Goal: Use online tool/utility: Utilize a website feature to perform a specific function

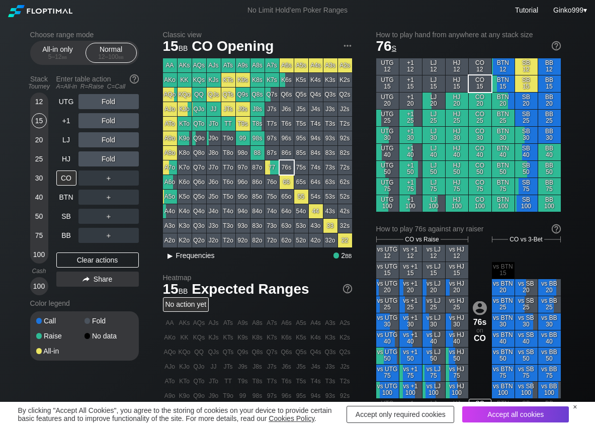
click at [182, 260] on span "▸ Frequencies" at bounding box center [189, 254] width 52 height 12
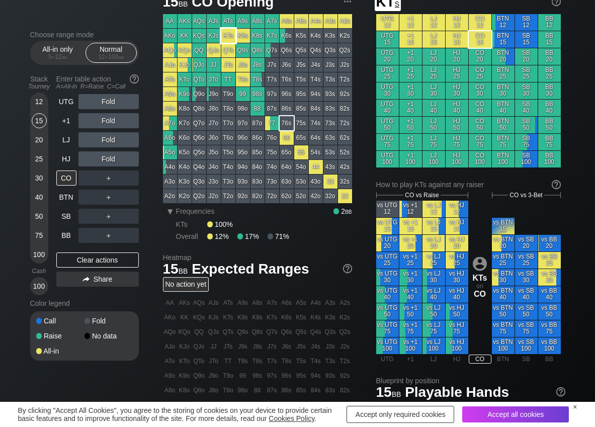
scroll to position [50, 0]
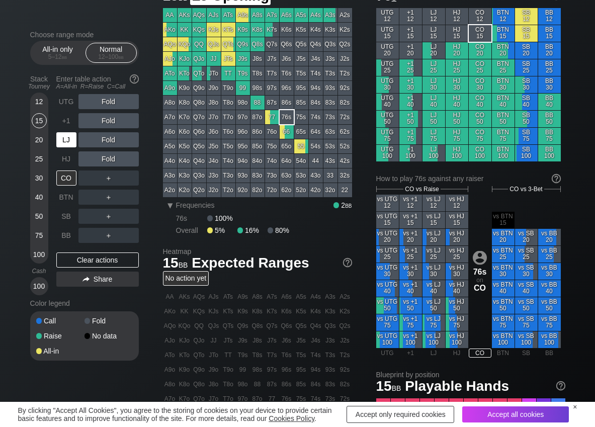
click at [74, 145] on div "LJ" at bounding box center [66, 139] width 20 height 15
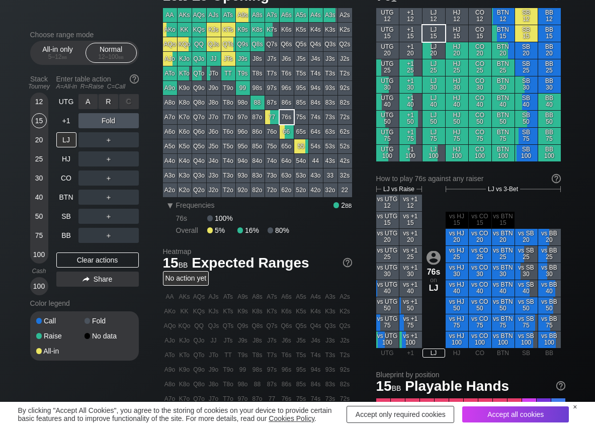
drag, startPoint x: 113, startPoint y: 103, endPoint x: 13, endPoint y: 143, distance: 107.6
click at [113, 103] on div "R ✕" at bounding box center [109, 101] width 20 height 15
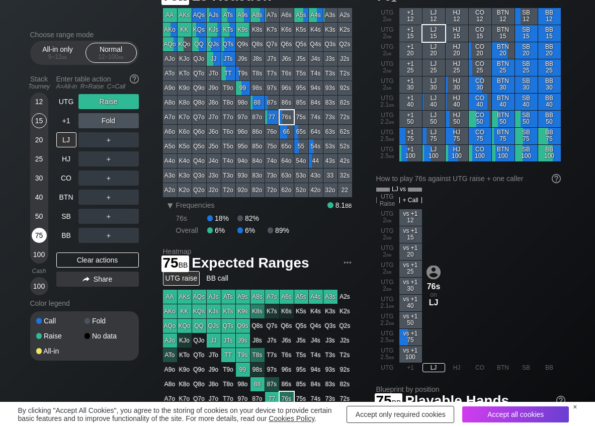
click at [33, 231] on div "75" at bounding box center [39, 235] width 15 height 15
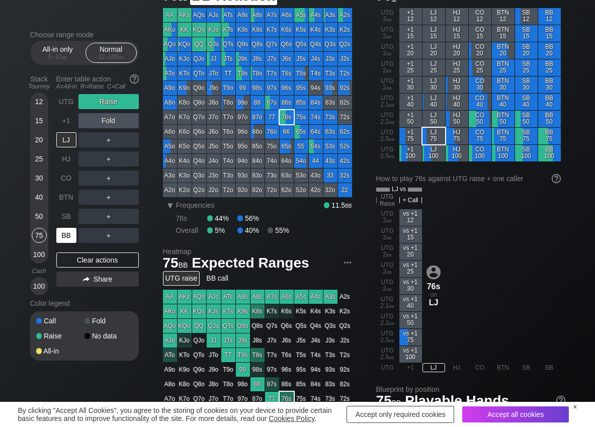
click at [67, 235] on div "BB" at bounding box center [66, 235] width 20 height 15
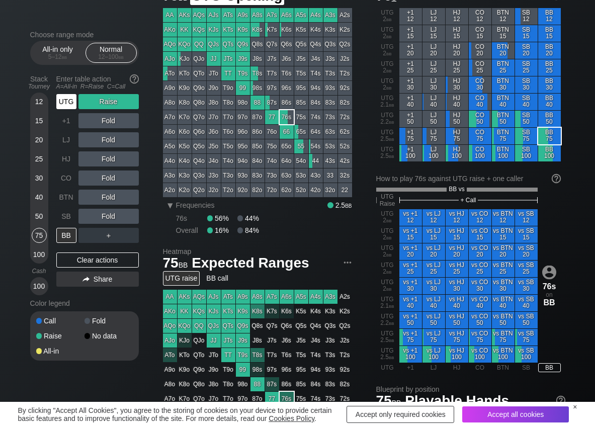
click at [66, 104] on div "UTG" at bounding box center [66, 101] width 20 height 15
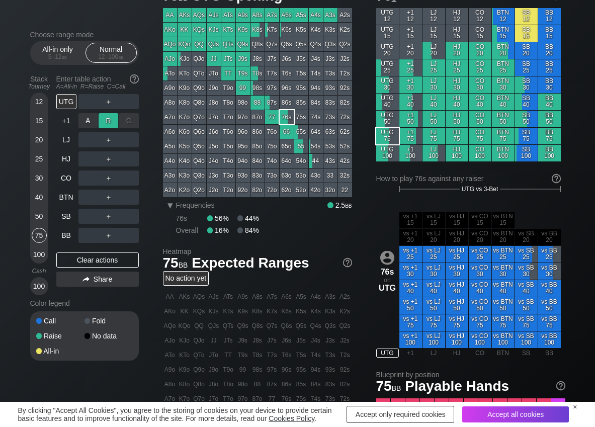
drag, startPoint x: 106, startPoint y: 116, endPoint x: 89, endPoint y: 124, distance: 18.9
click at [107, 117] on div "R ✕" at bounding box center [109, 120] width 20 height 15
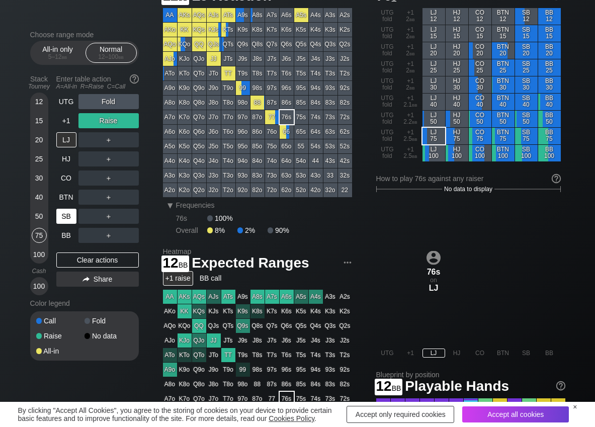
drag, startPoint x: 39, startPoint y: 103, endPoint x: 72, endPoint y: 215, distance: 117.4
click at [39, 103] on div "12" at bounding box center [39, 101] width 15 height 15
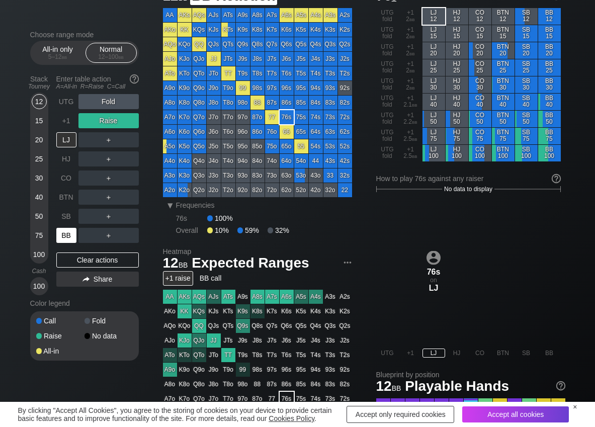
click at [68, 235] on div "BB" at bounding box center [66, 235] width 20 height 15
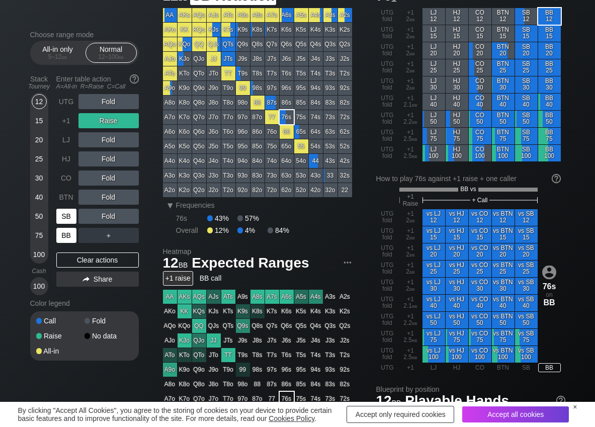
click at [73, 222] on div "SB" at bounding box center [66, 216] width 20 height 15
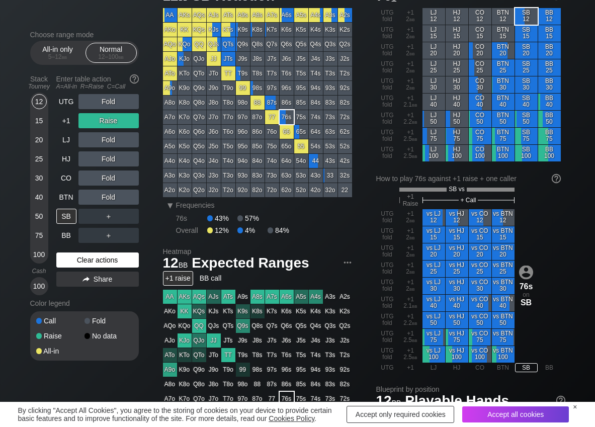
click at [75, 258] on div "Clear actions" at bounding box center [97, 259] width 82 height 15
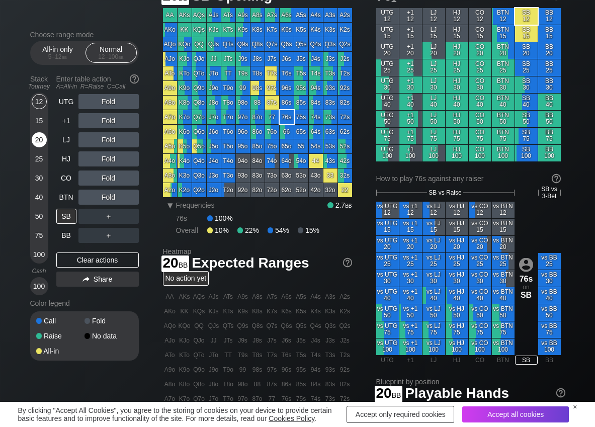
click at [41, 144] on div "20" at bounding box center [39, 139] width 15 height 15
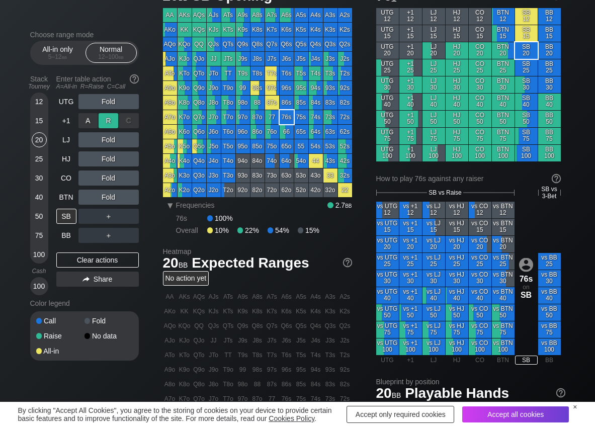
click at [111, 118] on div "R ✕" at bounding box center [109, 120] width 20 height 15
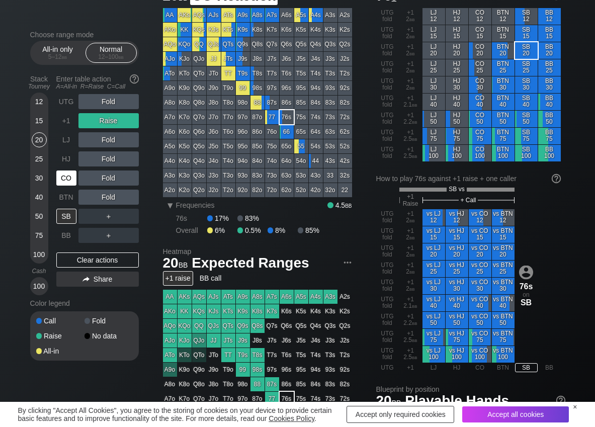
click at [67, 177] on div "CO" at bounding box center [66, 177] width 20 height 15
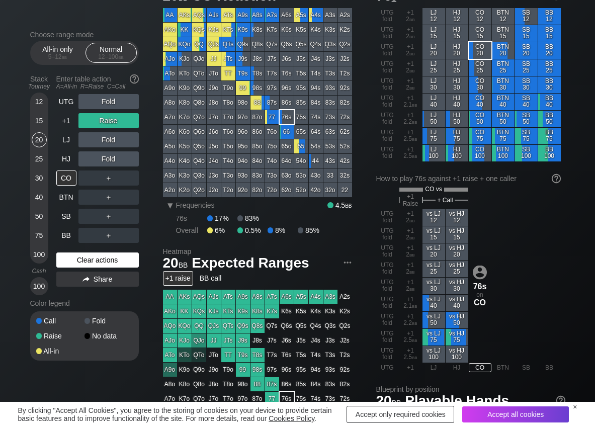
click at [85, 256] on div "Clear actions" at bounding box center [97, 259] width 82 height 15
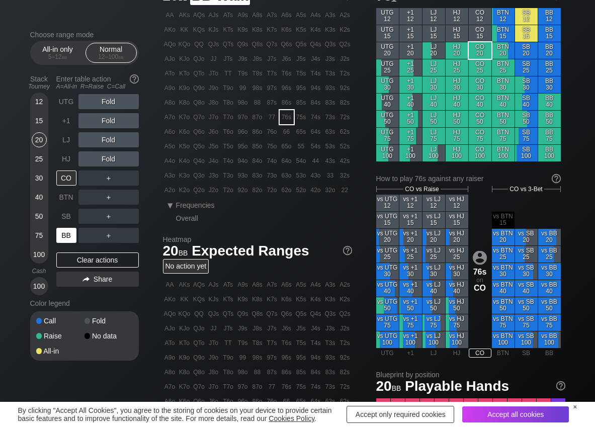
click at [64, 234] on div "BB" at bounding box center [66, 235] width 20 height 15
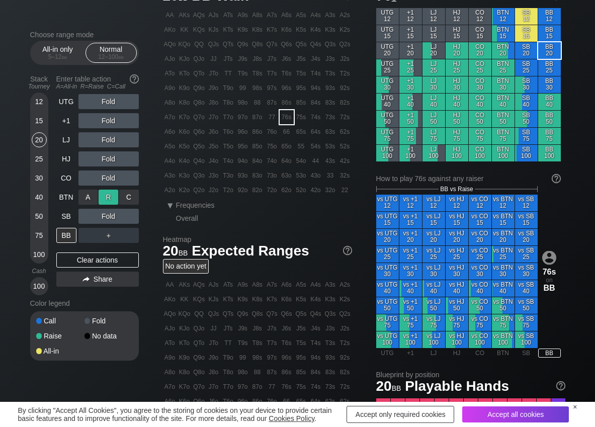
click at [114, 195] on div "R ✕" at bounding box center [109, 197] width 20 height 15
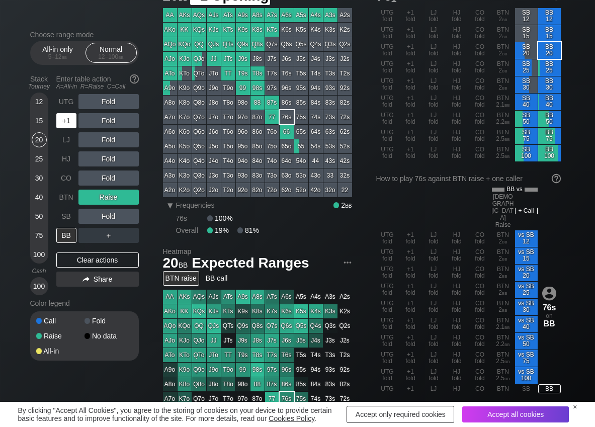
click at [65, 119] on div "+1" at bounding box center [66, 120] width 20 height 15
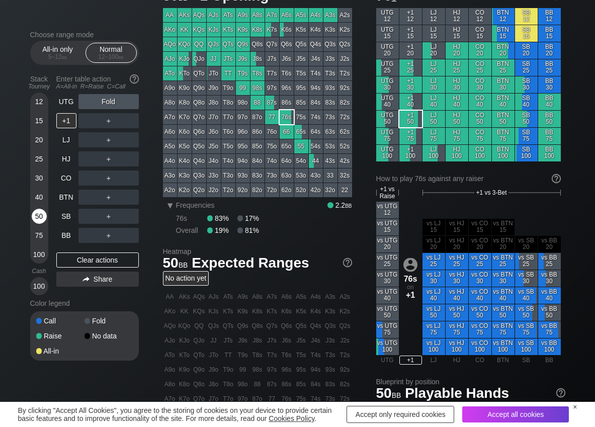
click at [35, 215] on div "50" at bounding box center [39, 216] width 15 height 15
drag, startPoint x: 107, startPoint y: 101, endPoint x: 88, endPoint y: 118, distance: 25.6
click at [105, 102] on div "R ✕" at bounding box center [109, 101] width 20 height 15
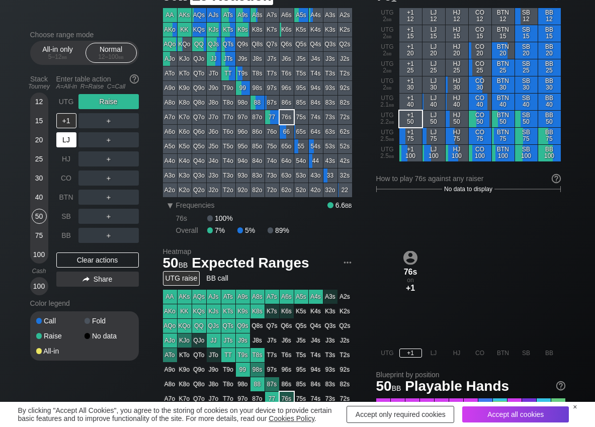
click at [67, 141] on div "LJ" at bounding box center [66, 139] width 20 height 15
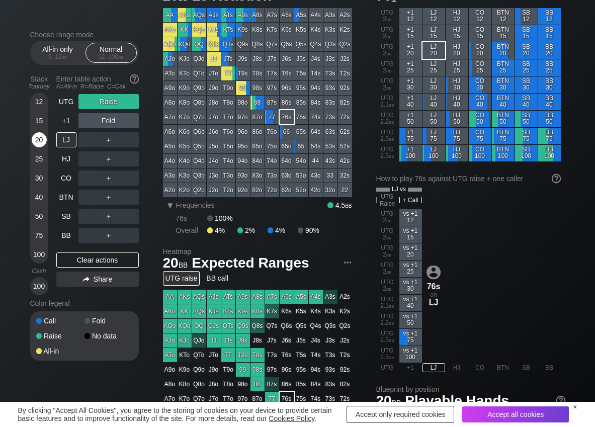
click at [43, 138] on div "20" at bounding box center [39, 139] width 15 height 15
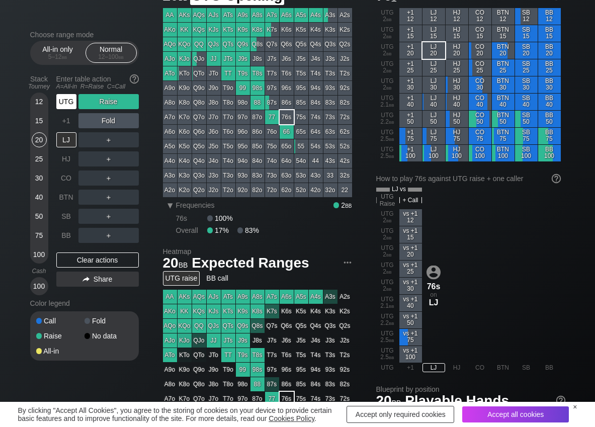
click at [69, 102] on div "UTG" at bounding box center [66, 101] width 20 height 15
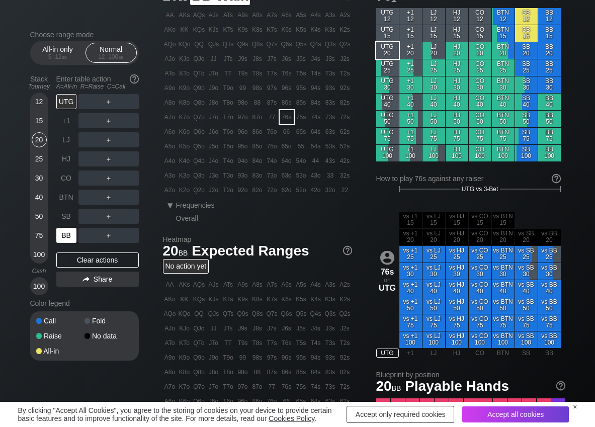
click at [59, 238] on div "BB" at bounding box center [66, 235] width 20 height 15
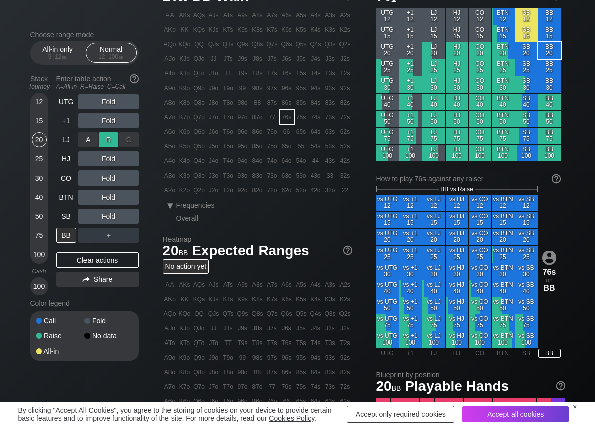
click at [109, 143] on div "R ✕" at bounding box center [109, 139] width 20 height 15
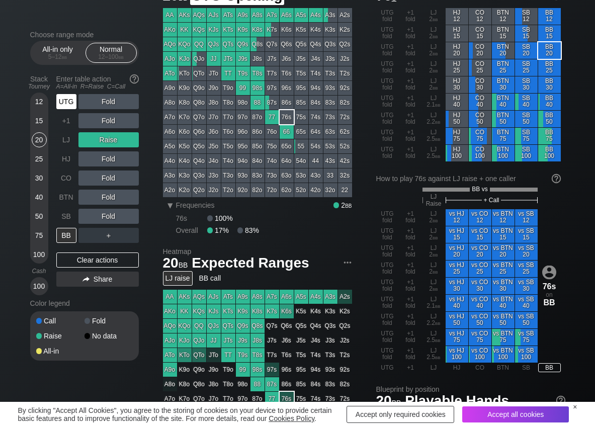
click at [63, 104] on div "UTG" at bounding box center [66, 101] width 20 height 15
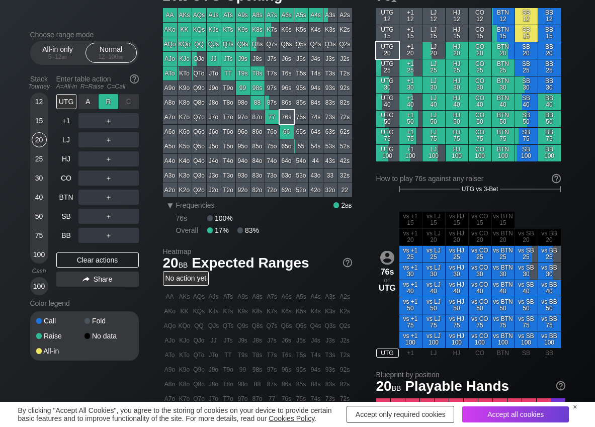
click at [109, 104] on div "R ✕" at bounding box center [109, 101] width 20 height 15
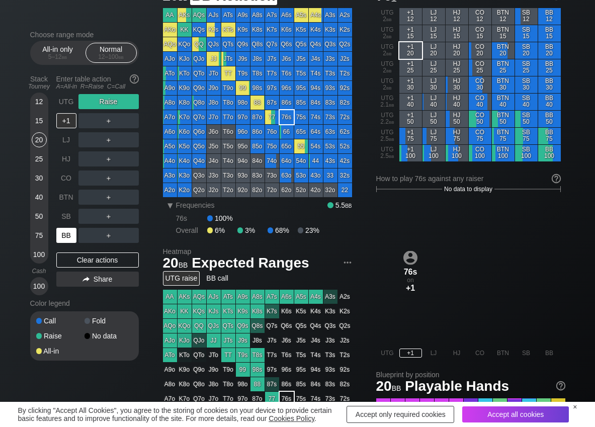
click at [61, 236] on div "BB" at bounding box center [66, 235] width 20 height 15
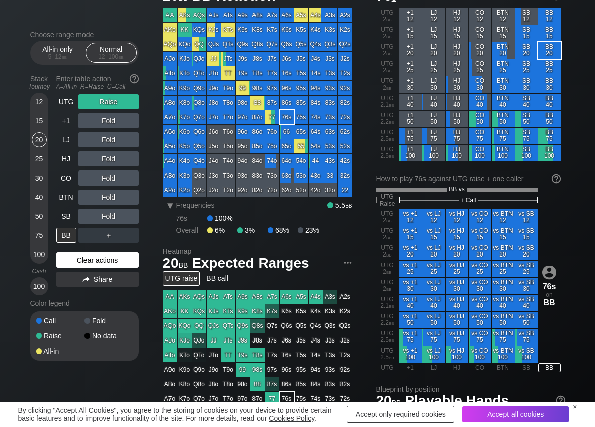
click at [80, 253] on div "Clear actions" at bounding box center [97, 259] width 82 height 15
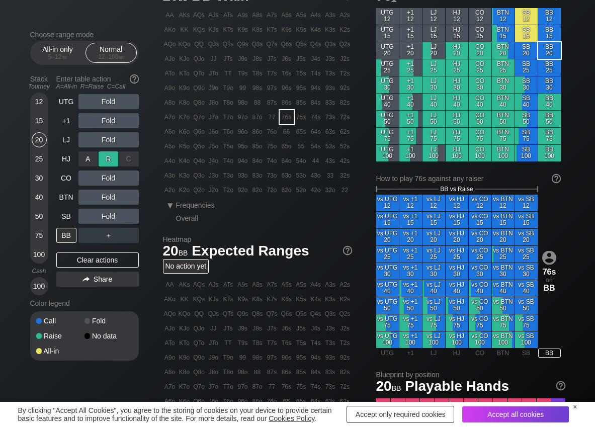
drag, startPoint x: 107, startPoint y: 156, endPoint x: 123, endPoint y: 192, distance: 39.1
click at [107, 156] on div "R ✕" at bounding box center [109, 158] width 20 height 15
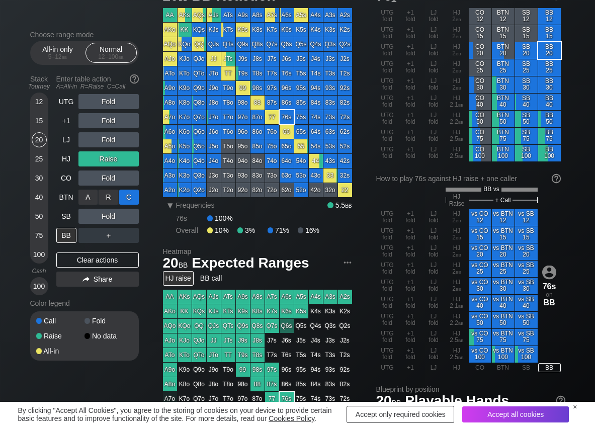
click at [126, 193] on div "C ✕" at bounding box center [129, 197] width 20 height 15
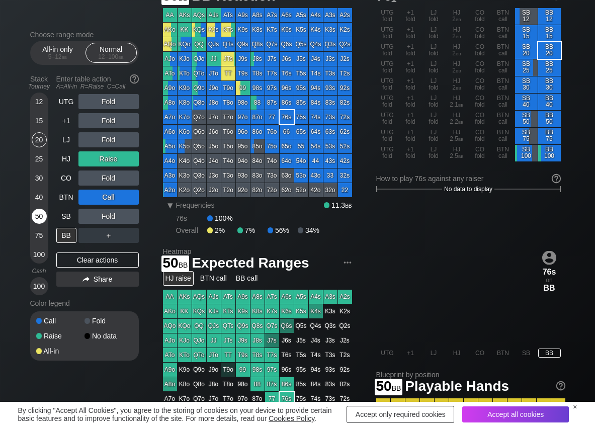
click at [34, 216] on div "50" at bounding box center [39, 216] width 15 height 15
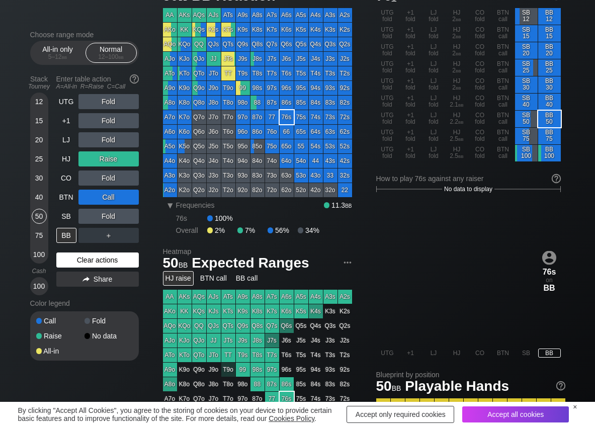
click at [84, 258] on div "Clear actions" at bounding box center [97, 259] width 82 height 15
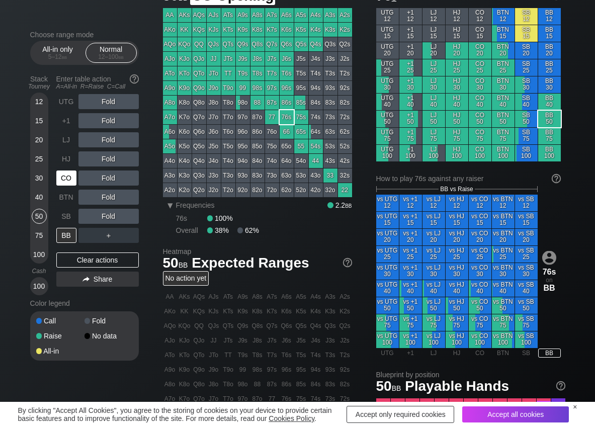
click at [63, 185] on div "CO" at bounding box center [67, 177] width 22 height 19
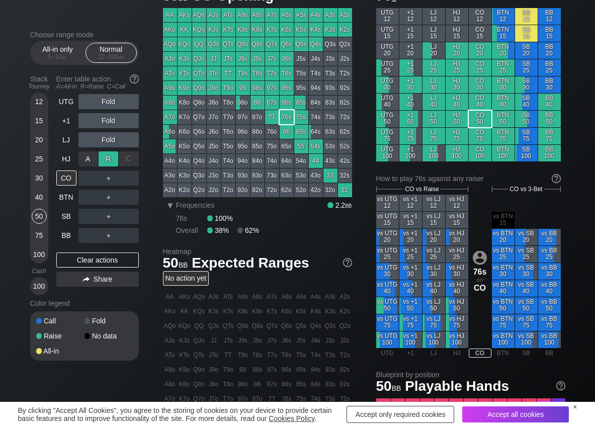
click at [105, 155] on div "R ✕" at bounding box center [109, 158] width 20 height 15
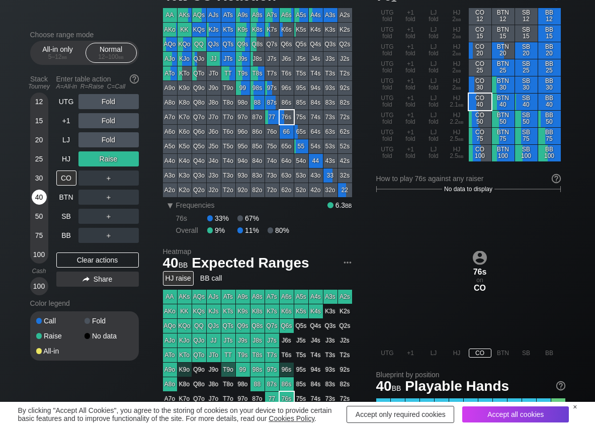
click at [41, 197] on div "40" at bounding box center [39, 197] width 15 height 15
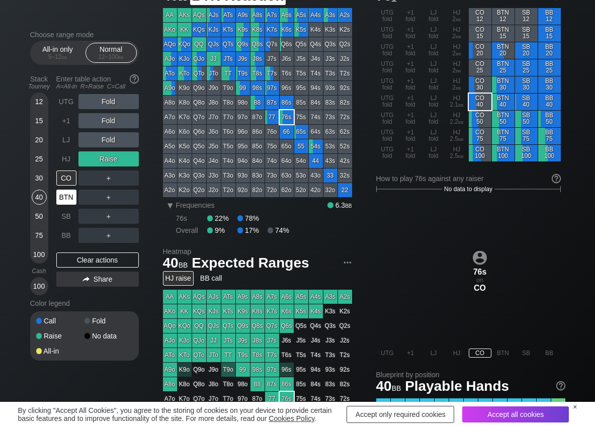
click at [75, 196] on div "BTN" at bounding box center [66, 197] width 20 height 15
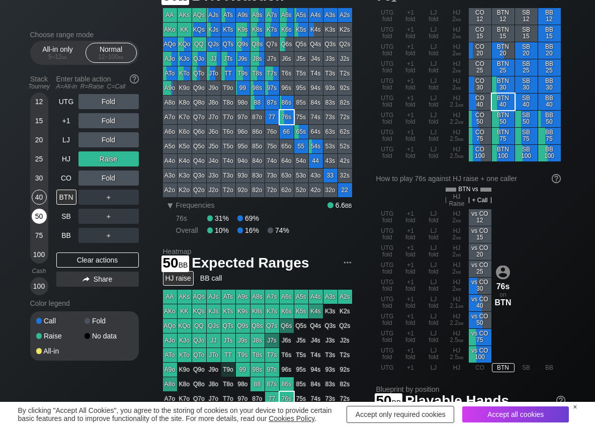
click at [46, 216] on div "50" at bounding box center [39, 216] width 15 height 15
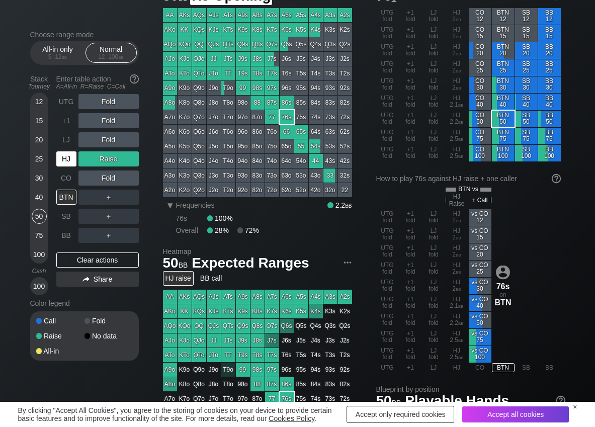
click at [60, 159] on div "HJ" at bounding box center [66, 158] width 20 height 15
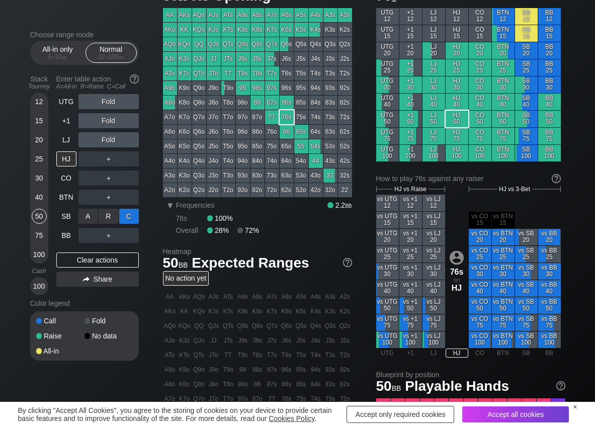
click at [127, 218] on div "C ✕" at bounding box center [129, 216] width 20 height 15
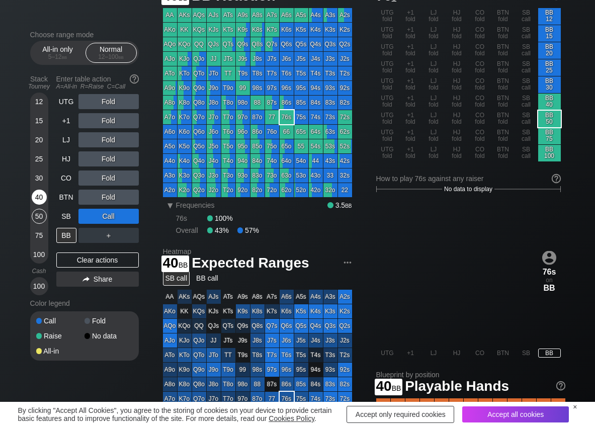
click at [35, 199] on div "40" at bounding box center [39, 197] width 15 height 15
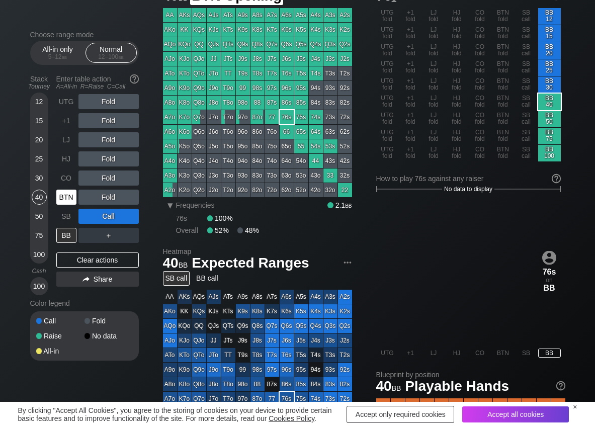
click at [60, 199] on div "BTN" at bounding box center [66, 197] width 20 height 15
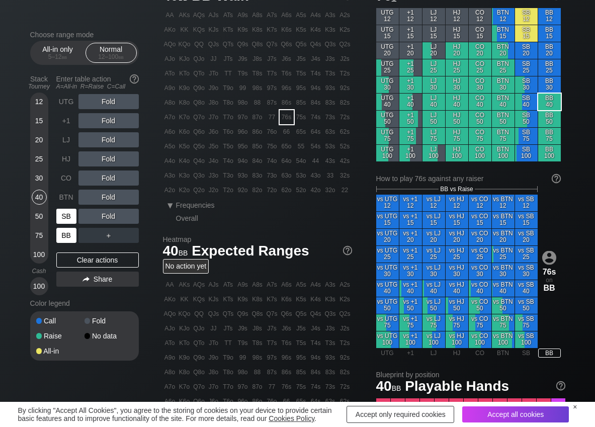
drag, startPoint x: 66, startPoint y: 238, endPoint x: 72, endPoint y: 217, distance: 21.6
click at [66, 238] on div "BB" at bounding box center [66, 235] width 20 height 15
drag, startPoint x: 110, startPoint y: 158, endPoint x: 99, endPoint y: 165, distance: 13.4
click at [109, 158] on div "R ✕" at bounding box center [109, 158] width 20 height 15
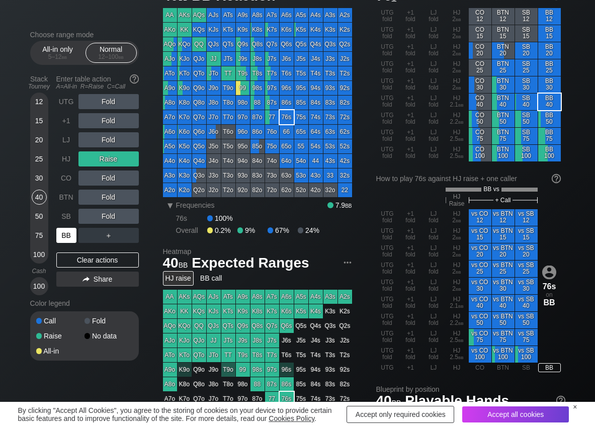
click at [65, 233] on div "BB" at bounding box center [66, 235] width 20 height 15
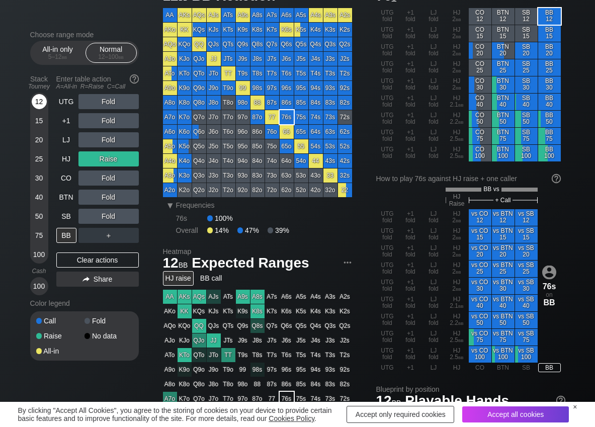
click at [39, 105] on div "12" at bounding box center [39, 101] width 15 height 15
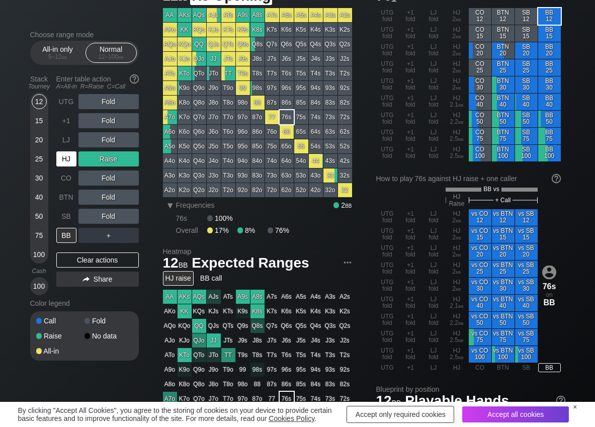
click at [63, 158] on div "HJ" at bounding box center [66, 158] width 20 height 15
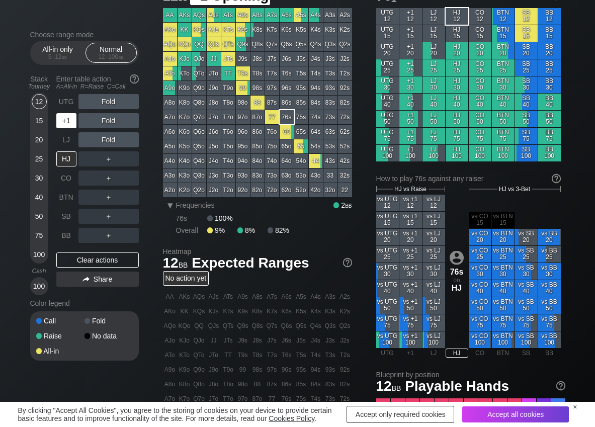
click at [60, 124] on div "+1" at bounding box center [66, 120] width 20 height 15
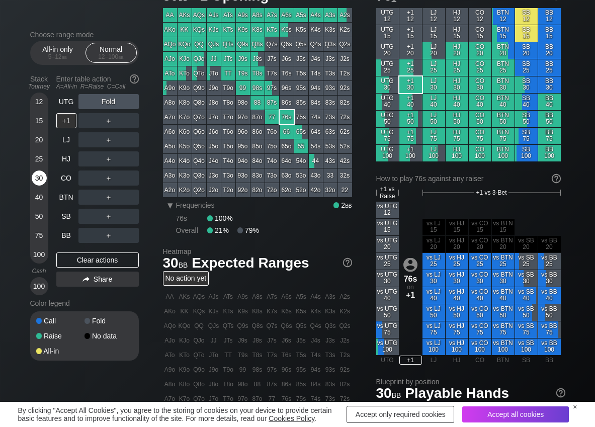
click at [40, 178] on div "30" at bounding box center [39, 177] width 15 height 15
click at [104, 99] on div "R ✕" at bounding box center [109, 101] width 20 height 15
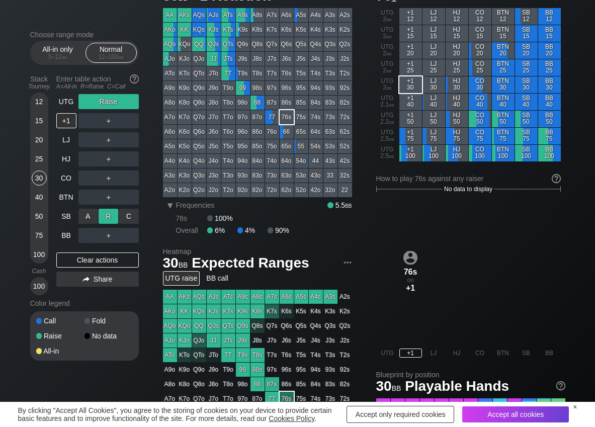
click at [104, 216] on div "R ✕" at bounding box center [109, 216] width 20 height 15
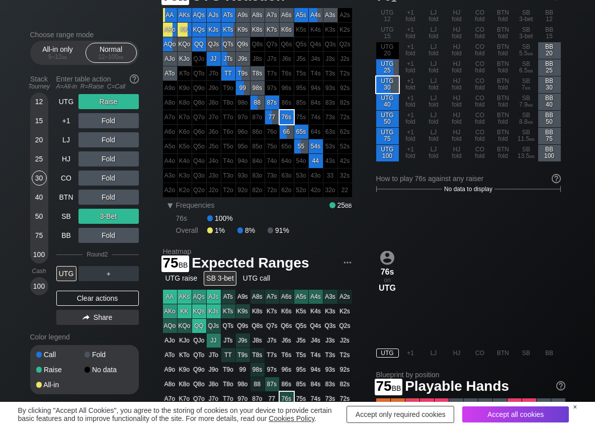
drag, startPoint x: 42, startPoint y: 233, endPoint x: 9, endPoint y: 234, distance: 32.7
click at [39, 233] on div "75" at bounding box center [39, 235] width 15 height 15
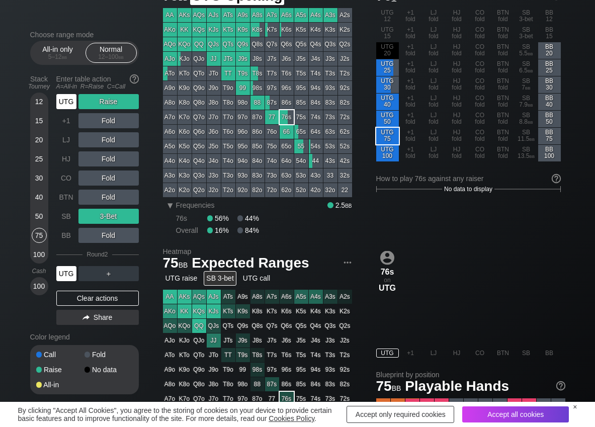
click at [65, 100] on div "UTG" at bounding box center [66, 101] width 20 height 15
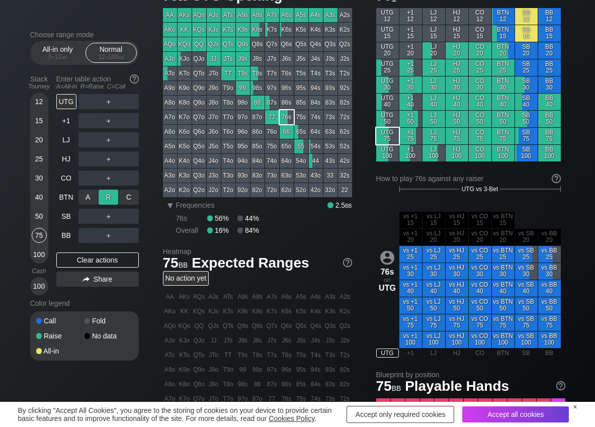
click at [116, 198] on div "R ✕" at bounding box center [109, 197] width 20 height 15
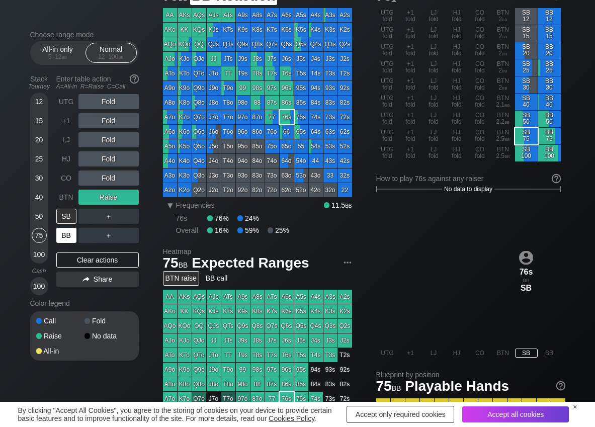
click at [60, 242] on div "BB" at bounding box center [66, 235] width 20 height 15
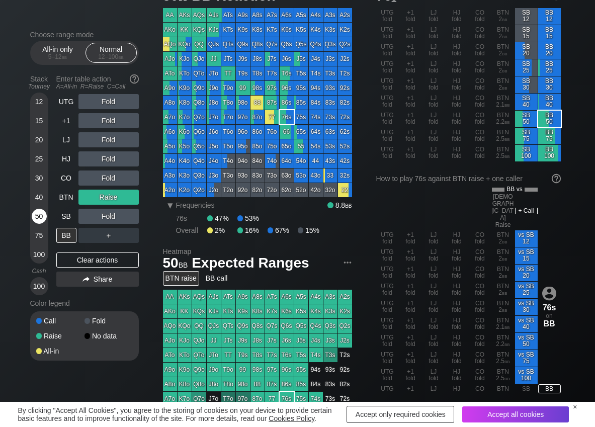
click at [39, 213] on div "50" at bounding box center [39, 216] width 15 height 15
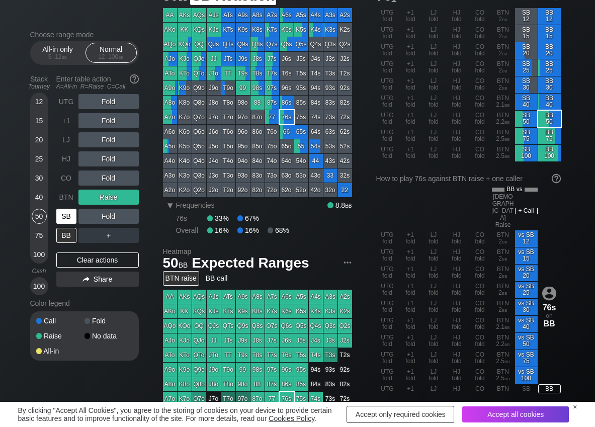
click at [71, 219] on div "SB" at bounding box center [66, 216] width 20 height 15
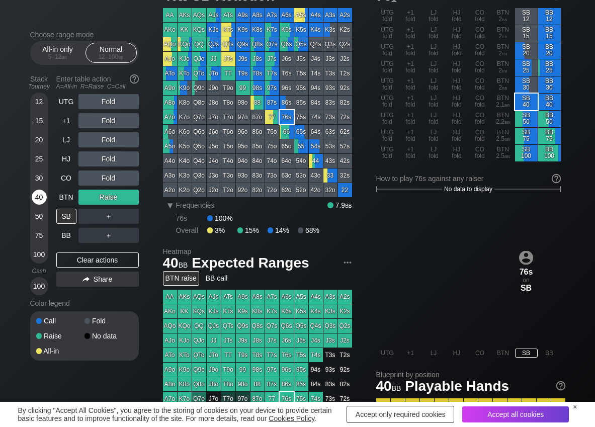
click at [42, 205] on div "40" at bounding box center [39, 199] width 15 height 19
click at [103, 212] on div "R ✕" at bounding box center [109, 216] width 20 height 15
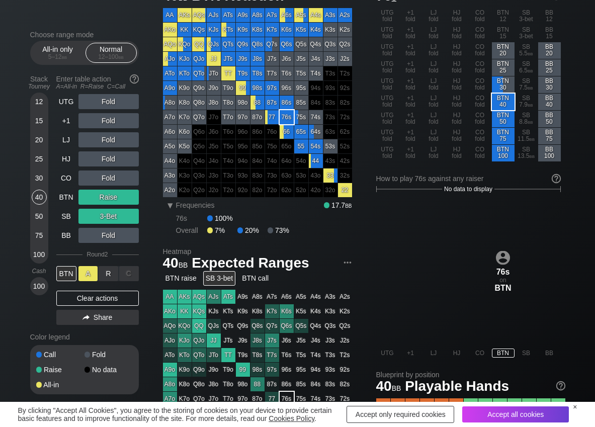
click at [88, 269] on div "A ✕" at bounding box center [88, 273] width 20 height 15
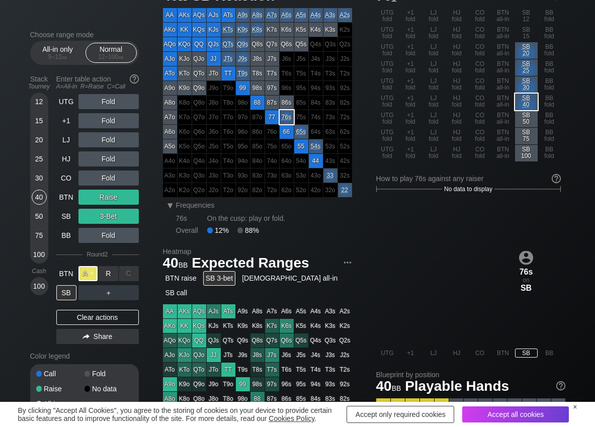
click at [88, 269] on div "A ✕" at bounding box center [88, 273] width 20 height 15
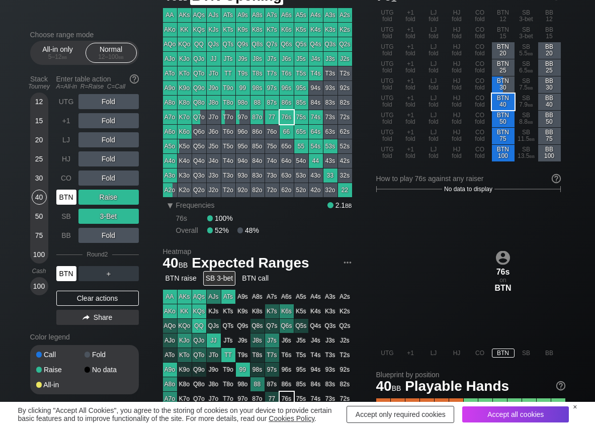
click at [71, 197] on div "BTN" at bounding box center [66, 197] width 20 height 15
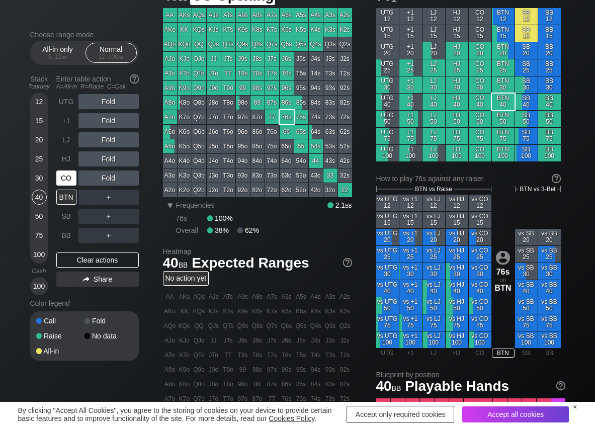
click at [74, 180] on div "CO" at bounding box center [66, 177] width 20 height 15
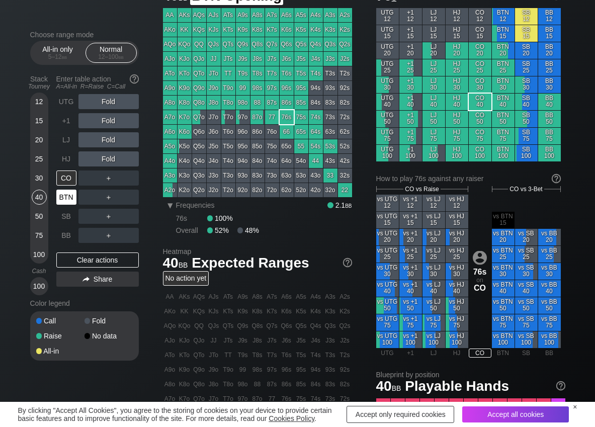
drag, startPoint x: 69, startPoint y: 196, endPoint x: 43, endPoint y: 176, distance: 32.7
click at [67, 196] on div "BTN" at bounding box center [66, 197] width 20 height 15
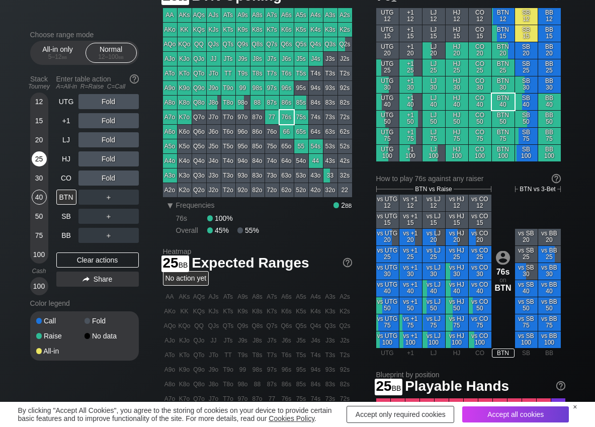
click at [33, 159] on div "25" at bounding box center [39, 158] width 15 height 15
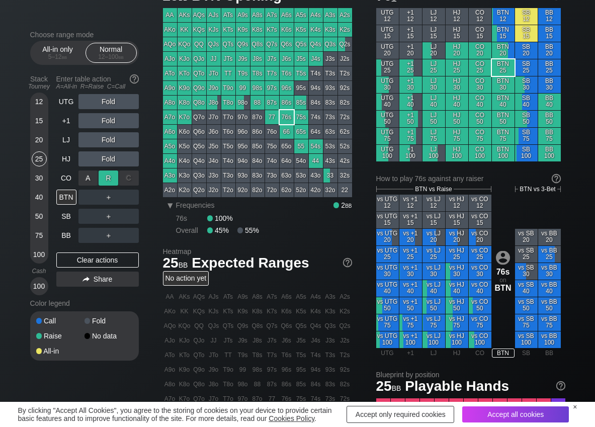
click at [110, 179] on div "R ✕" at bounding box center [109, 177] width 20 height 15
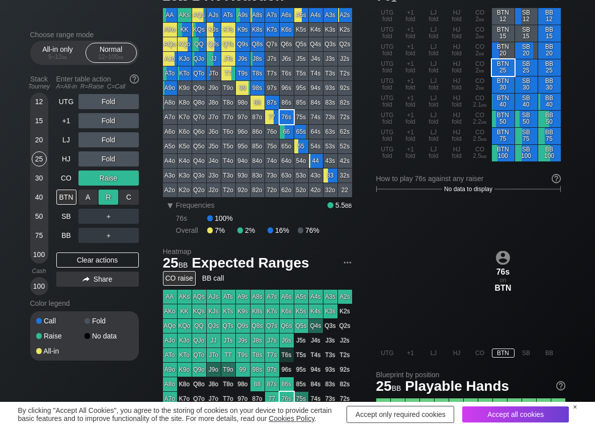
click at [104, 195] on div "R ✕" at bounding box center [109, 197] width 20 height 15
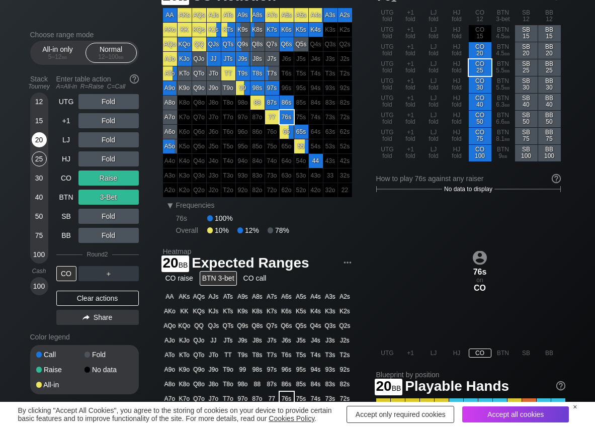
click at [38, 137] on div "20" at bounding box center [39, 139] width 15 height 15
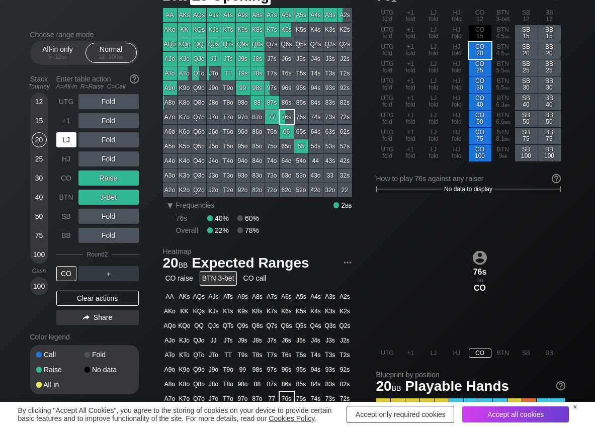
click at [75, 141] on div "LJ" at bounding box center [66, 139] width 20 height 15
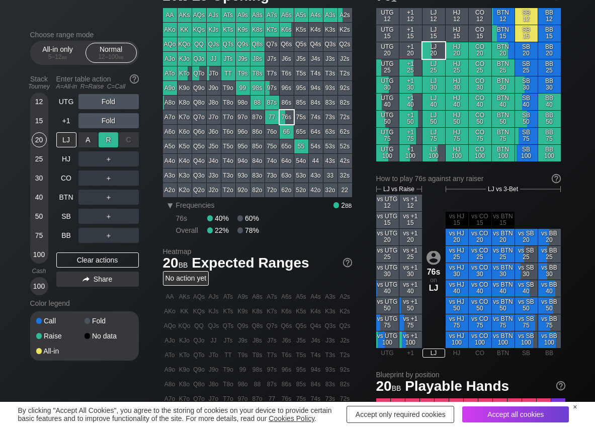
drag, startPoint x: 108, startPoint y: 141, endPoint x: 99, endPoint y: 175, distance: 35.4
click at [108, 142] on div "R ✕" at bounding box center [109, 139] width 20 height 15
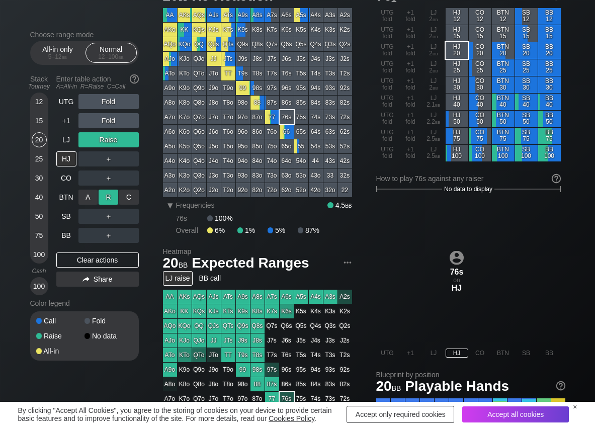
click at [101, 197] on div "R ✕" at bounding box center [109, 197] width 20 height 15
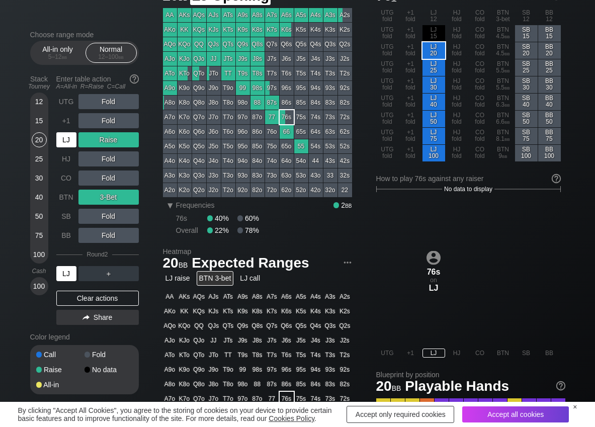
click at [68, 137] on div "LJ" at bounding box center [66, 139] width 20 height 15
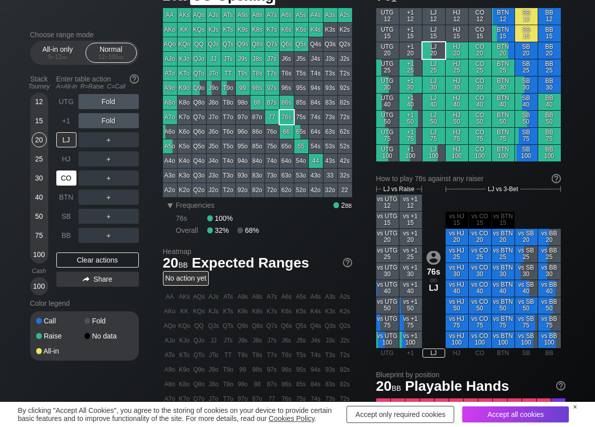
click at [69, 173] on div "CO" at bounding box center [66, 177] width 20 height 15
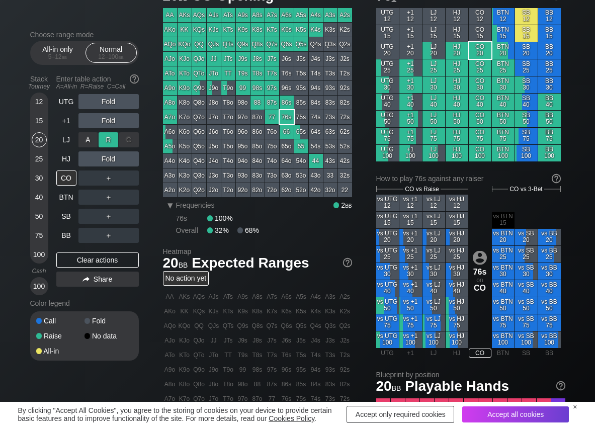
click at [113, 143] on div "R ✕" at bounding box center [109, 139] width 20 height 15
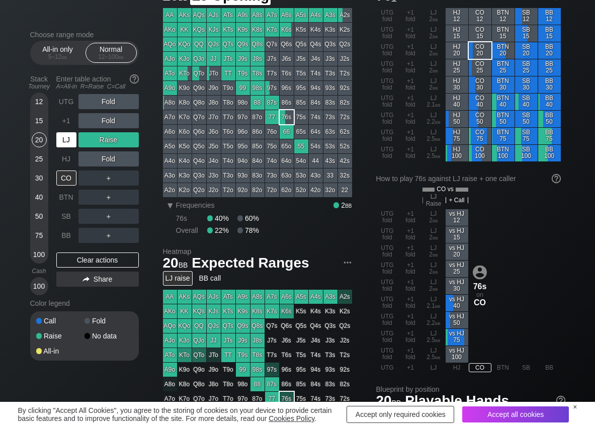
click at [66, 141] on div "LJ" at bounding box center [66, 139] width 20 height 15
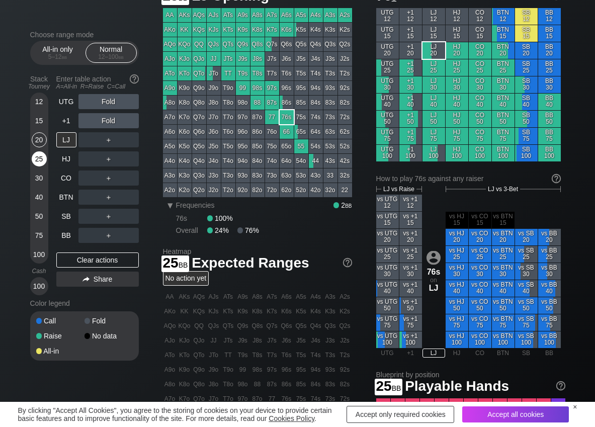
click at [32, 156] on div "25" at bounding box center [39, 158] width 15 height 15
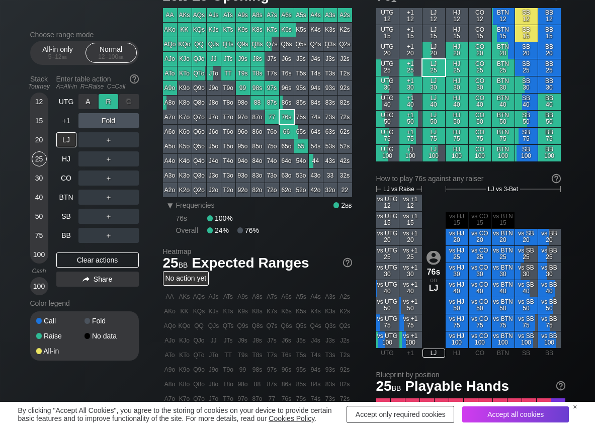
click at [106, 104] on div "R ✕" at bounding box center [109, 101] width 20 height 15
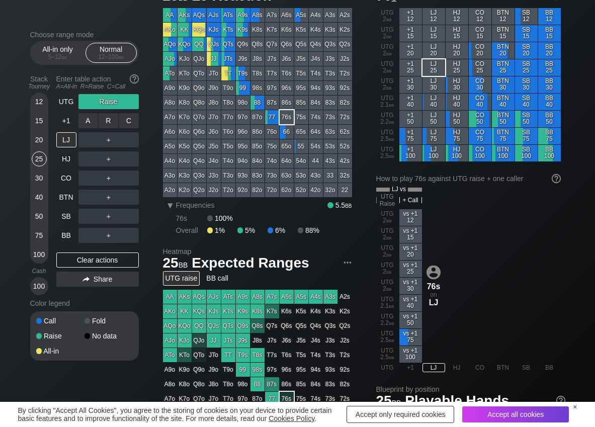
click at [108, 117] on div "R ✕" at bounding box center [109, 120] width 20 height 15
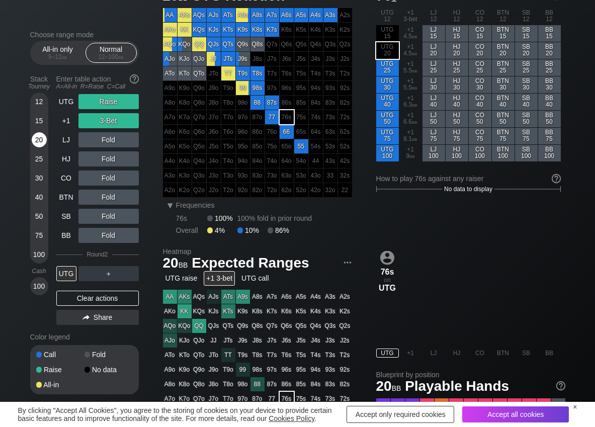
click at [40, 139] on div "20" at bounding box center [39, 139] width 15 height 15
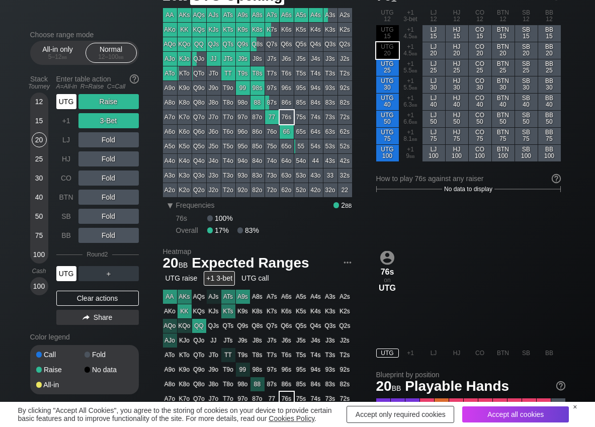
click at [73, 101] on div "UTG" at bounding box center [66, 101] width 20 height 15
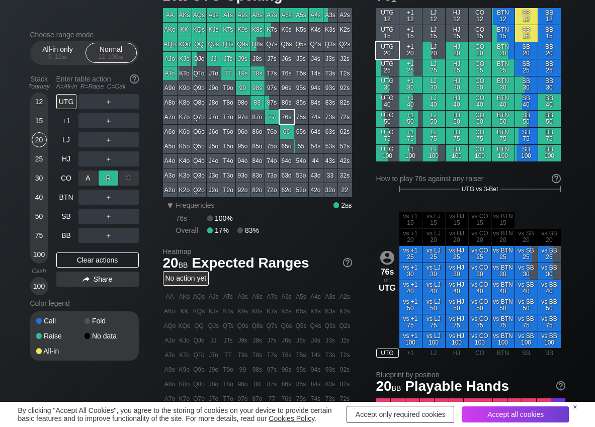
click at [102, 181] on div "R ✕" at bounding box center [109, 177] width 20 height 15
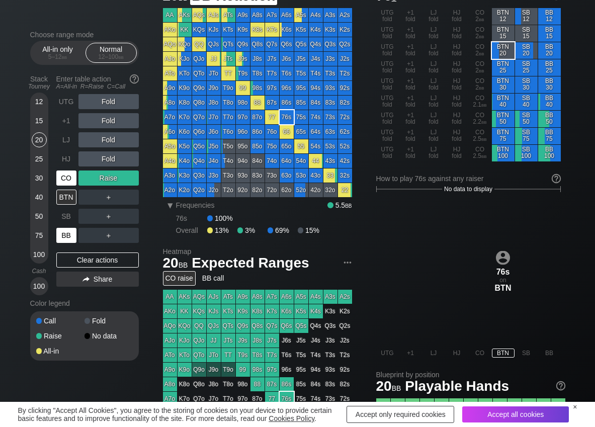
click at [65, 230] on div "BB" at bounding box center [66, 235] width 20 height 15
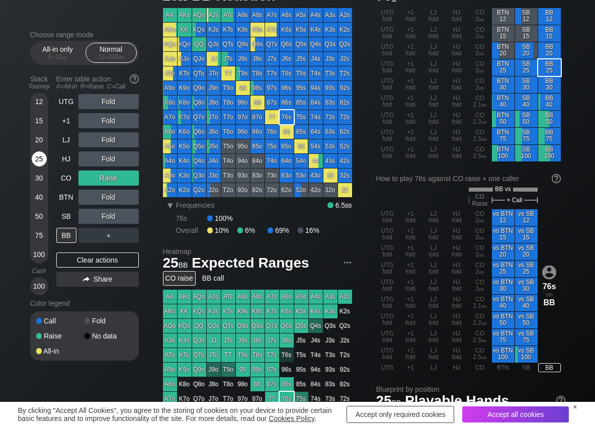
drag, startPoint x: 40, startPoint y: 161, endPoint x: 4, endPoint y: 168, distance: 37.0
click at [39, 161] on div "25" at bounding box center [39, 158] width 15 height 15
click at [115, 235] on div "R ✕" at bounding box center [109, 235] width 20 height 15
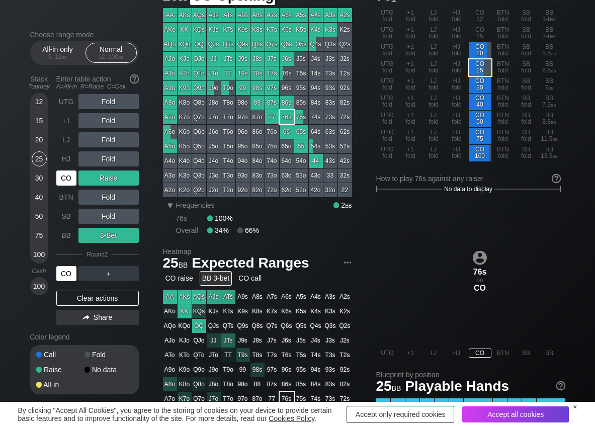
click at [70, 176] on div "CO" at bounding box center [66, 177] width 20 height 15
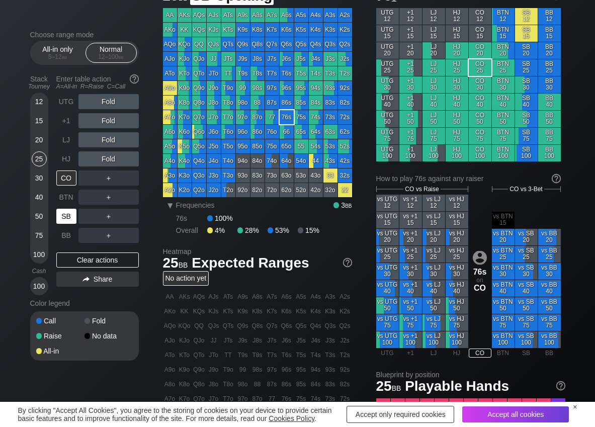
click at [72, 212] on div "SB" at bounding box center [66, 216] width 20 height 15
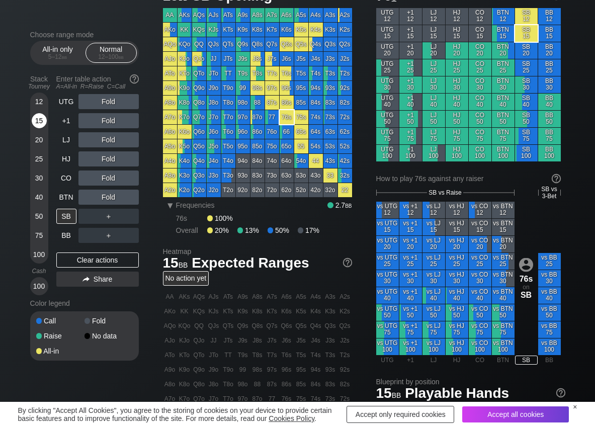
click at [38, 123] on div "15" at bounding box center [39, 120] width 15 height 15
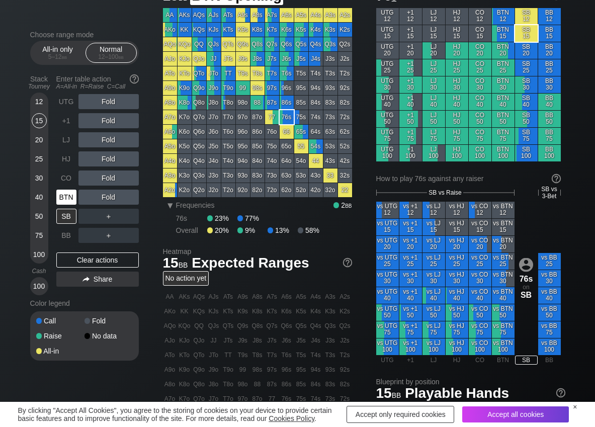
click at [70, 197] on div "BTN" at bounding box center [66, 197] width 20 height 15
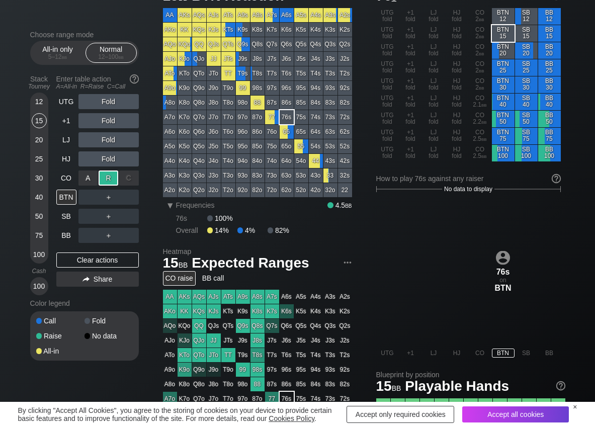
click at [103, 179] on div "R ✕" at bounding box center [109, 177] width 20 height 15
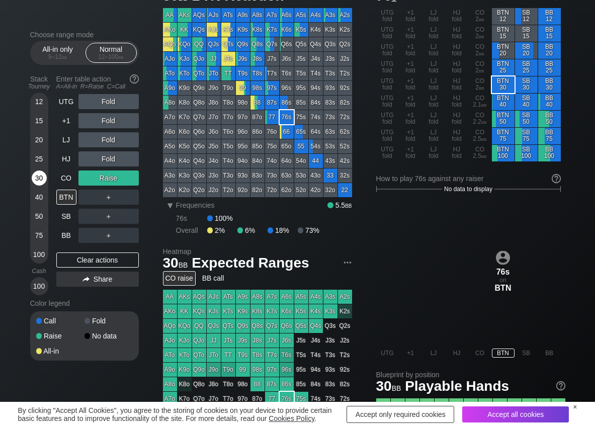
click at [32, 181] on div "30" at bounding box center [39, 177] width 15 height 15
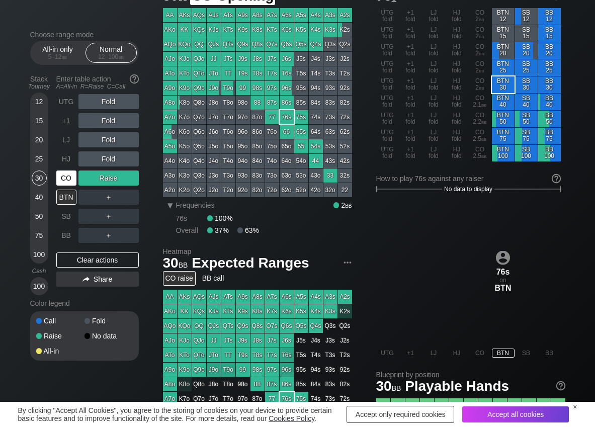
click at [66, 187] on div "CO" at bounding box center [67, 177] width 22 height 19
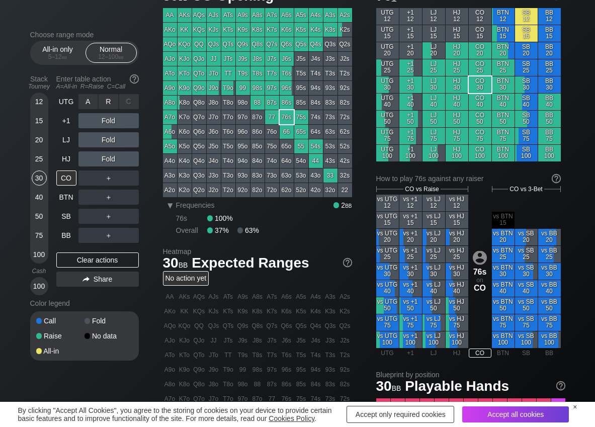
click at [112, 100] on div "R ✕" at bounding box center [109, 101] width 20 height 15
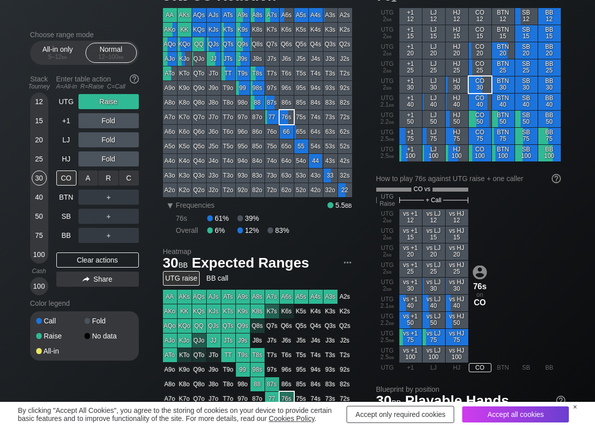
drag, startPoint x: 110, startPoint y: 174, endPoint x: 79, endPoint y: 217, distance: 53.0
click at [111, 175] on div "R ✕" at bounding box center [109, 177] width 20 height 15
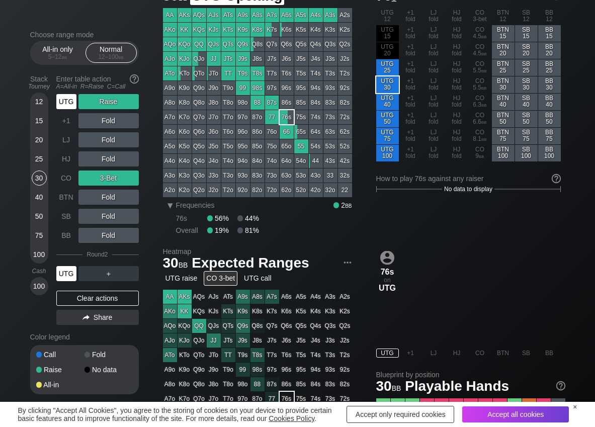
click at [73, 101] on div "UTG" at bounding box center [66, 101] width 20 height 15
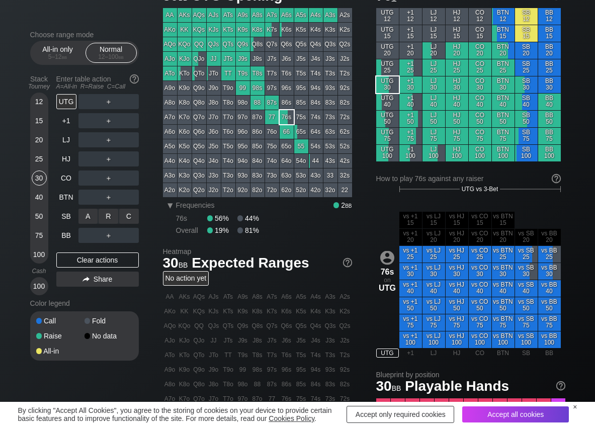
click at [114, 212] on div "R ✕" at bounding box center [109, 216] width 20 height 15
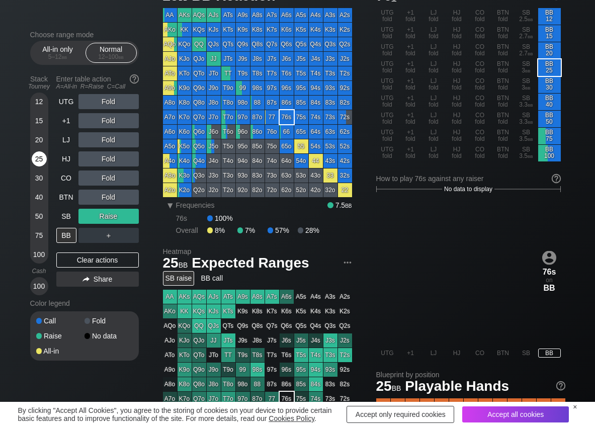
click at [40, 160] on div "25" at bounding box center [39, 158] width 15 height 15
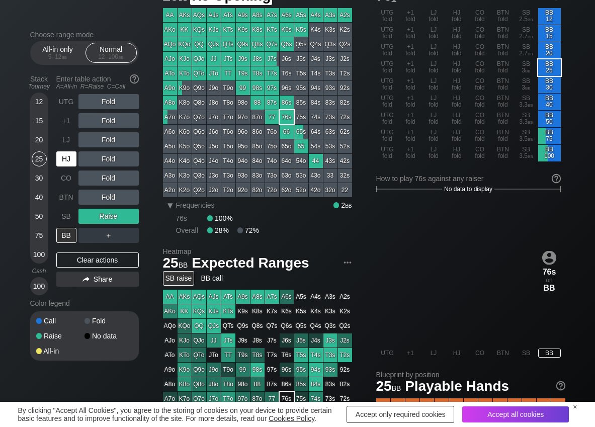
click at [70, 173] on div "CO" at bounding box center [66, 177] width 20 height 15
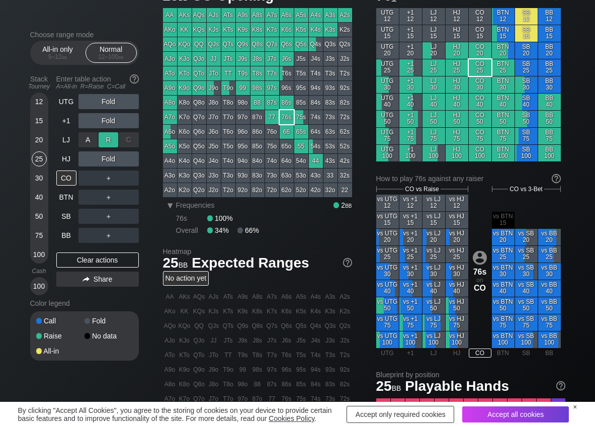
click at [107, 136] on div "R ✕" at bounding box center [109, 139] width 20 height 15
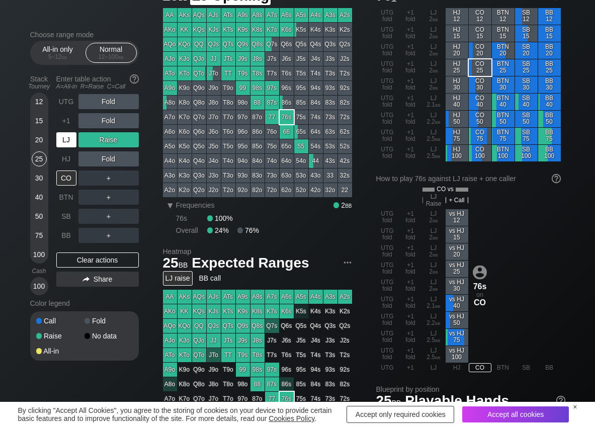
click at [73, 142] on div "LJ" at bounding box center [66, 139] width 20 height 15
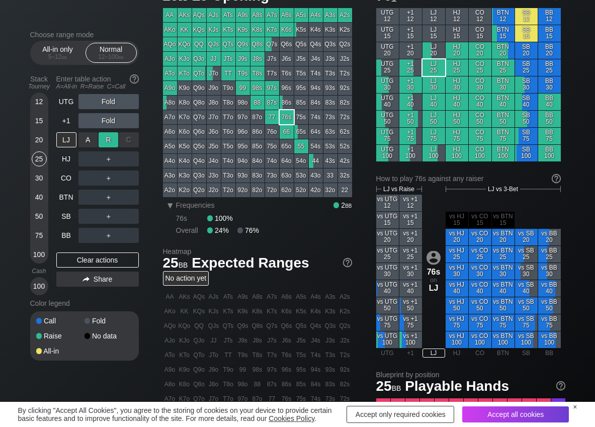
click at [107, 141] on div "R ✕" at bounding box center [109, 139] width 20 height 15
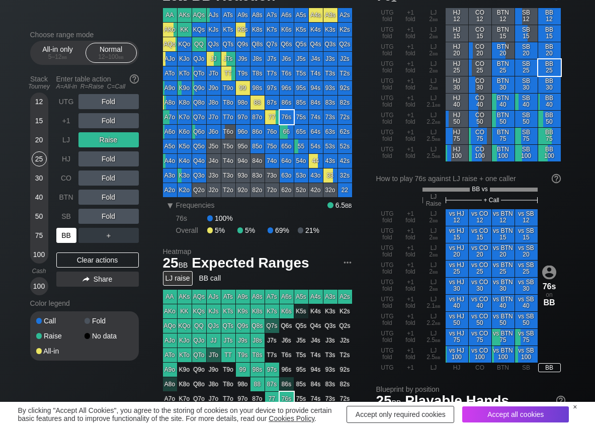
click at [68, 236] on div "BB" at bounding box center [66, 235] width 20 height 15
click at [100, 158] on div "R ✕" at bounding box center [109, 158] width 20 height 15
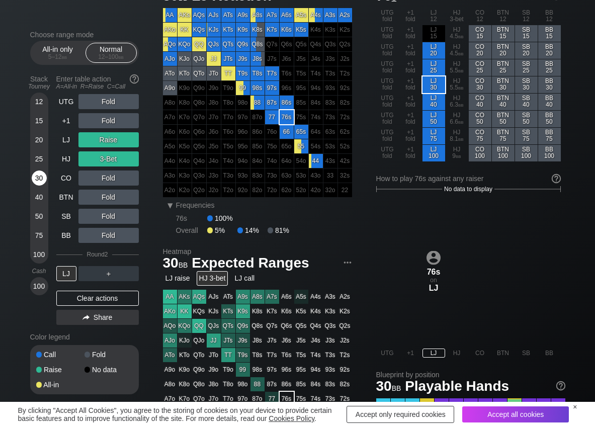
click at [40, 175] on div "30" at bounding box center [39, 177] width 15 height 15
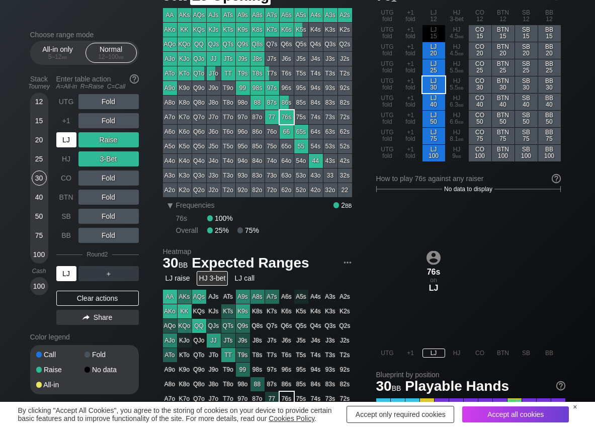
click at [70, 139] on div "LJ" at bounding box center [66, 139] width 20 height 15
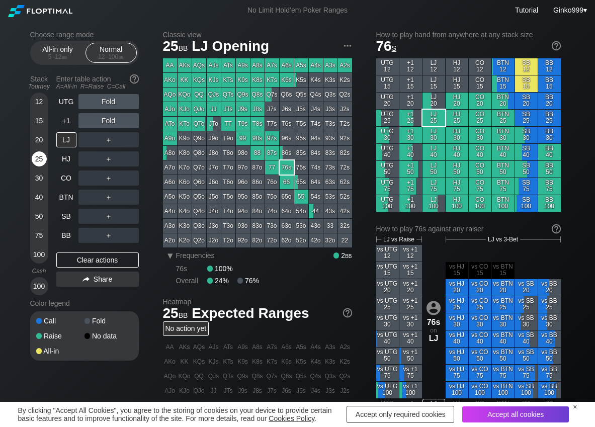
click at [40, 157] on div "25" at bounding box center [39, 158] width 15 height 15
click at [103, 122] on div "R ✕" at bounding box center [109, 120] width 20 height 15
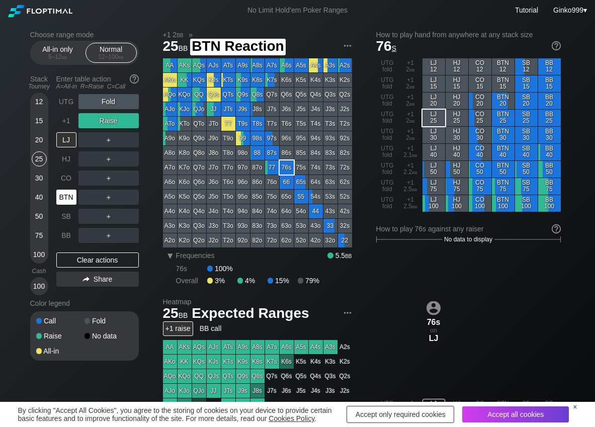
click at [66, 194] on div "BTN" at bounding box center [66, 197] width 20 height 15
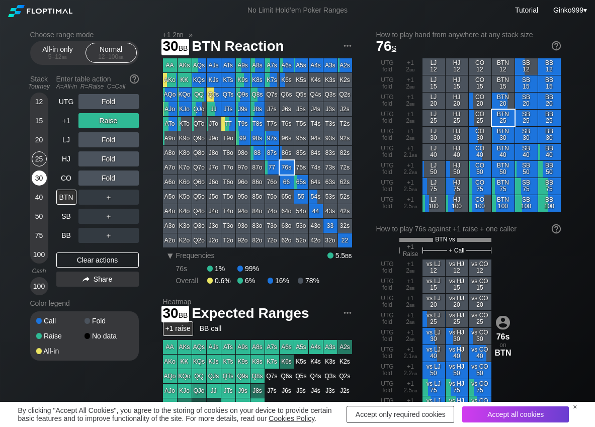
click at [41, 176] on div "30" at bounding box center [39, 177] width 15 height 15
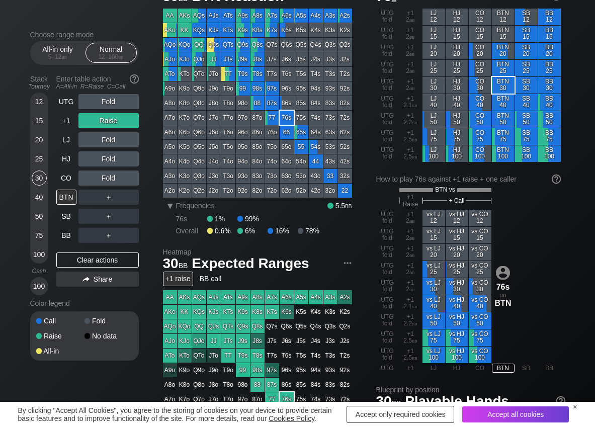
scroll to position [50, 0]
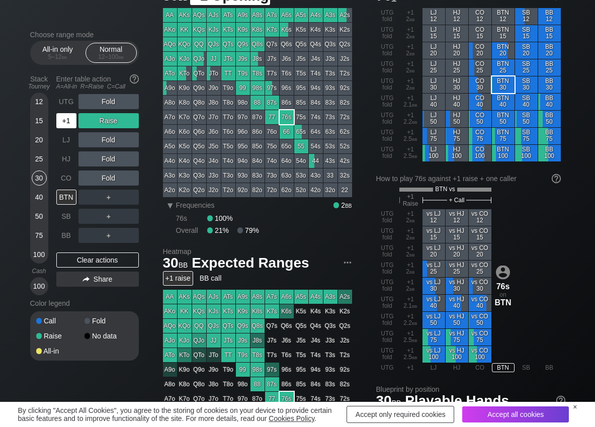
click at [64, 112] on div "+1" at bounding box center [67, 120] width 22 height 19
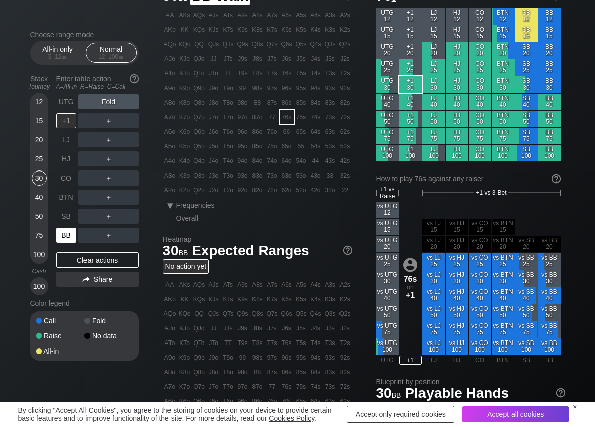
click at [67, 234] on div "BB" at bounding box center [66, 235] width 20 height 15
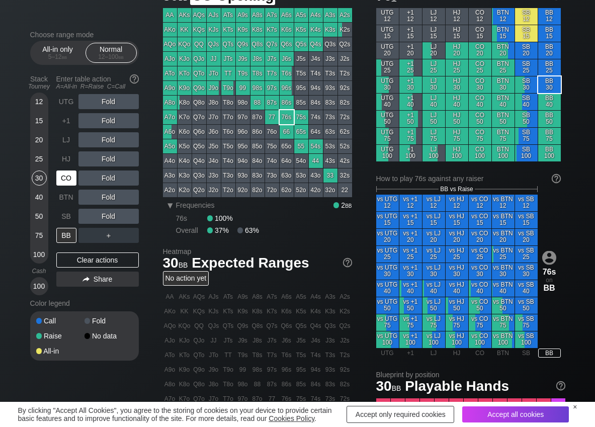
click at [60, 180] on div "CO" at bounding box center [66, 177] width 20 height 15
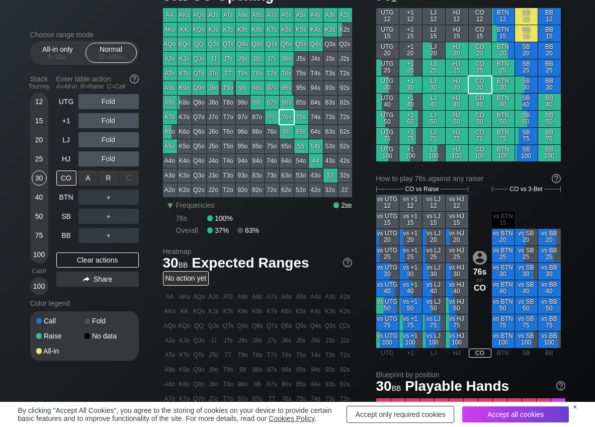
click at [105, 180] on div "R ✕" at bounding box center [109, 177] width 20 height 15
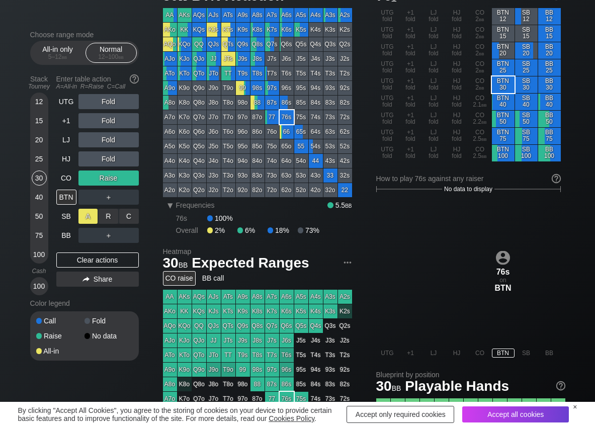
drag, startPoint x: 138, startPoint y: 223, endPoint x: 95, endPoint y: 221, distance: 43.8
click at [128, 217] on div "C ✕" at bounding box center [129, 216] width 20 height 15
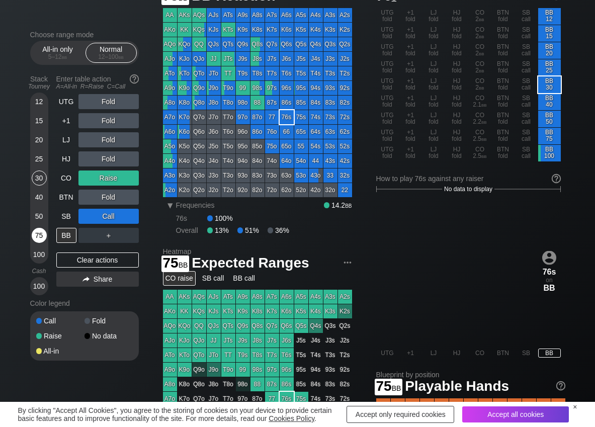
click at [41, 236] on div "75" at bounding box center [39, 235] width 15 height 15
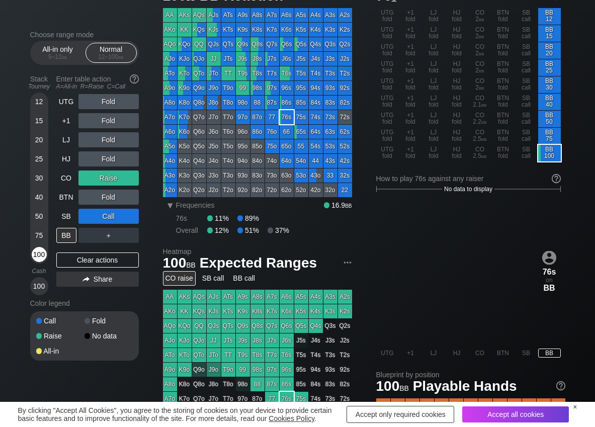
click at [34, 261] on div "100" at bounding box center [39, 254] width 15 height 15
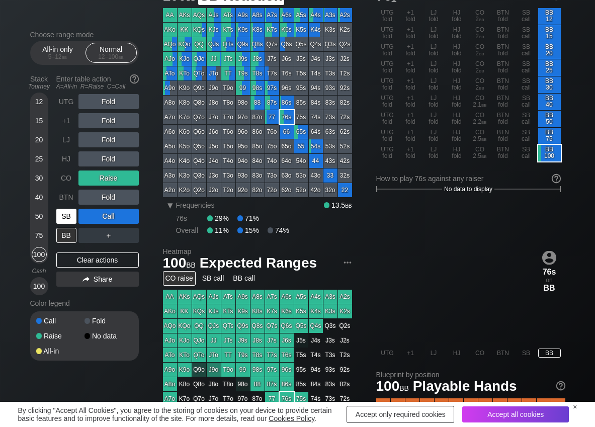
click at [57, 224] on div "SB" at bounding box center [67, 216] width 22 height 19
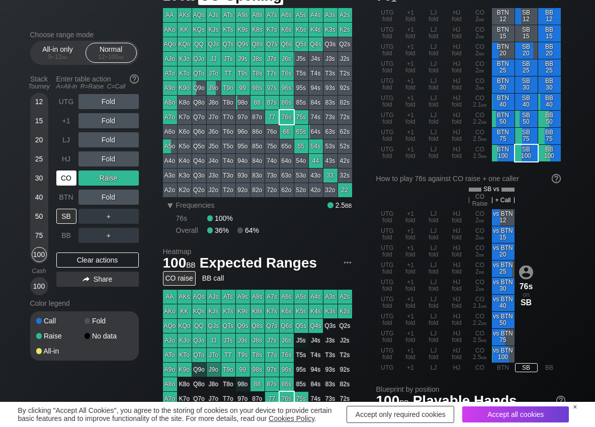
click at [73, 171] on div "CO" at bounding box center [66, 177] width 20 height 15
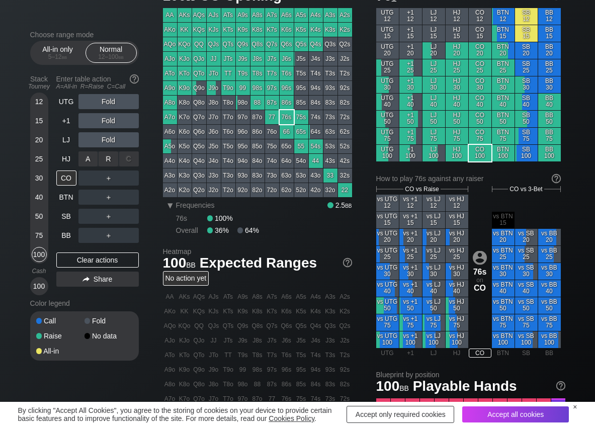
drag, startPoint x: 100, startPoint y: 151, endPoint x: 100, endPoint y: 160, distance: 9.0
click at [106, 156] on div "R ✕" at bounding box center [109, 158] width 20 height 15
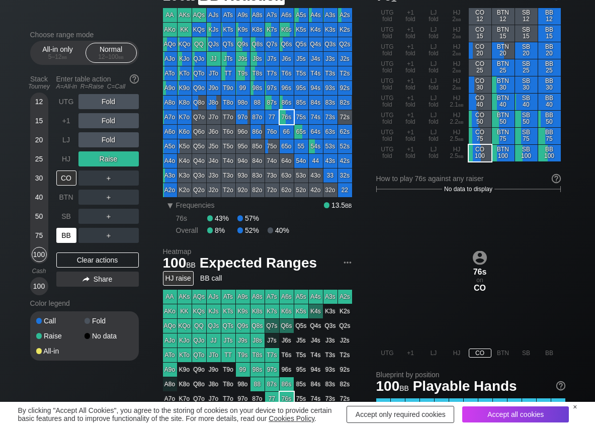
click at [67, 235] on div "BB" at bounding box center [66, 235] width 20 height 15
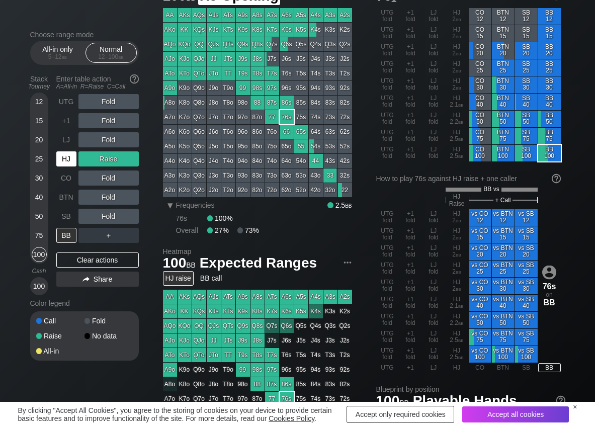
click at [68, 164] on div "HJ" at bounding box center [66, 158] width 20 height 15
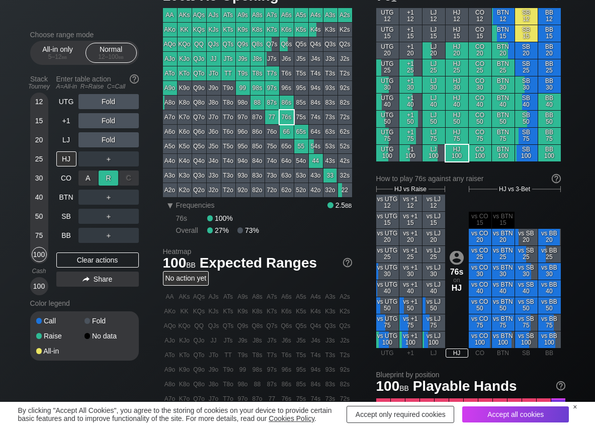
drag, startPoint x: 112, startPoint y: 169, endPoint x: 108, endPoint y: 179, distance: 11.5
click at [112, 174] on div "R ✕" at bounding box center [109, 177] width 20 height 15
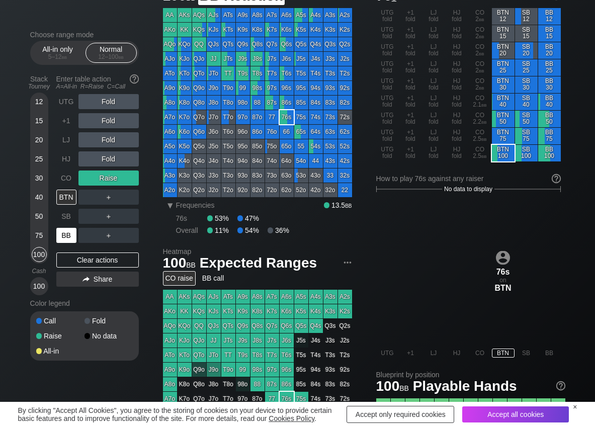
click at [70, 235] on div "BB" at bounding box center [66, 235] width 20 height 15
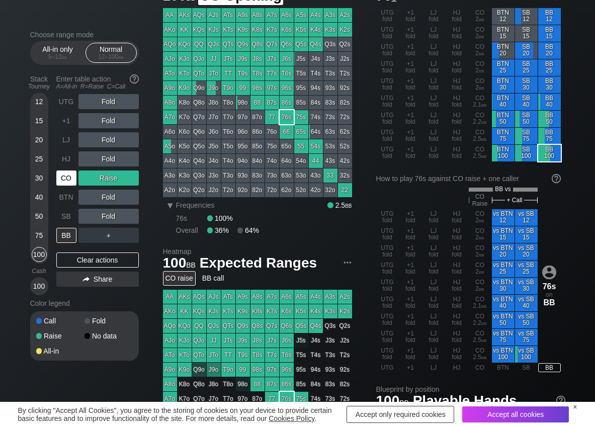
click at [71, 174] on div "CO" at bounding box center [66, 177] width 20 height 15
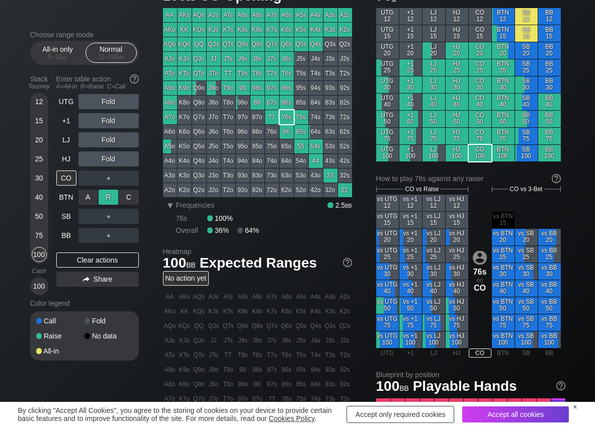
click at [104, 192] on div "R ✕" at bounding box center [109, 197] width 20 height 15
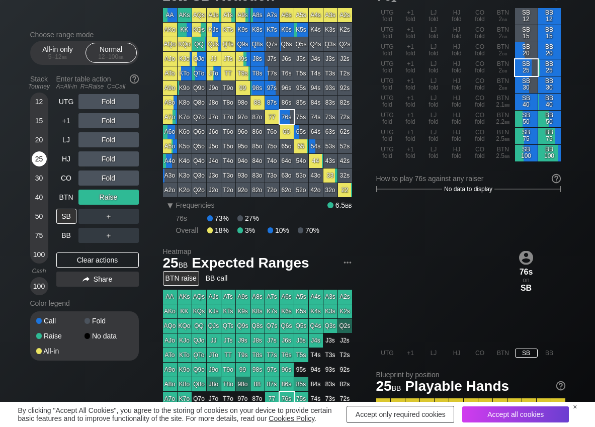
click at [33, 159] on div "25" at bounding box center [39, 158] width 15 height 15
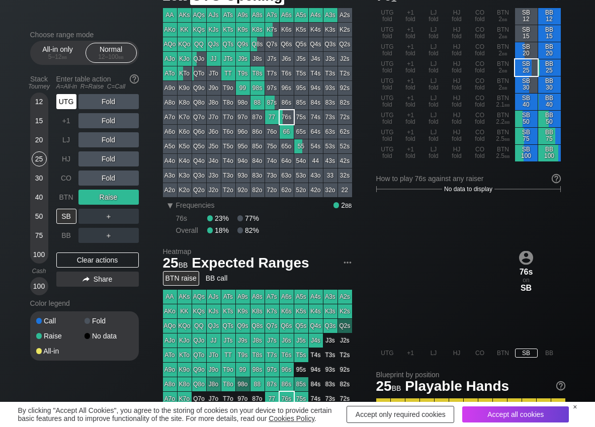
drag, startPoint x: 71, startPoint y: 102, endPoint x: 83, endPoint y: 102, distance: 12.1
click at [71, 102] on div "UTG" at bounding box center [66, 101] width 20 height 15
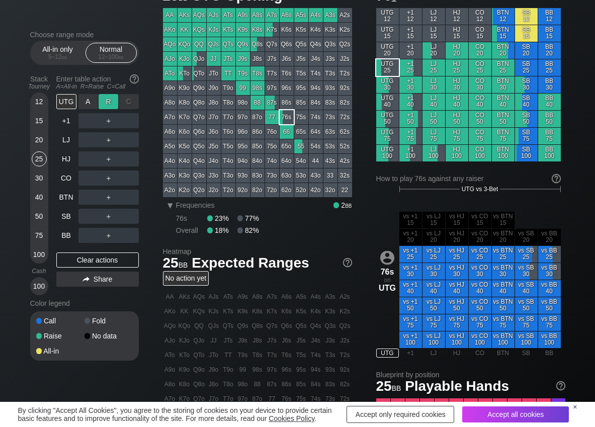
click at [109, 98] on div "R ✕" at bounding box center [109, 101] width 20 height 15
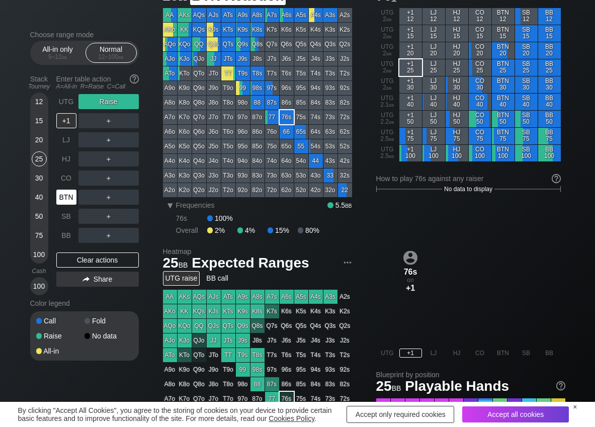
click at [68, 198] on div "BTN" at bounding box center [66, 197] width 20 height 15
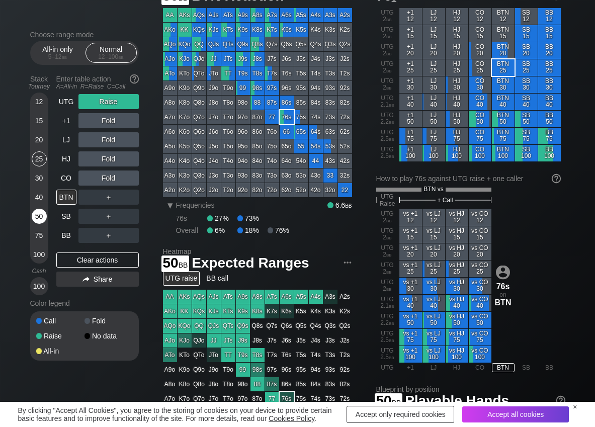
click at [41, 216] on div "50" at bounding box center [39, 216] width 15 height 15
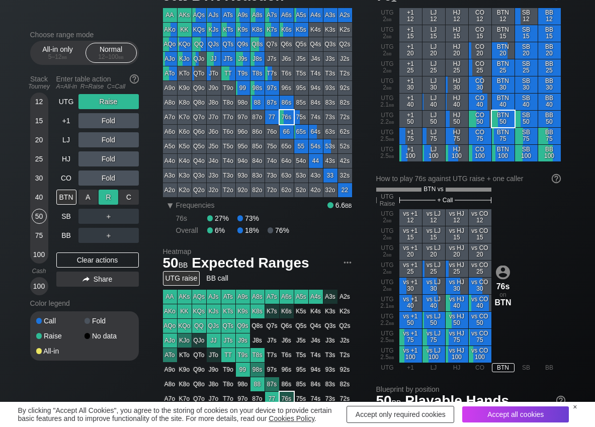
click at [114, 198] on div "R ✕" at bounding box center [109, 197] width 20 height 15
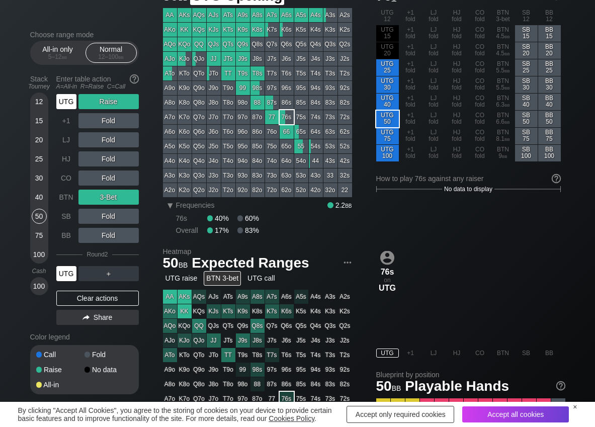
click at [68, 99] on div "UTG" at bounding box center [66, 101] width 20 height 15
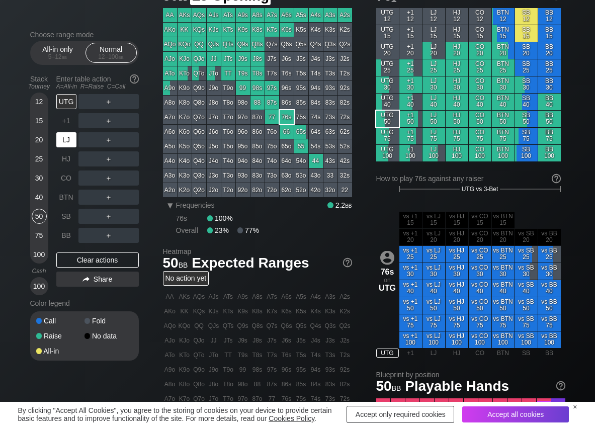
click at [71, 144] on div "LJ" at bounding box center [66, 139] width 20 height 15
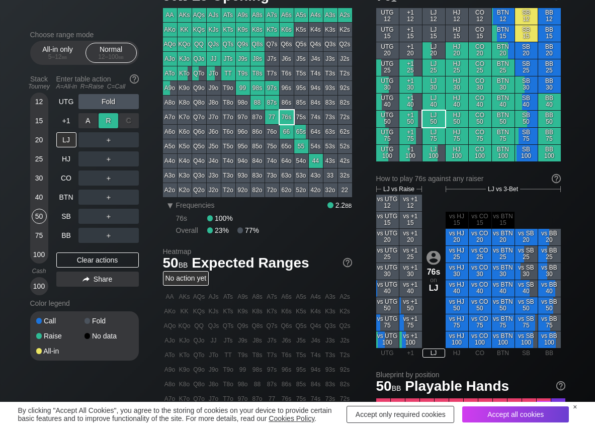
click at [115, 118] on div "R ✕" at bounding box center [109, 120] width 20 height 15
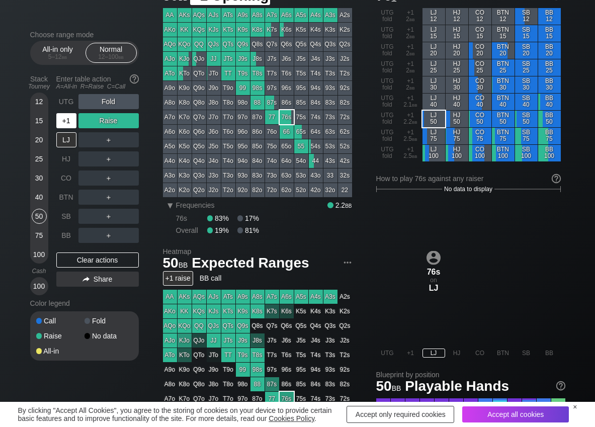
click at [70, 123] on div "+1" at bounding box center [66, 120] width 20 height 15
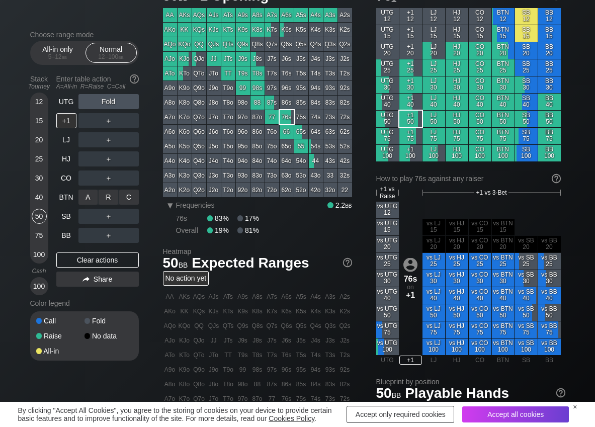
click at [108, 197] on div "R ✕" at bounding box center [109, 197] width 20 height 15
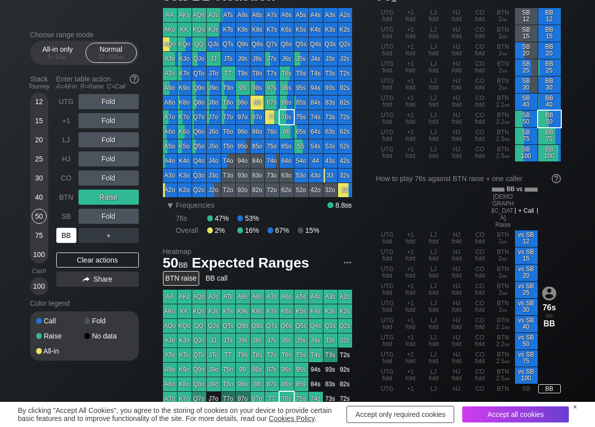
click at [62, 235] on div "BB" at bounding box center [66, 235] width 20 height 15
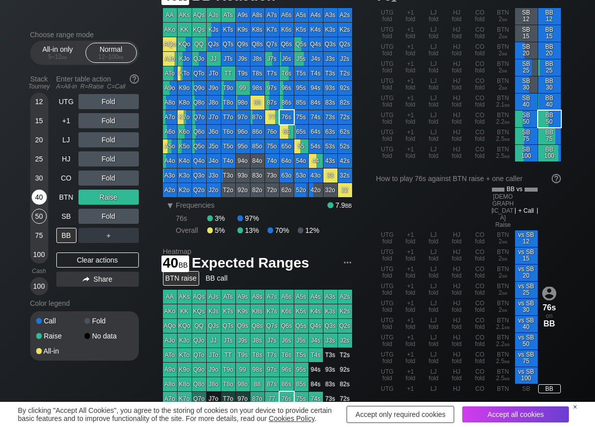
click at [38, 194] on div "40" at bounding box center [39, 197] width 15 height 15
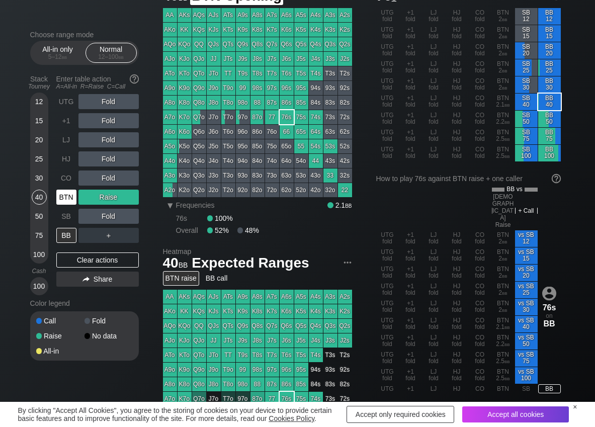
drag, startPoint x: 65, startPoint y: 190, endPoint x: 67, endPoint y: 198, distance: 8.3
click at [66, 190] on div "BTN" at bounding box center [66, 197] width 20 height 15
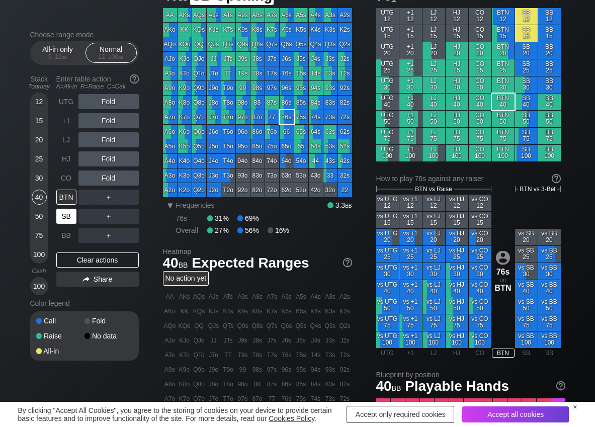
click at [68, 214] on div "SB" at bounding box center [66, 216] width 20 height 15
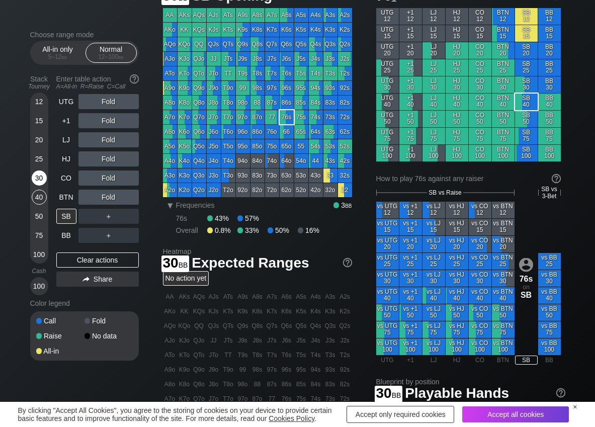
click at [40, 173] on div "30" at bounding box center [39, 177] width 15 height 15
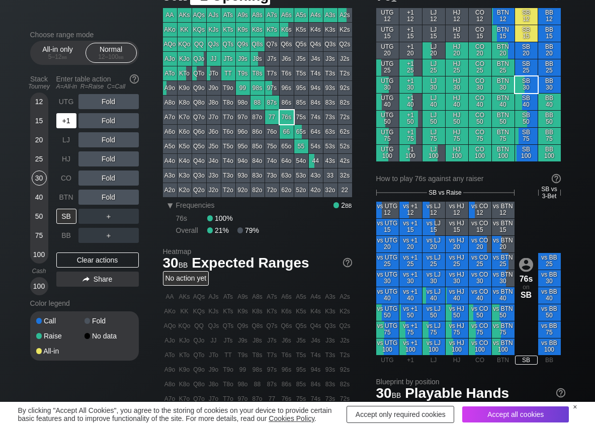
click at [65, 129] on div "+1" at bounding box center [67, 120] width 22 height 19
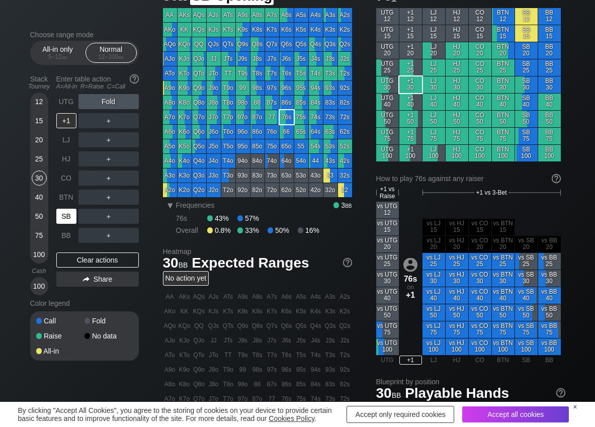
click at [66, 223] on div "SB" at bounding box center [66, 216] width 20 height 15
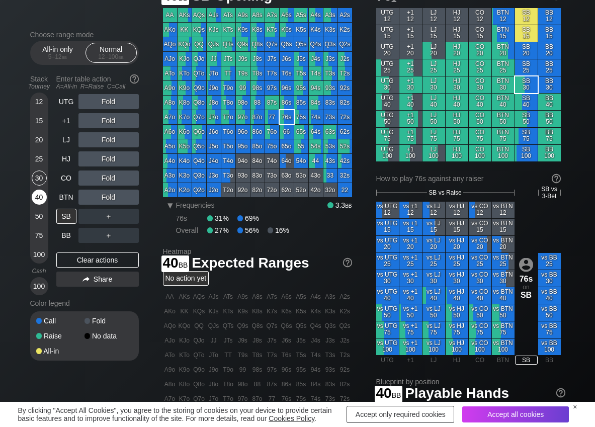
click at [36, 200] on div "40" at bounding box center [39, 197] width 15 height 15
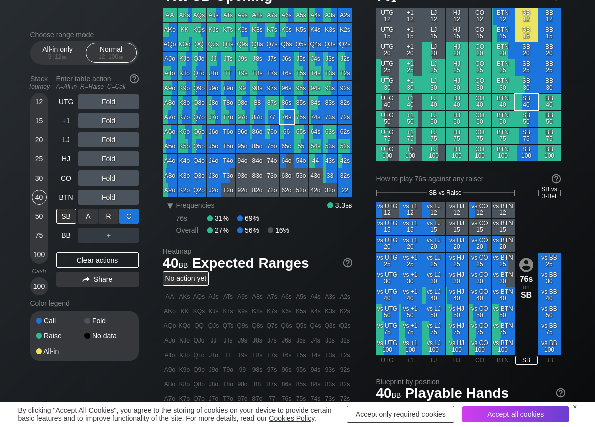
click at [131, 219] on div "C ✕" at bounding box center [129, 216] width 20 height 15
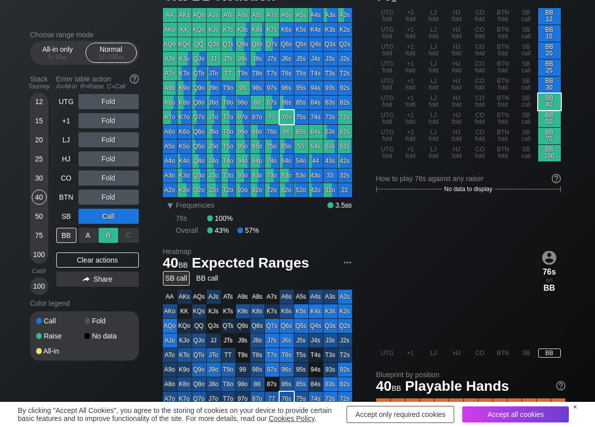
click at [111, 233] on div "R ✕" at bounding box center [109, 235] width 20 height 15
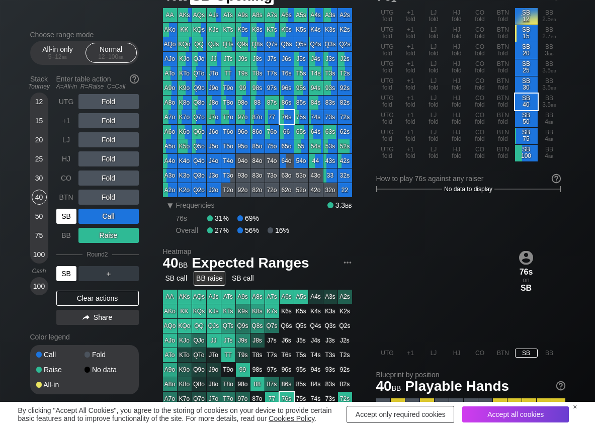
click at [71, 217] on div "SB" at bounding box center [66, 216] width 20 height 15
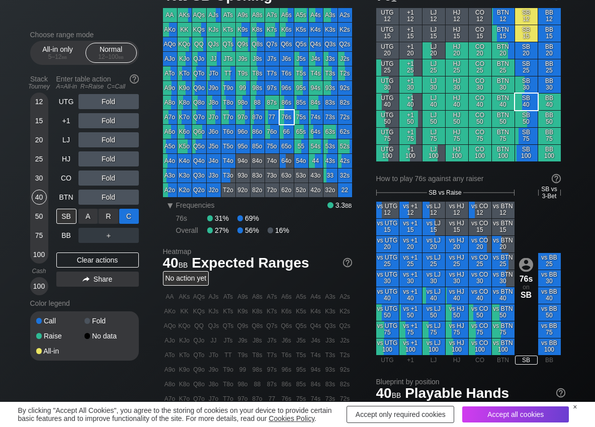
click at [133, 220] on div "C ✕" at bounding box center [129, 216] width 20 height 15
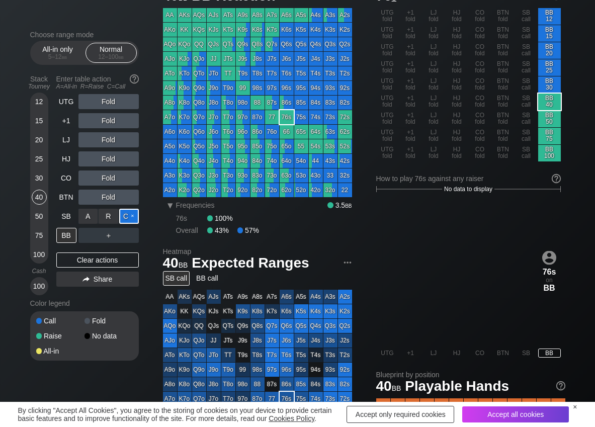
click at [133, 220] on div "C ✕" at bounding box center [129, 216] width 20 height 15
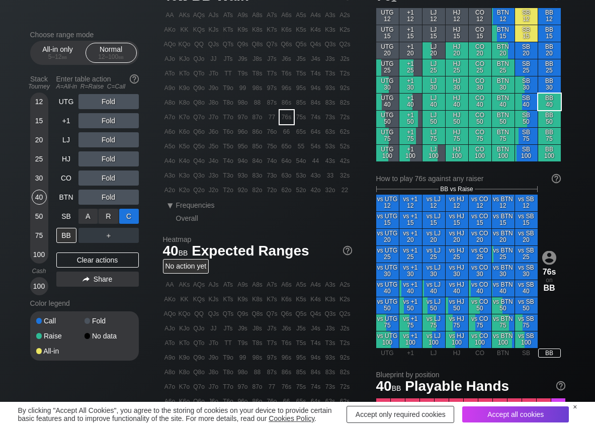
click at [125, 216] on div "C ✕" at bounding box center [129, 216] width 20 height 15
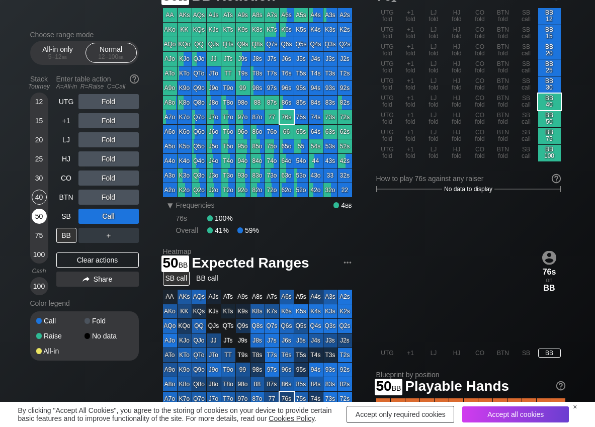
click at [43, 213] on div "50" at bounding box center [39, 216] width 15 height 15
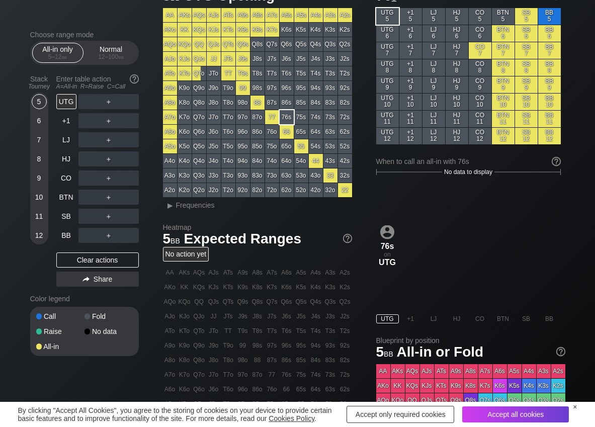
scroll to position [50, 0]
click at [176, 207] on div "▸" at bounding box center [170, 205] width 13 height 12
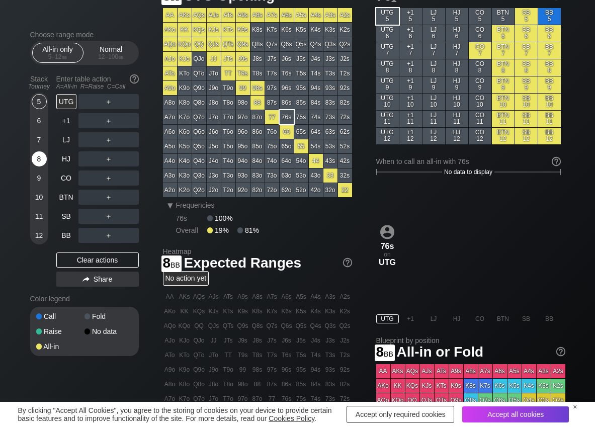
click at [38, 164] on div "8" at bounding box center [39, 158] width 15 height 15
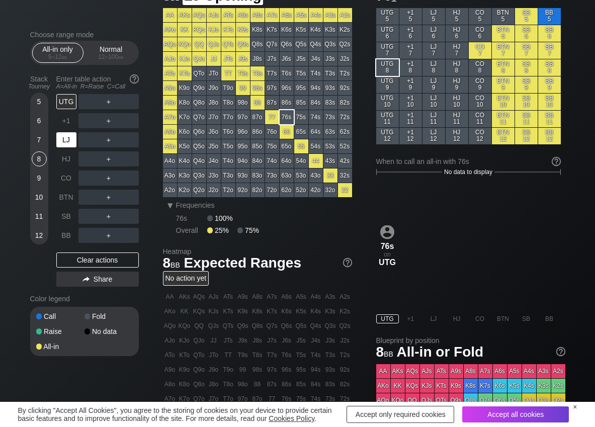
click at [70, 140] on div "LJ" at bounding box center [66, 139] width 20 height 15
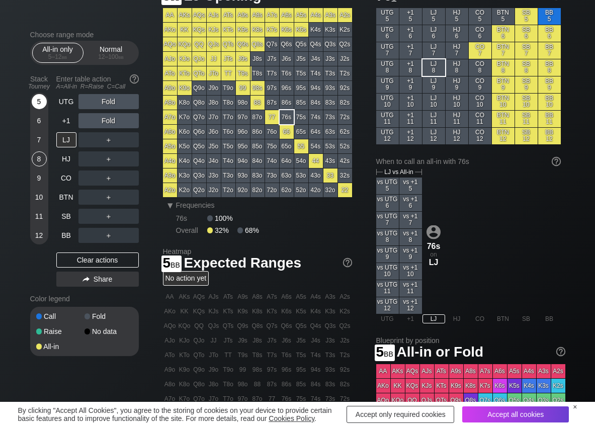
click at [33, 100] on div "5" at bounding box center [39, 101] width 15 height 15
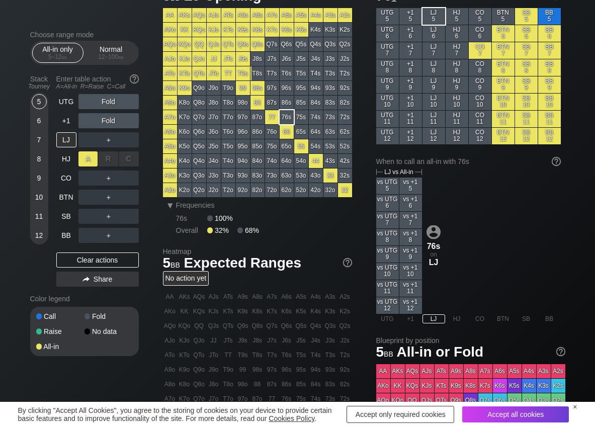
click at [94, 161] on div "A ✕" at bounding box center [88, 158] width 20 height 15
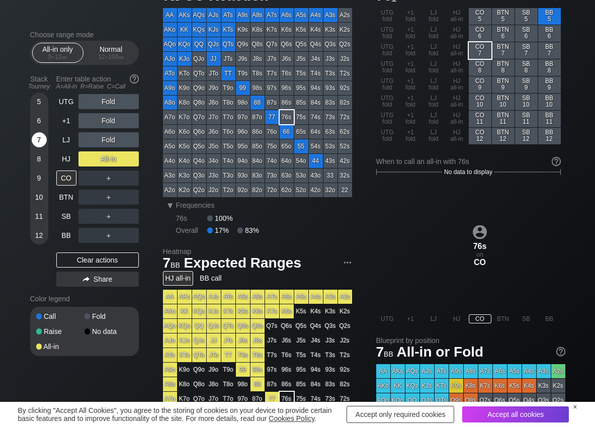
drag, startPoint x: 39, startPoint y: 141, endPoint x: 49, endPoint y: 184, distance: 44.3
click at [39, 143] on div "7" at bounding box center [39, 139] width 15 height 15
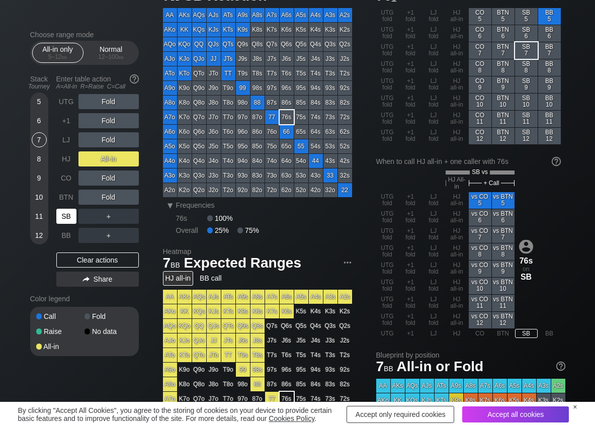
click at [61, 216] on div "SB" at bounding box center [66, 216] width 20 height 15
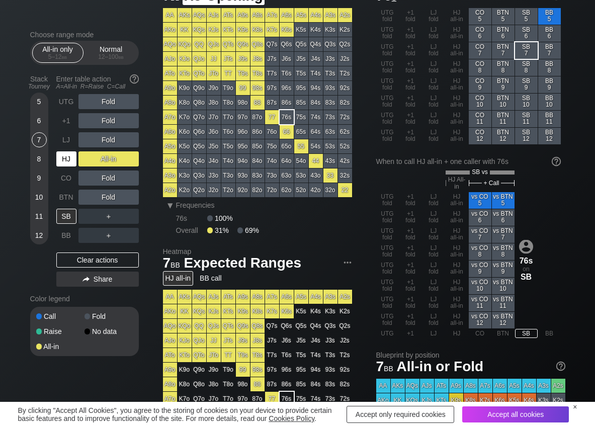
click at [62, 152] on div "HJ" at bounding box center [66, 158] width 20 height 15
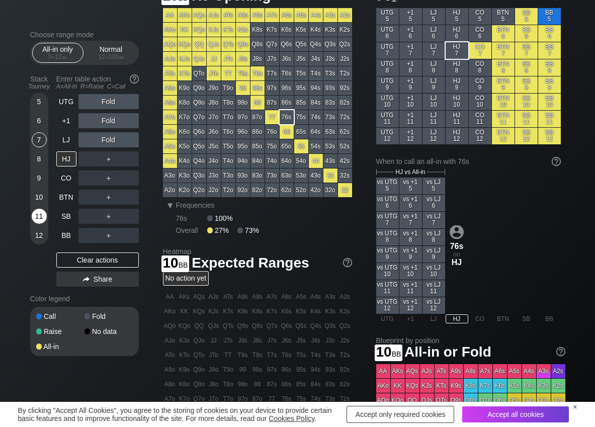
click at [39, 215] on div "11" at bounding box center [39, 216] width 15 height 15
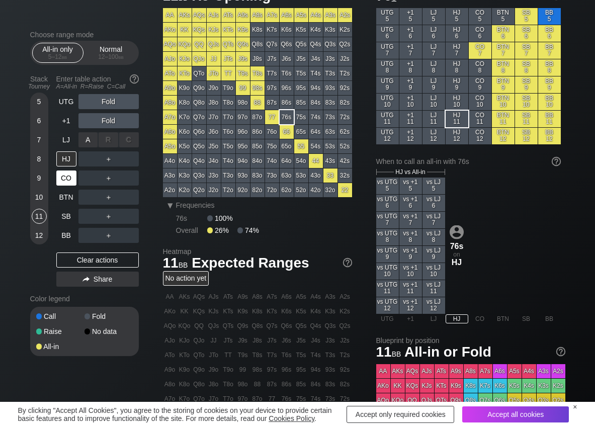
drag, startPoint x: 94, startPoint y: 141, endPoint x: 72, endPoint y: 173, distance: 38.5
click at [91, 142] on div "A ✕" at bounding box center [88, 139] width 20 height 15
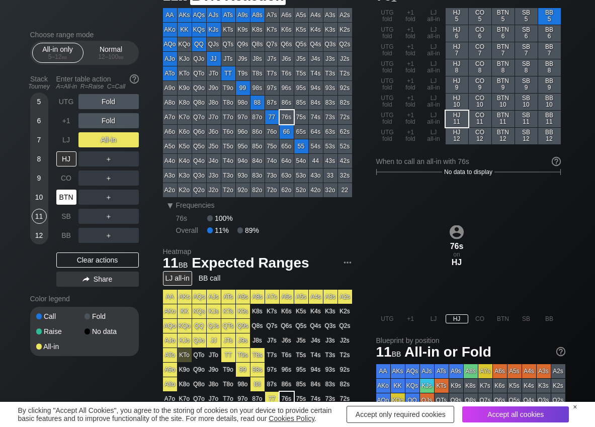
click at [64, 196] on div "BTN" at bounding box center [66, 197] width 20 height 15
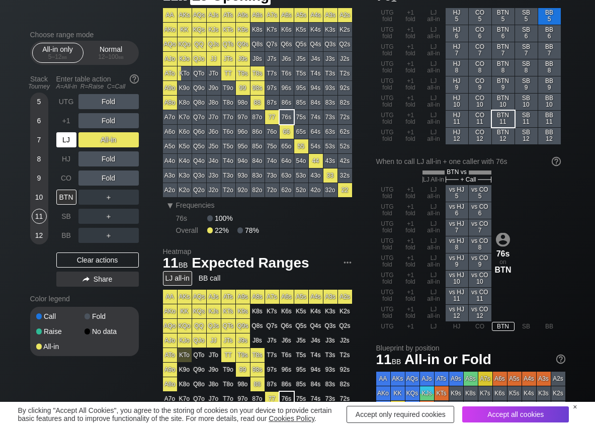
click at [68, 139] on div "LJ" at bounding box center [66, 139] width 20 height 15
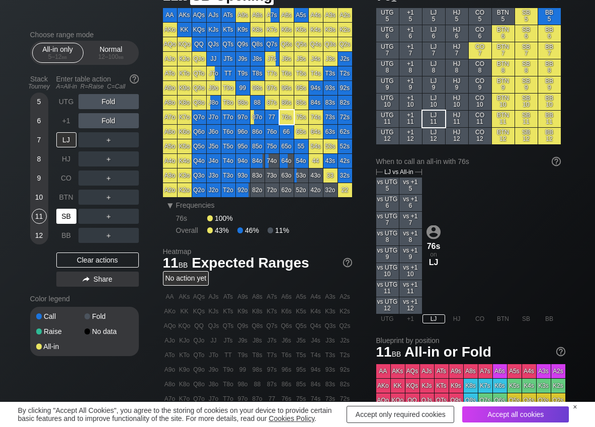
click at [63, 214] on div "SB" at bounding box center [66, 216] width 20 height 15
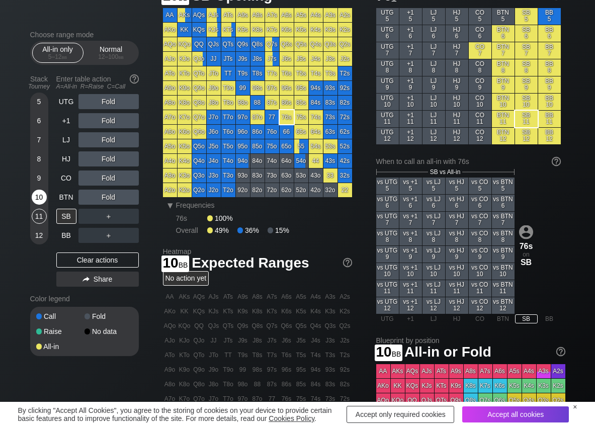
click at [43, 201] on div "10" at bounding box center [39, 197] width 15 height 15
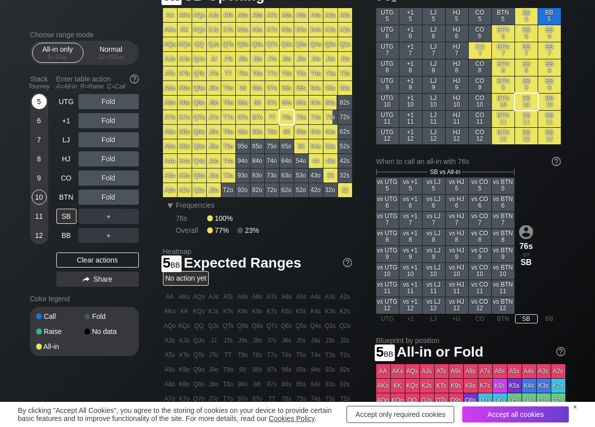
click at [38, 96] on div "5" at bounding box center [39, 101] width 15 height 15
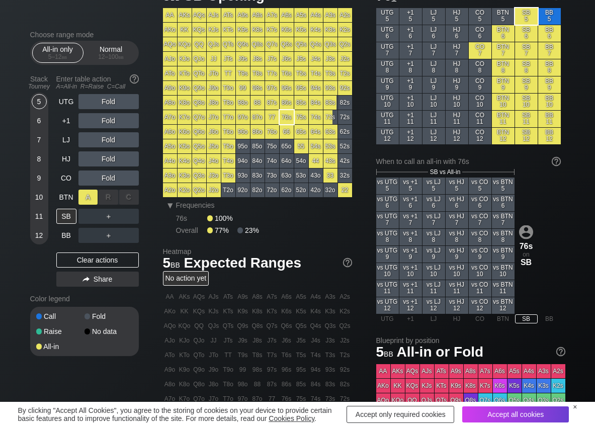
click at [83, 194] on div "A ✕" at bounding box center [88, 197] width 20 height 15
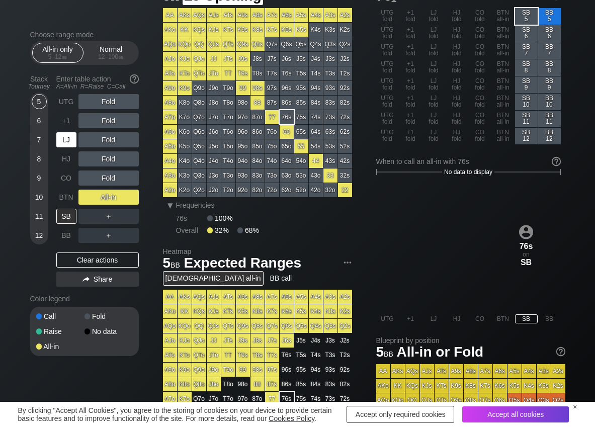
click at [65, 141] on div "LJ" at bounding box center [66, 139] width 20 height 15
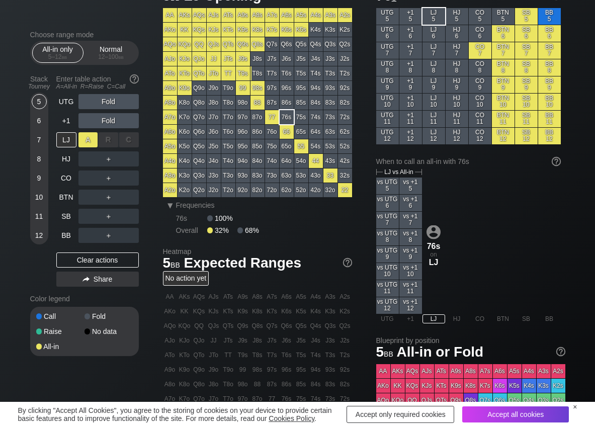
click at [84, 138] on div "A ✕" at bounding box center [88, 139] width 20 height 15
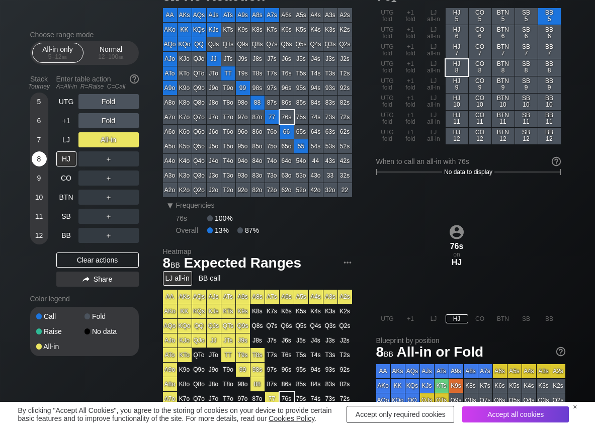
click at [35, 160] on div "8" at bounding box center [39, 158] width 15 height 15
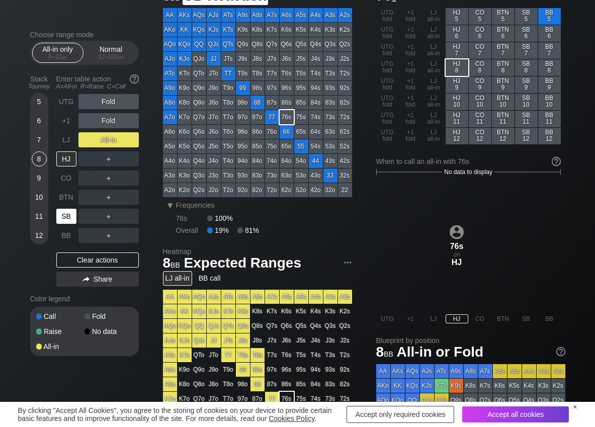
click at [62, 213] on div "SB" at bounding box center [66, 216] width 20 height 15
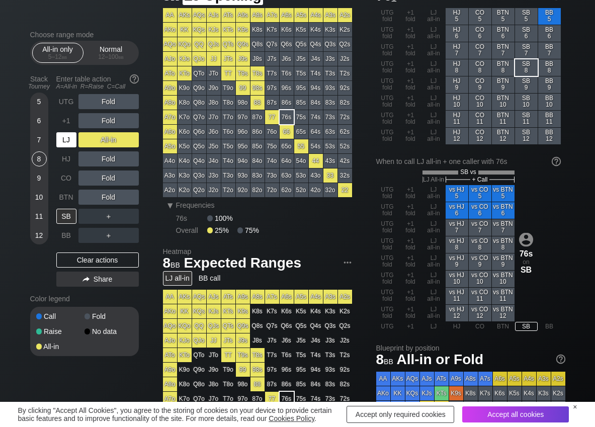
click at [74, 144] on div "LJ" at bounding box center [66, 139] width 20 height 15
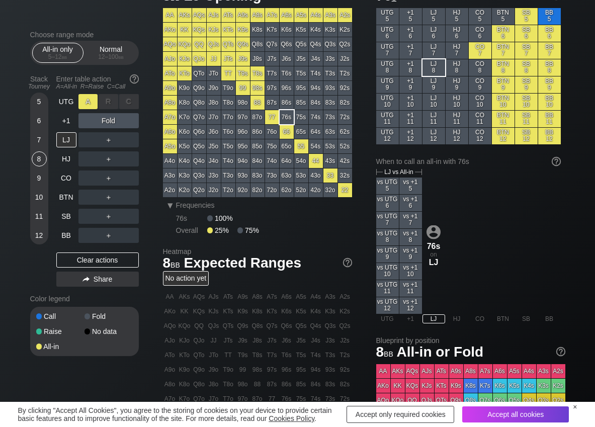
click at [92, 105] on div "A ✕" at bounding box center [88, 101] width 20 height 15
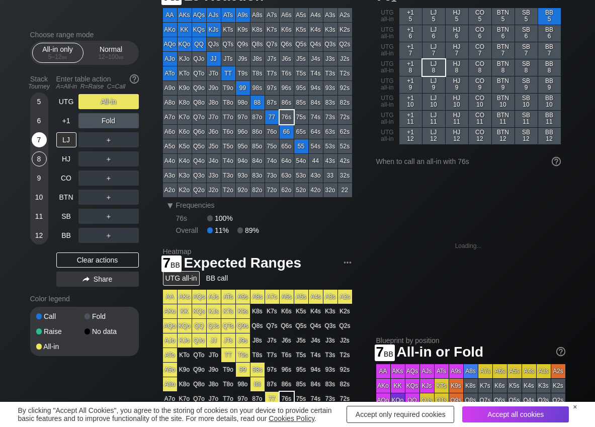
click at [45, 141] on div "7" at bounding box center [39, 139] width 15 height 15
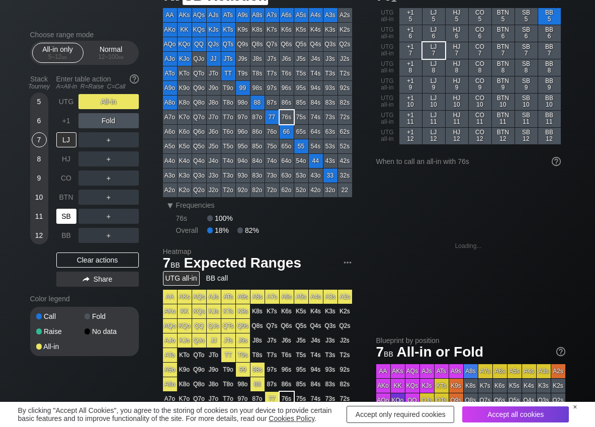
click at [64, 218] on div "SB" at bounding box center [66, 216] width 20 height 15
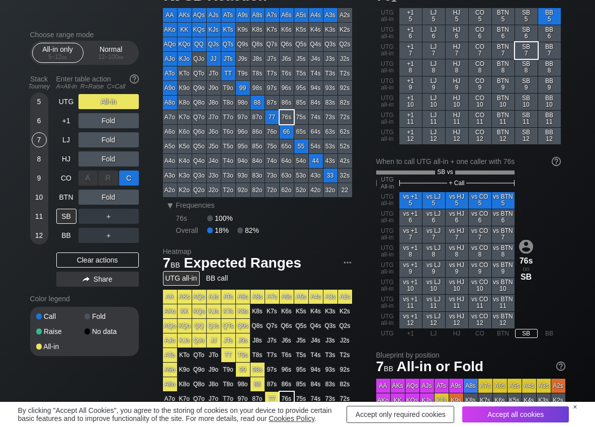
click at [126, 173] on div "C ✕" at bounding box center [129, 177] width 20 height 15
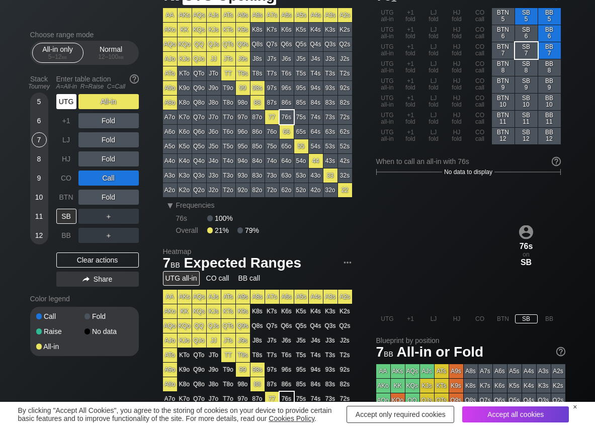
click at [63, 98] on div "UTG" at bounding box center [66, 101] width 20 height 15
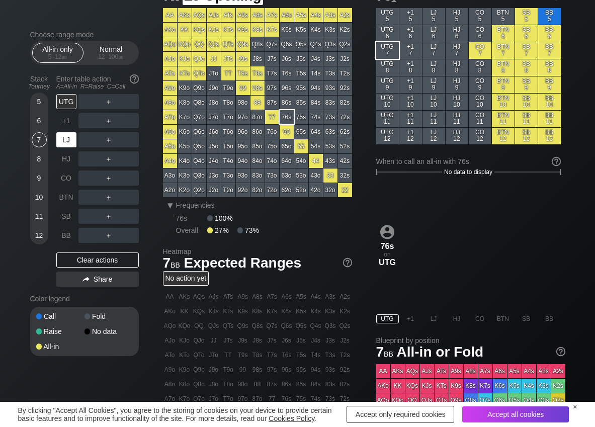
click at [62, 136] on div "LJ" at bounding box center [66, 139] width 20 height 15
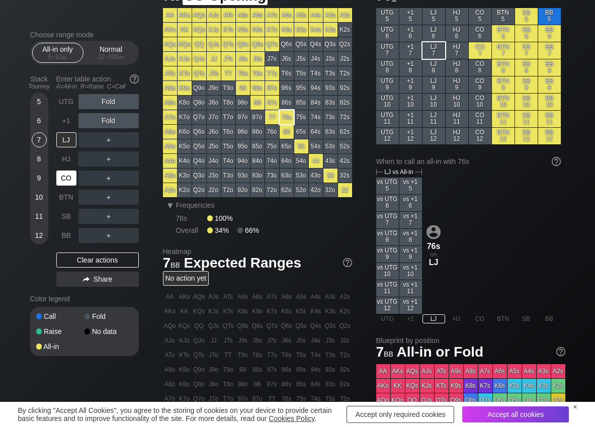
click at [65, 178] on div "CO" at bounding box center [66, 177] width 20 height 15
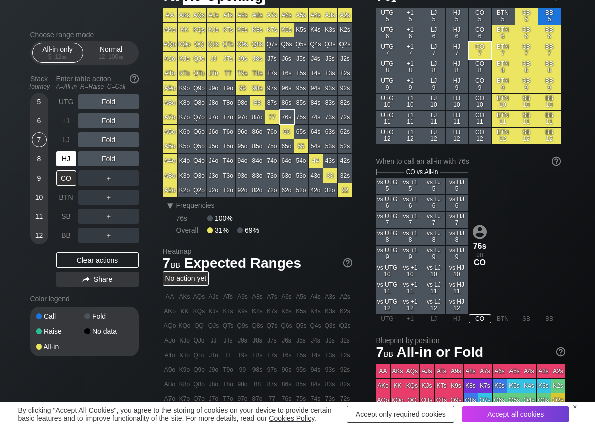
click at [71, 157] on div "HJ" at bounding box center [66, 158] width 20 height 15
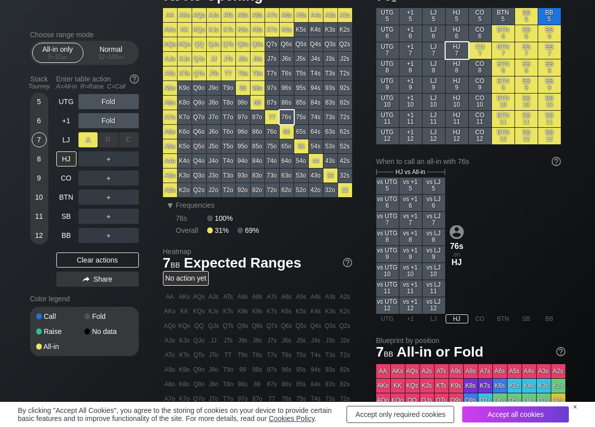
click at [81, 140] on div "A ✕" at bounding box center [88, 139] width 20 height 15
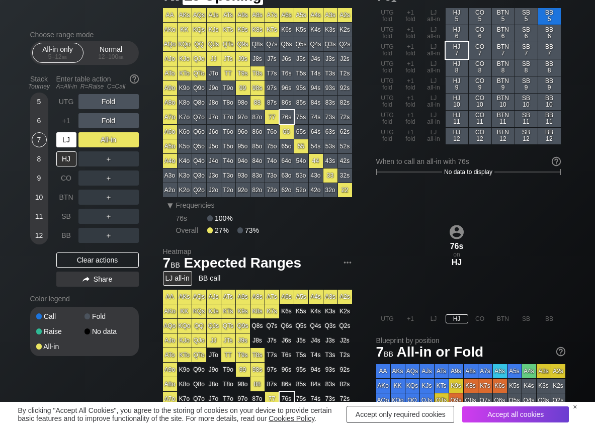
click at [70, 131] on div "LJ" at bounding box center [67, 139] width 22 height 19
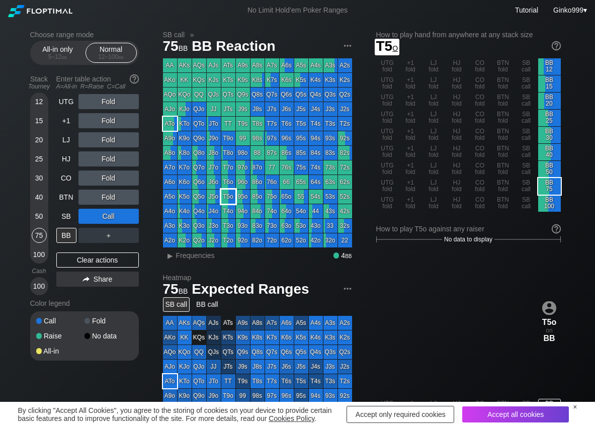
scroll to position [50, 0]
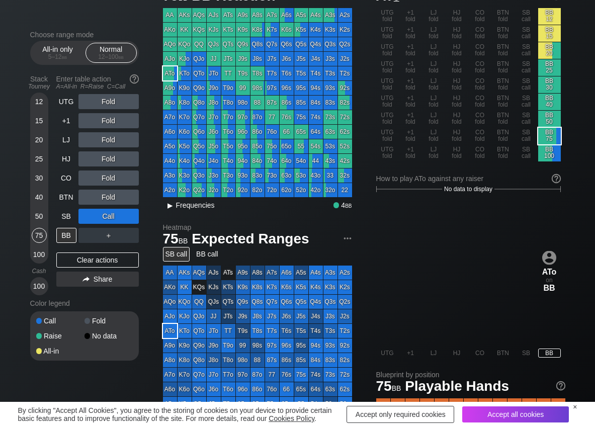
click at [186, 204] on span "Frequencies" at bounding box center [195, 205] width 39 height 8
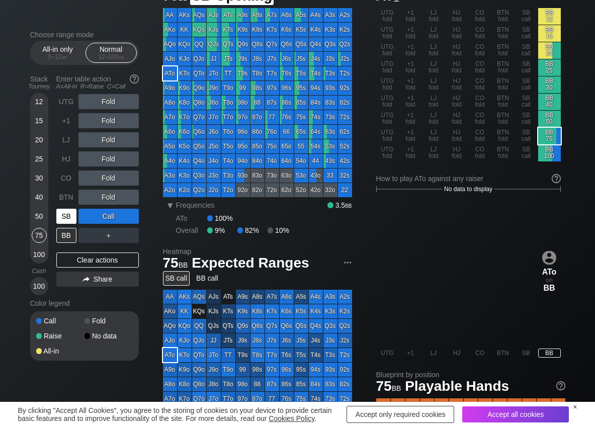
click at [58, 219] on div "SB" at bounding box center [66, 216] width 20 height 15
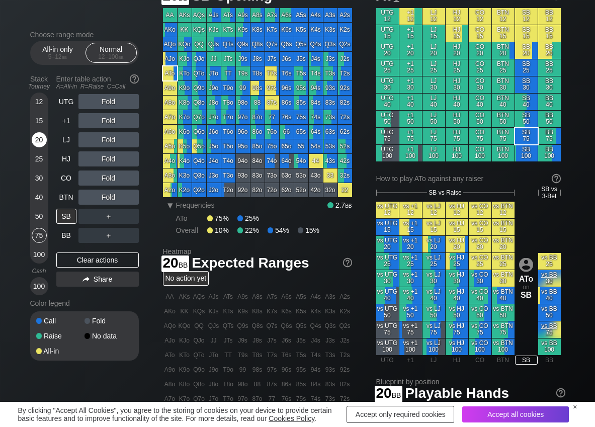
click at [37, 141] on div "20" at bounding box center [39, 139] width 15 height 15
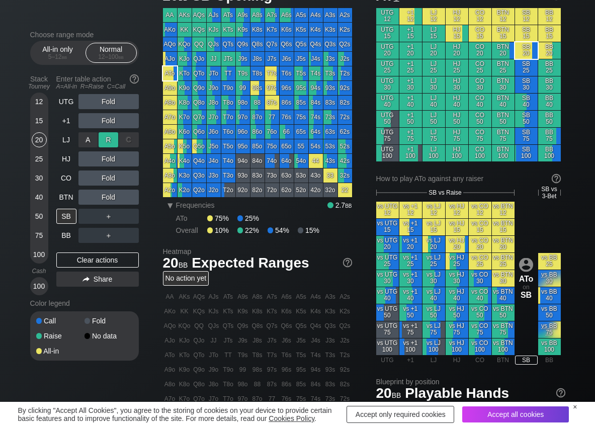
click at [110, 143] on div "R ✕" at bounding box center [109, 139] width 20 height 15
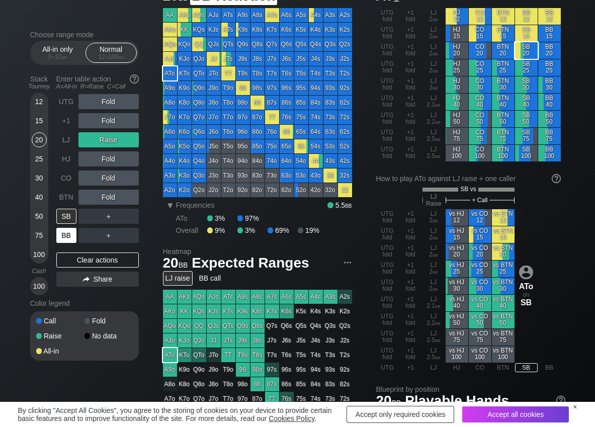
click at [68, 235] on div "BB" at bounding box center [66, 235] width 20 height 15
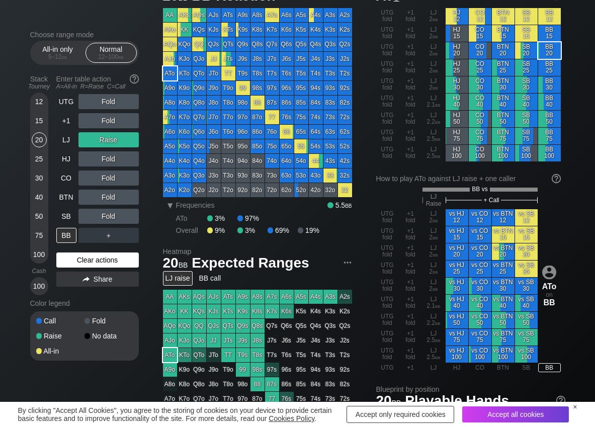
click at [95, 260] on div "Clear actions" at bounding box center [97, 259] width 82 height 15
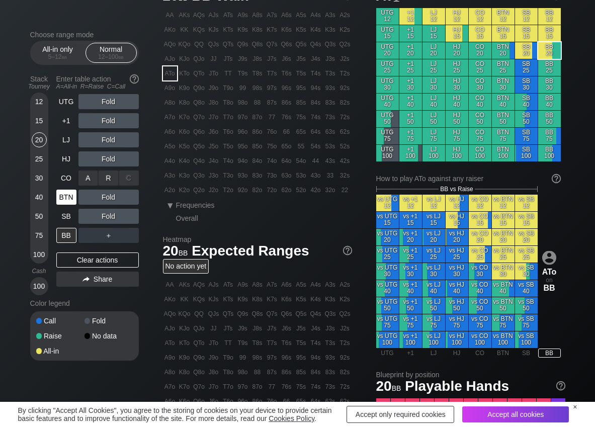
click at [105, 177] on div "R ✕" at bounding box center [109, 177] width 20 height 15
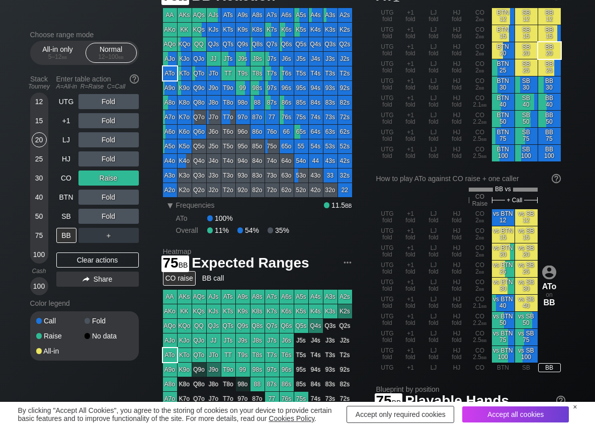
click at [35, 234] on div "75" at bounding box center [39, 235] width 15 height 15
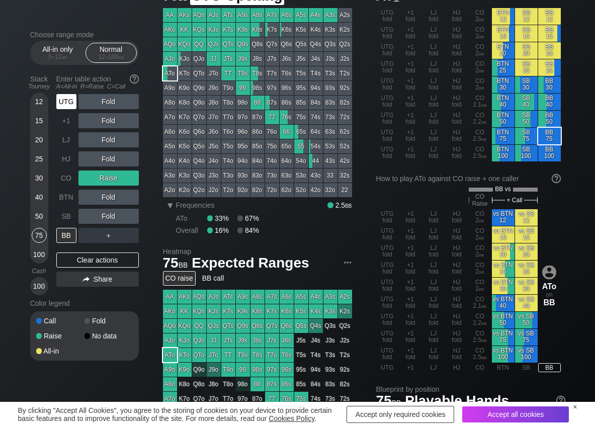
click at [67, 100] on div "UTG" at bounding box center [66, 101] width 20 height 15
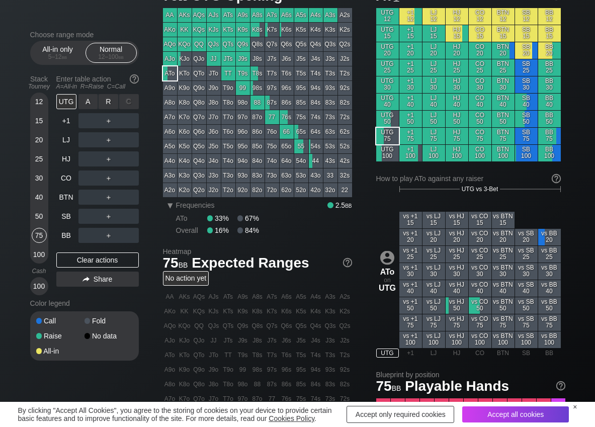
drag, startPoint x: 113, startPoint y: 103, endPoint x: 88, endPoint y: 128, distance: 35.2
click at [110, 104] on div "R ✕" at bounding box center [109, 101] width 20 height 15
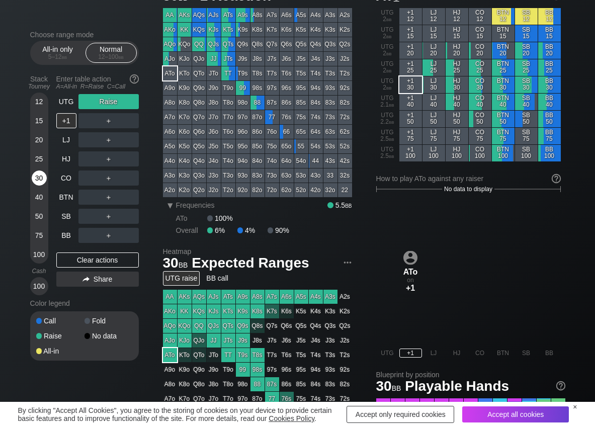
click at [36, 176] on div "30" at bounding box center [39, 177] width 15 height 15
click at [60, 103] on div "UTG" at bounding box center [66, 101] width 20 height 15
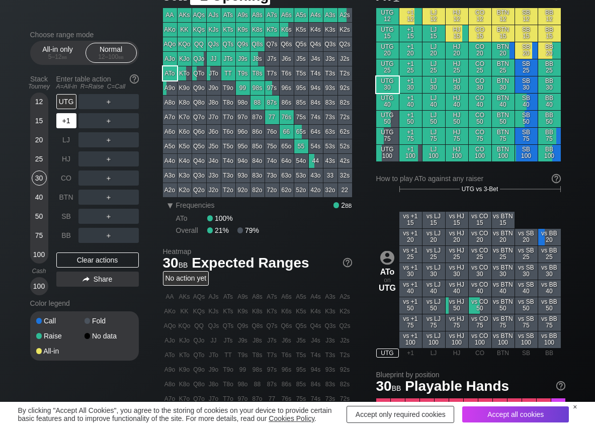
click at [66, 116] on div "+1" at bounding box center [66, 120] width 20 height 15
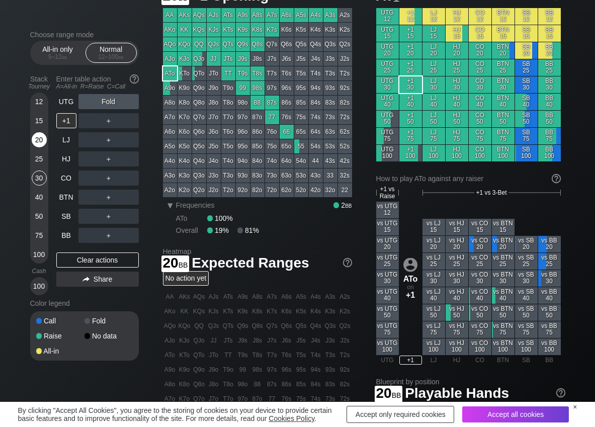
click at [42, 142] on div "20" at bounding box center [39, 139] width 15 height 15
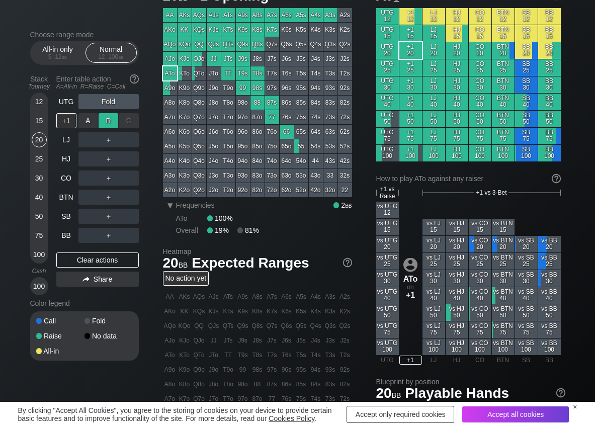
drag, startPoint x: 106, startPoint y: 121, endPoint x: 77, endPoint y: 154, distance: 43.9
click at [106, 121] on div "R ✕" at bounding box center [109, 120] width 20 height 15
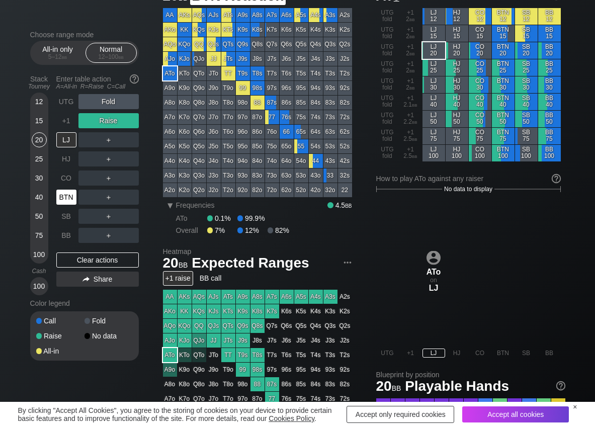
click at [63, 199] on div "BTN" at bounding box center [66, 197] width 20 height 15
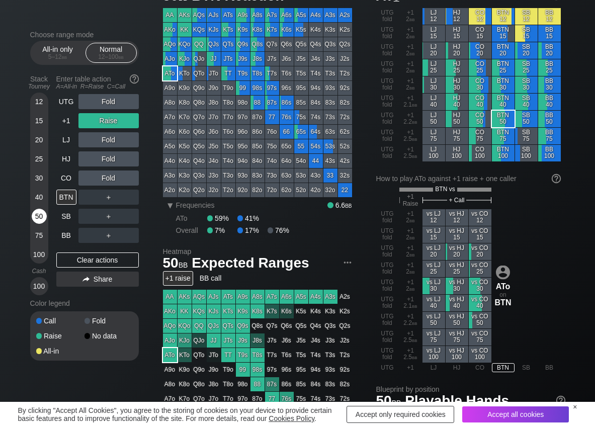
click at [39, 219] on div "50" at bounding box center [39, 216] width 15 height 15
click at [77, 260] on div "Clear actions" at bounding box center [97, 259] width 82 height 15
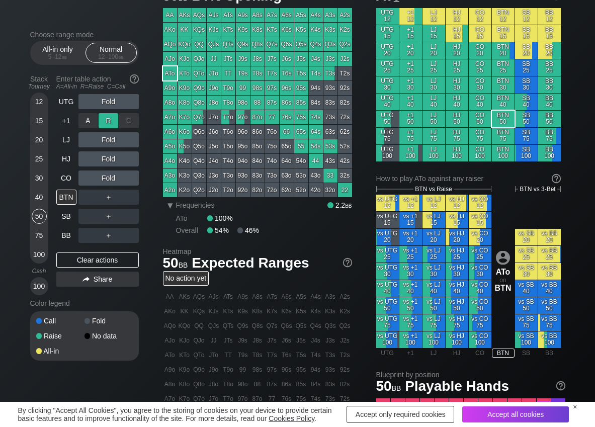
click at [112, 122] on div "R ✕" at bounding box center [109, 120] width 20 height 15
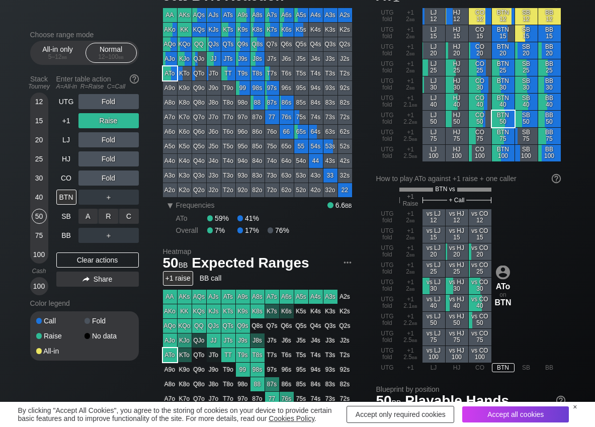
click at [131, 220] on div "C ✕" at bounding box center [129, 216] width 20 height 15
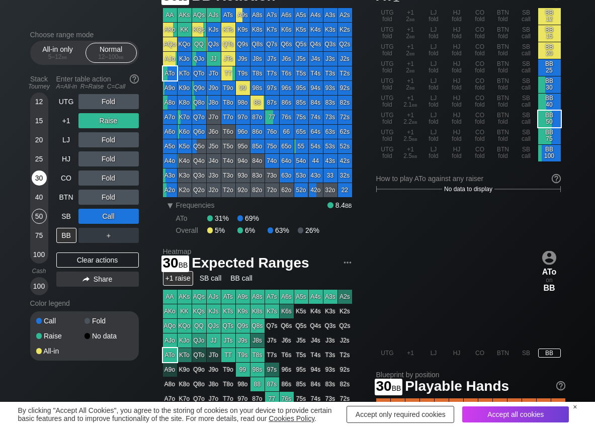
click at [35, 181] on div "30" at bounding box center [39, 177] width 15 height 15
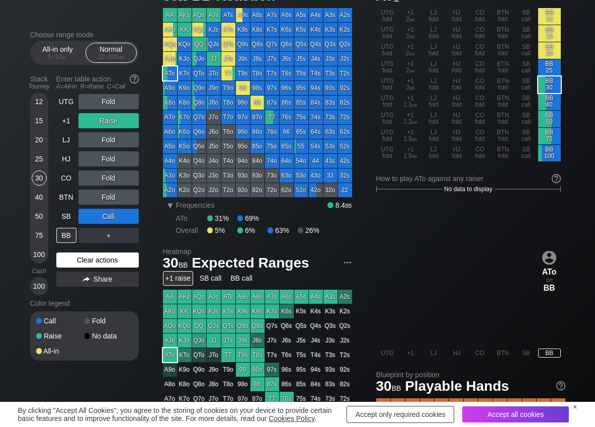
click at [96, 260] on div "Clear actions" at bounding box center [97, 259] width 82 height 15
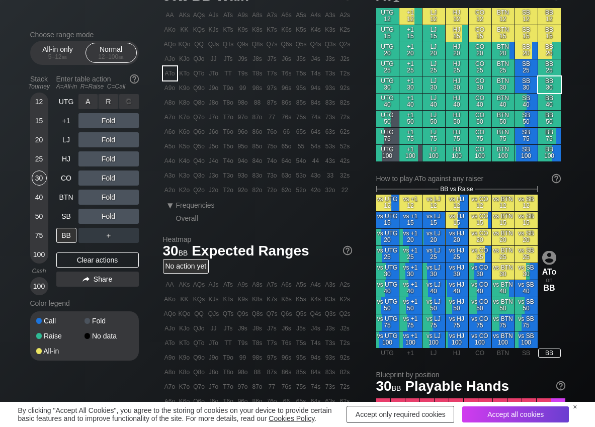
click at [106, 104] on div "R ✕" at bounding box center [109, 101] width 20 height 15
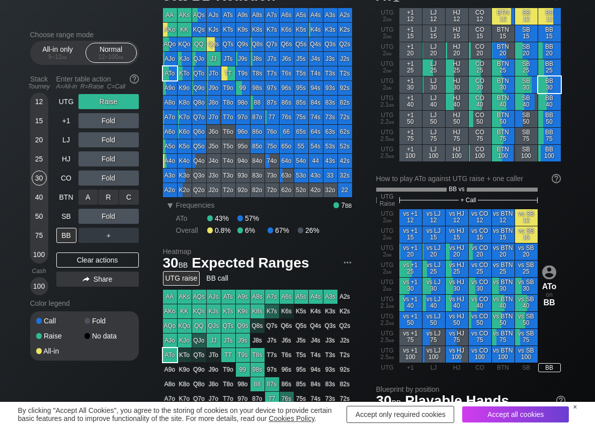
click at [131, 198] on div "C ✕" at bounding box center [129, 197] width 20 height 15
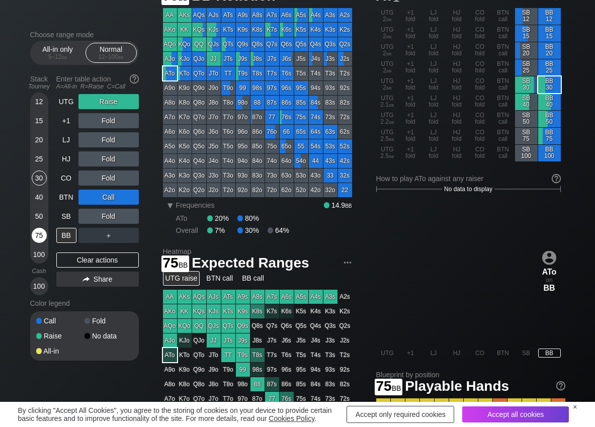
click at [43, 239] on div "75" at bounding box center [39, 235] width 15 height 15
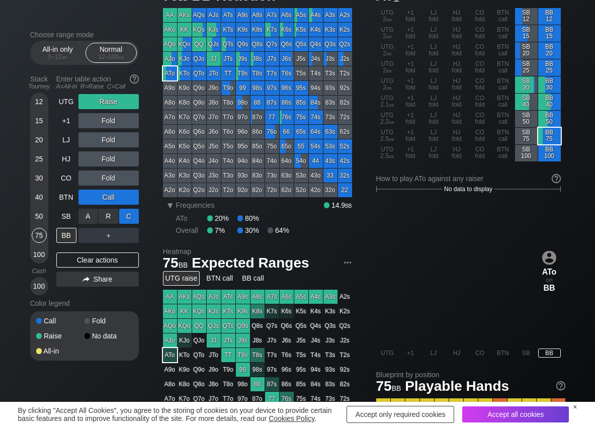
click at [134, 216] on div "C ✕" at bounding box center [129, 216] width 20 height 15
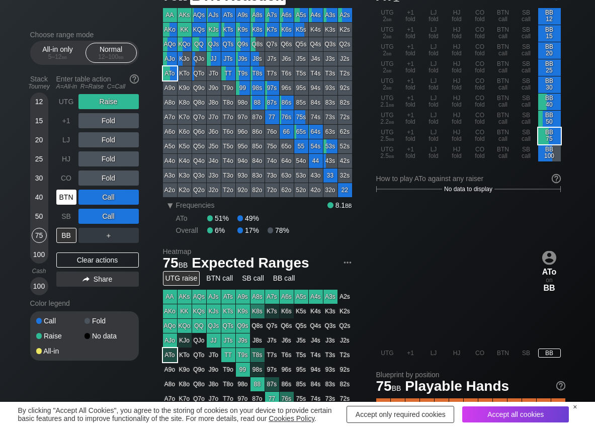
drag, startPoint x: 62, startPoint y: 198, endPoint x: 63, endPoint y: 192, distance: 6.2
click at [62, 198] on div "BTN" at bounding box center [66, 197] width 20 height 15
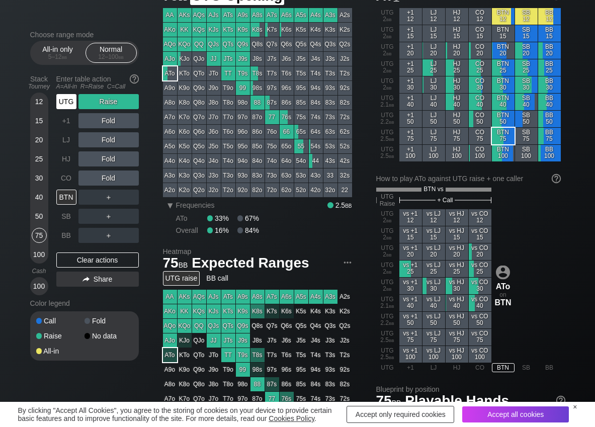
click at [66, 98] on div "UTG" at bounding box center [66, 101] width 20 height 15
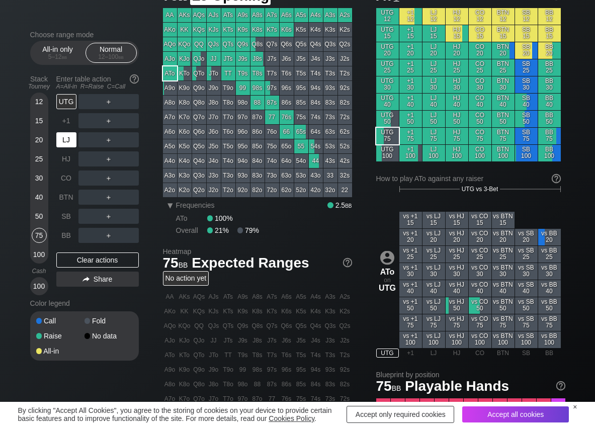
click at [68, 145] on div "LJ" at bounding box center [66, 139] width 20 height 15
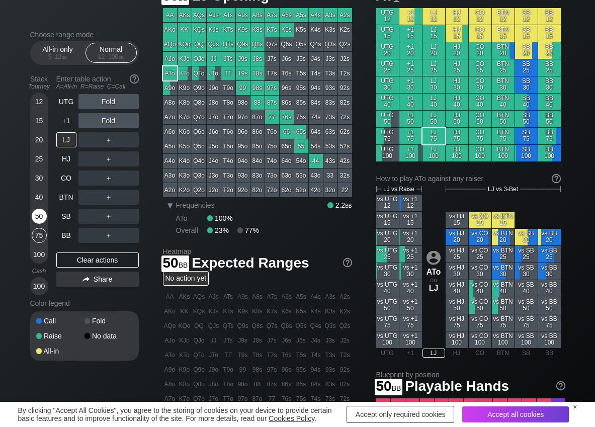
click at [40, 217] on div "50" at bounding box center [39, 216] width 15 height 15
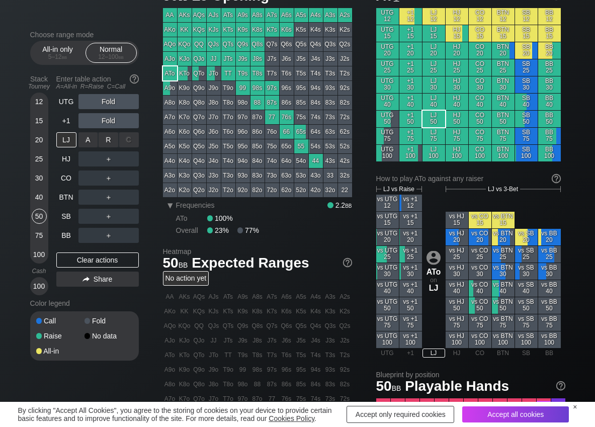
drag, startPoint x: 111, startPoint y: 145, endPoint x: 109, endPoint y: 175, distance: 30.2
click at [108, 140] on div "R ✕" at bounding box center [109, 139] width 20 height 15
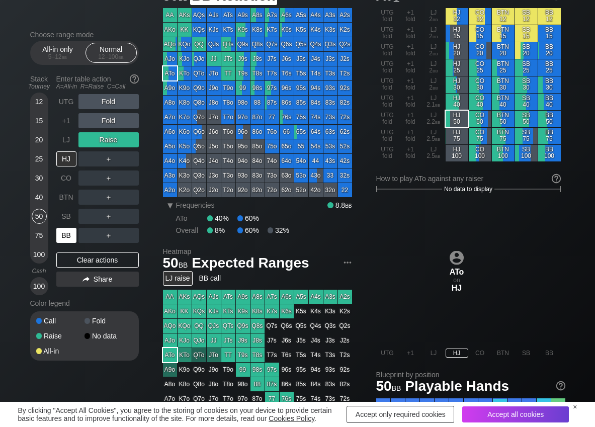
click at [64, 237] on div "BB" at bounding box center [66, 235] width 20 height 15
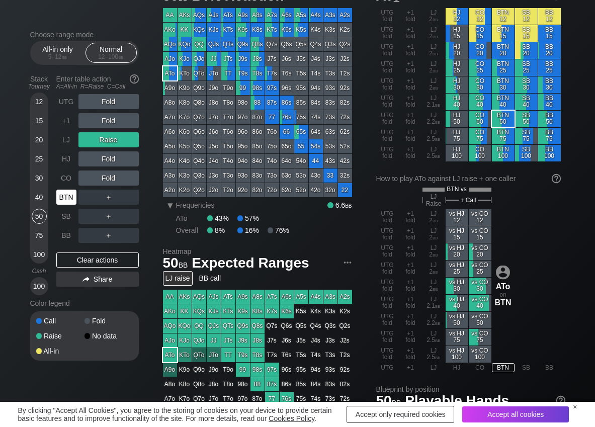
click at [63, 190] on div "BTN" at bounding box center [66, 197] width 20 height 15
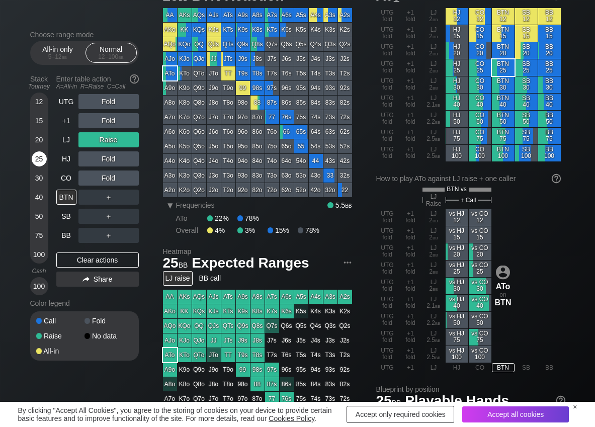
click at [37, 163] on div "25" at bounding box center [39, 158] width 15 height 15
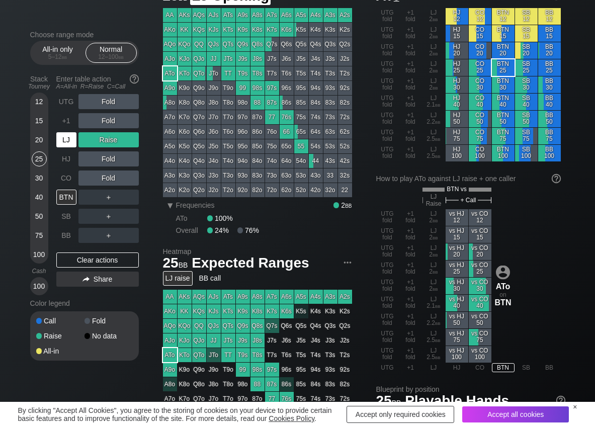
click at [67, 147] on div "LJ" at bounding box center [67, 139] width 22 height 19
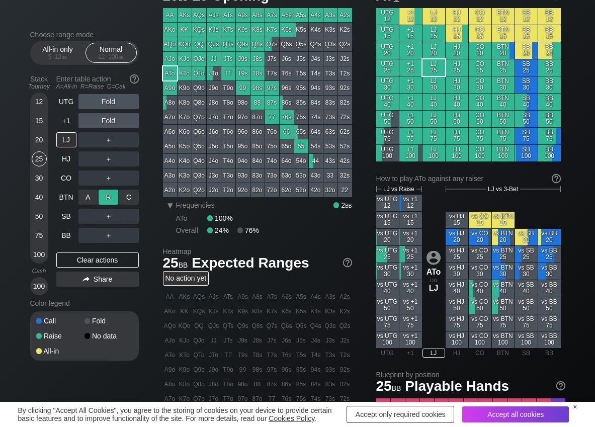
click at [115, 191] on div "R ✕" at bounding box center [109, 197] width 20 height 15
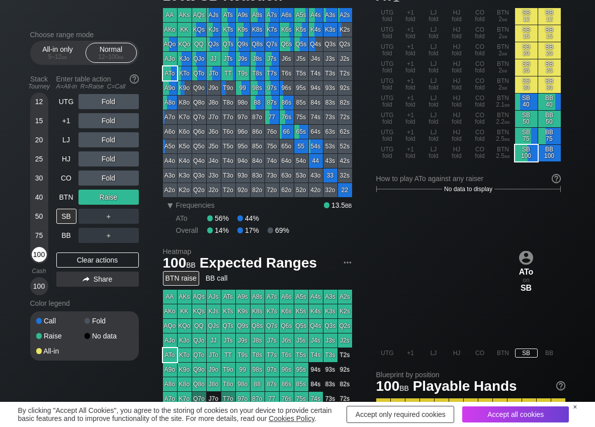
click at [38, 254] on div "100" at bounding box center [39, 254] width 15 height 15
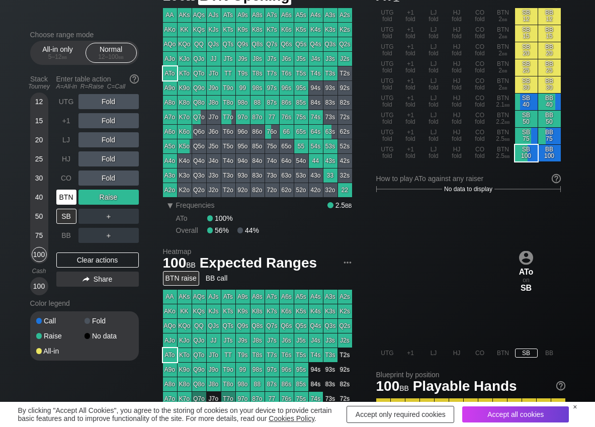
click at [61, 197] on div "BTN" at bounding box center [66, 197] width 20 height 15
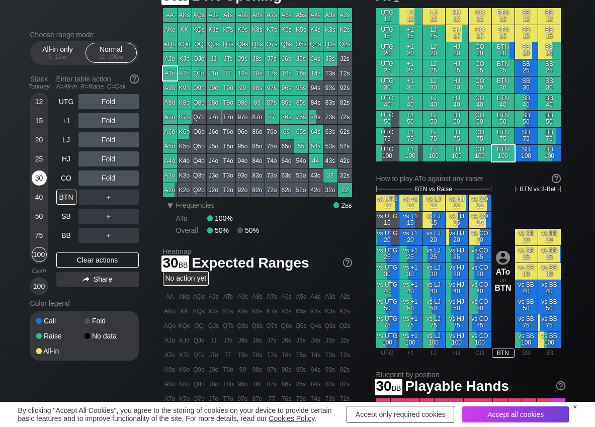
click at [37, 180] on div "30" at bounding box center [39, 177] width 15 height 15
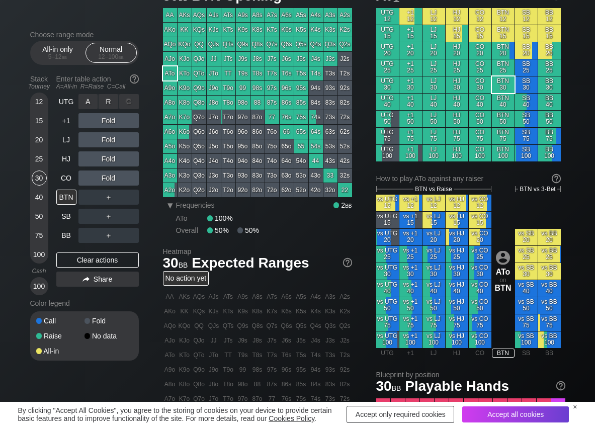
click at [110, 103] on div "R ✕" at bounding box center [109, 101] width 20 height 15
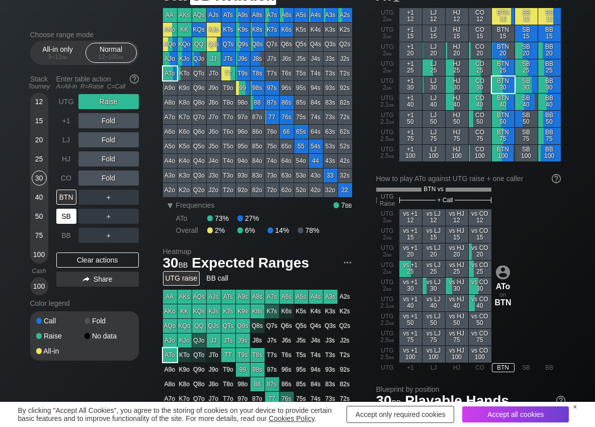
click at [67, 218] on div "SB" at bounding box center [66, 216] width 20 height 15
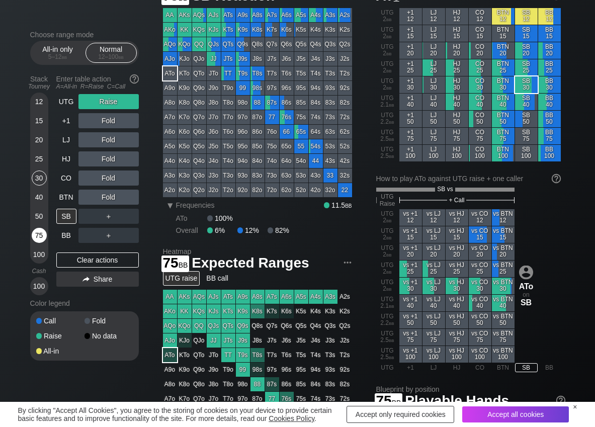
click at [37, 229] on div "75" at bounding box center [39, 235] width 15 height 15
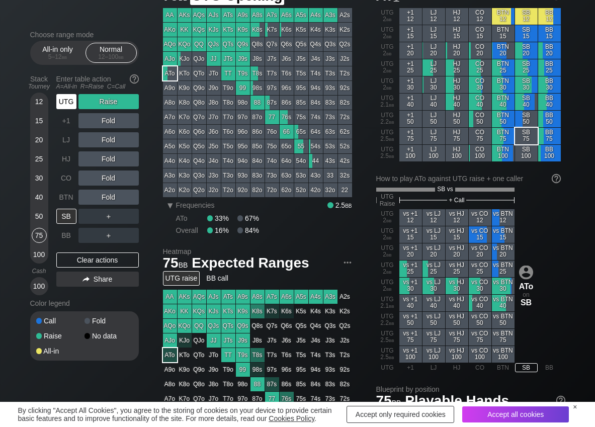
click at [66, 103] on div "UTG" at bounding box center [66, 101] width 20 height 15
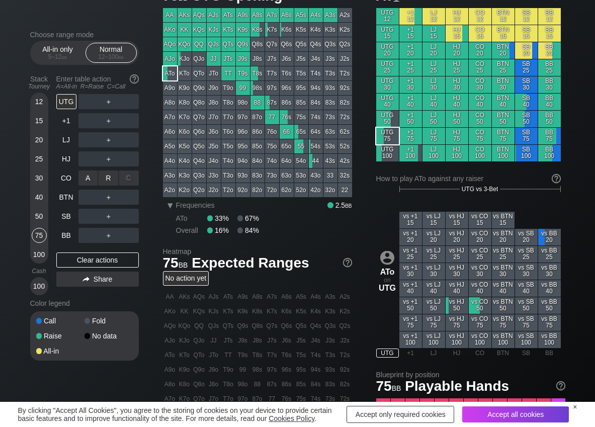
click at [114, 181] on div "R ✕" at bounding box center [109, 177] width 20 height 15
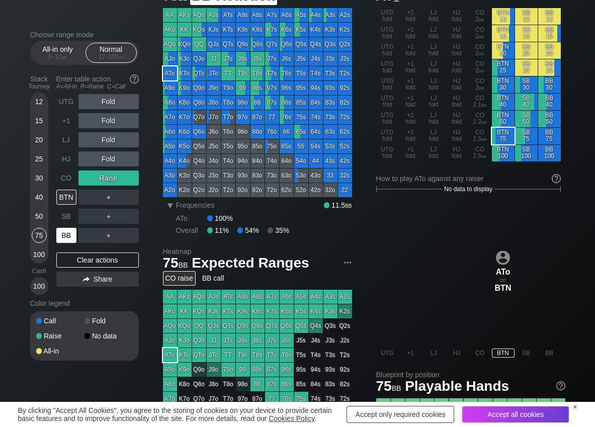
click at [68, 232] on div "BB" at bounding box center [66, 235] width 20 height 15
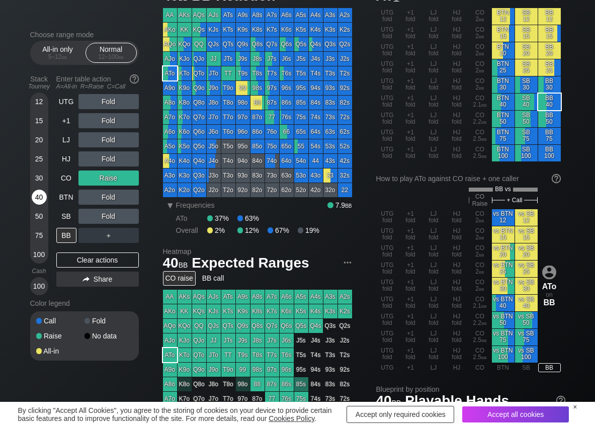
click at [40, 195] on div "40" at bounding box center [39, 197] width 15 height 15
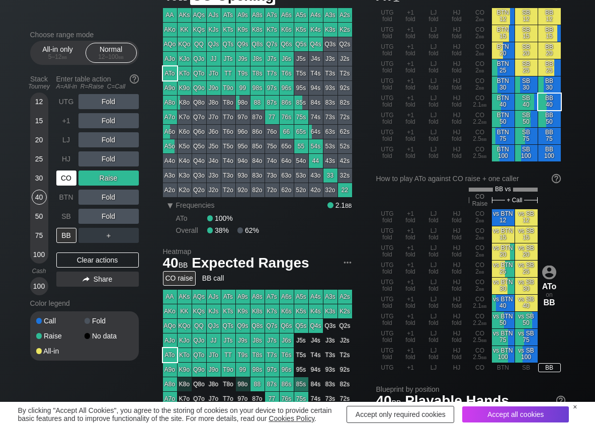
click at [67, 176] on div "CO" at bounding box center [66, 177] width 20 height 15
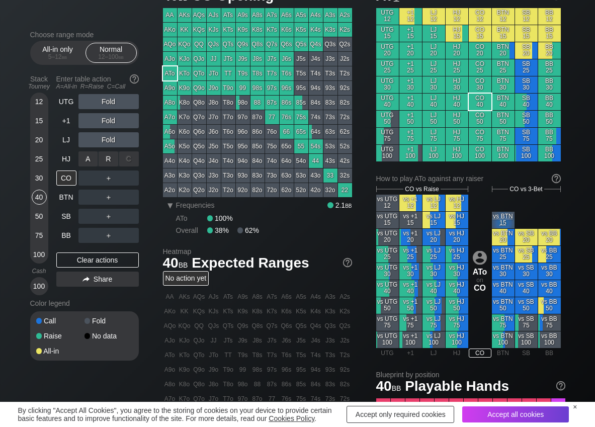
click at [102, 159] on div "R ✕" at bounding box center [109, 158] width 20 height 15
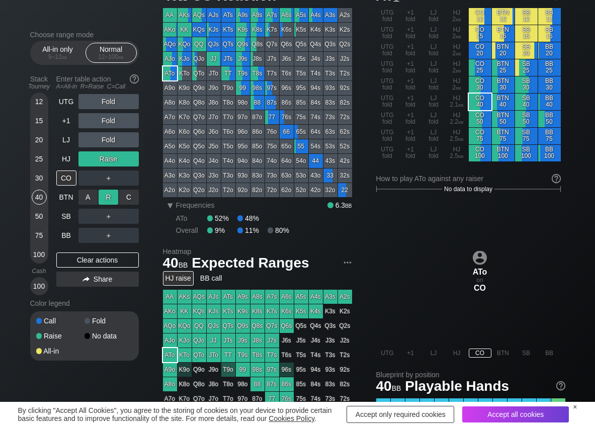
click at [107, 192] on div "R ✕" at bounding box center [109, 197] width 20 height 15
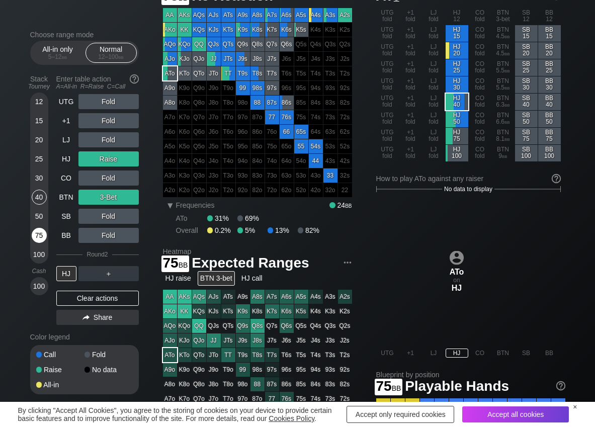
click at [33, 237] on div "75" at bounding box center [39, 235] width 15 height 15
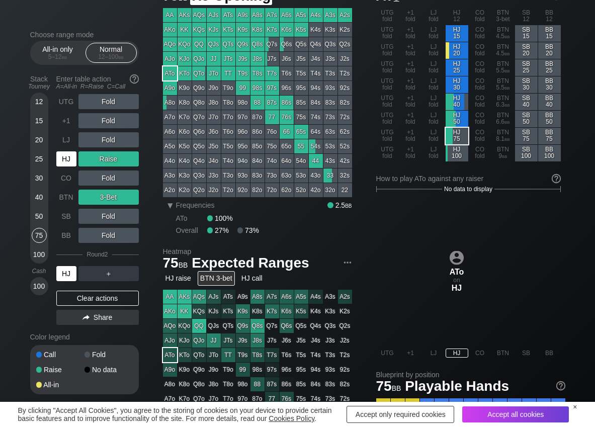
click at [66, 160] on div "HJ" at bounding box center [66, 158] width 20 height 15
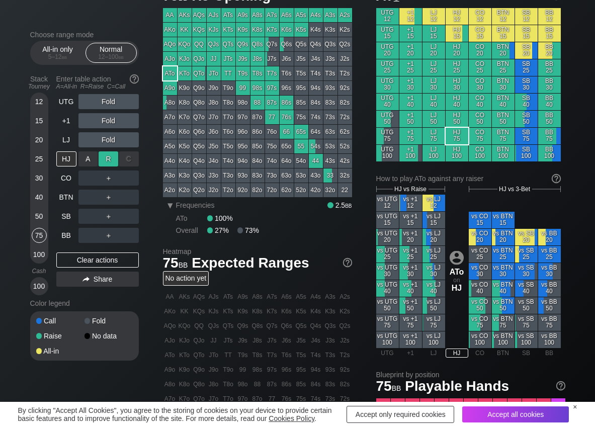
click at [108, 161] on div "R ✕" at bounding box center [109, 158] width 20 height 15
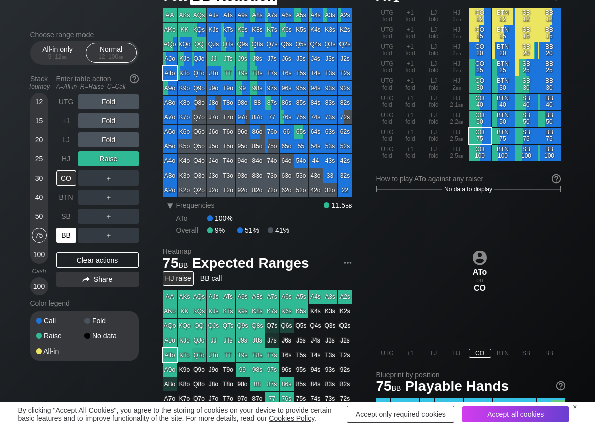
click at [65, 239] on div "BB" at bounding box center [66, 235] width 20 height 15
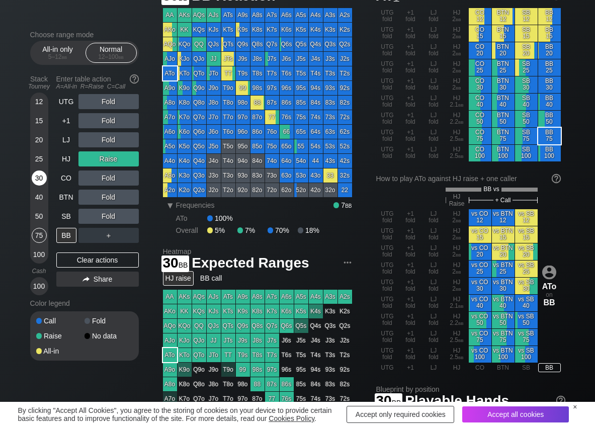
click at [35, 179] on div "30" at bounding box center [39, 177] width 15 height 15
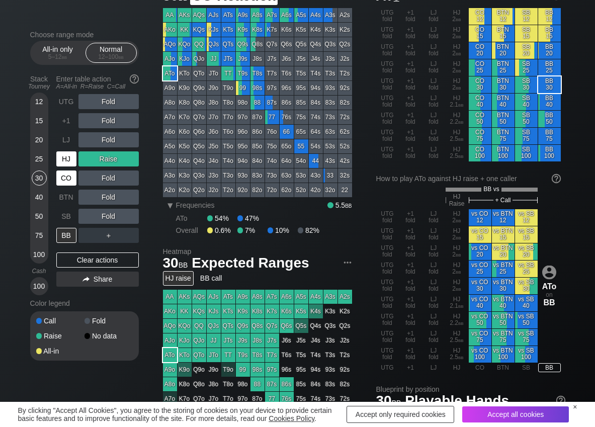
click at [62, 162] on div "HJ" at bounding box center [66, 158] width 20 height 15
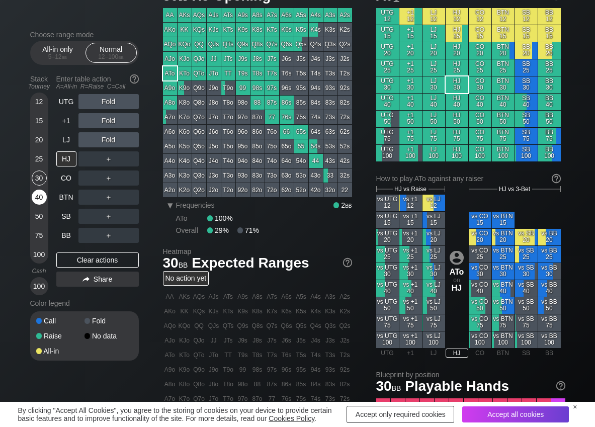
click at [46, 192] on div "40" at bounding box center [39, 199] width 15 height 19
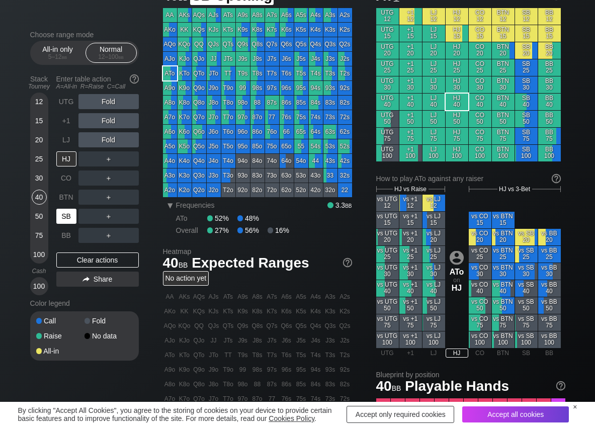
click at [73, 217] on div "SB" at bounding box center [66, 216] width 20 height 15
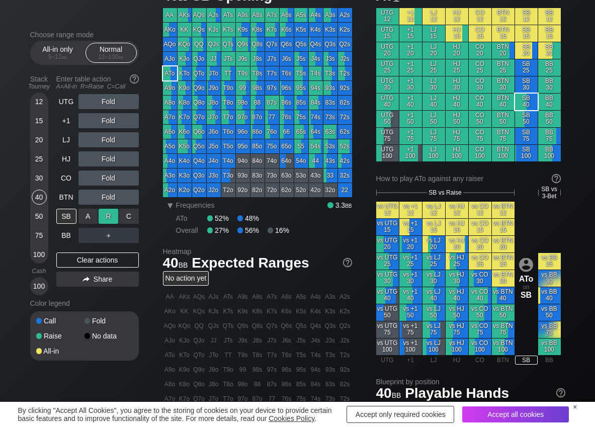
click at [103, 221] on div "R ✕" at bounding box center [109, 216] width 20 height 15
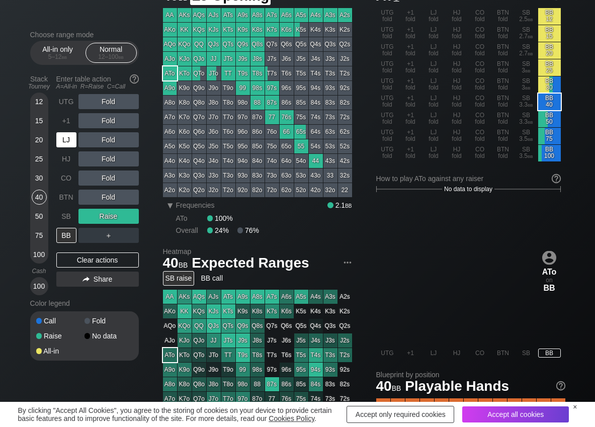
click at [69, 137] on div "LJ" at bounding box center [66, 139] width 20 height 15
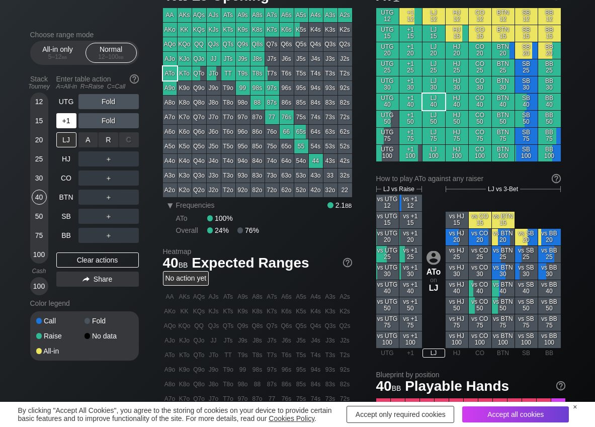
click at [109, 142] on div "R ✕" at bounding box center [109, 139] width 20 height 15
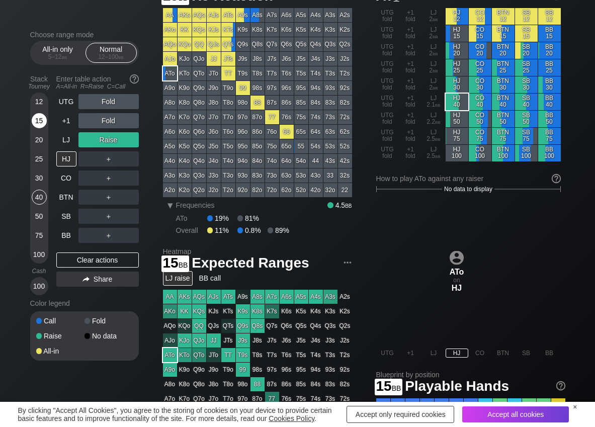
click at [39, 120] on div "15" at bounding box center [39, 120] width 15 height 15
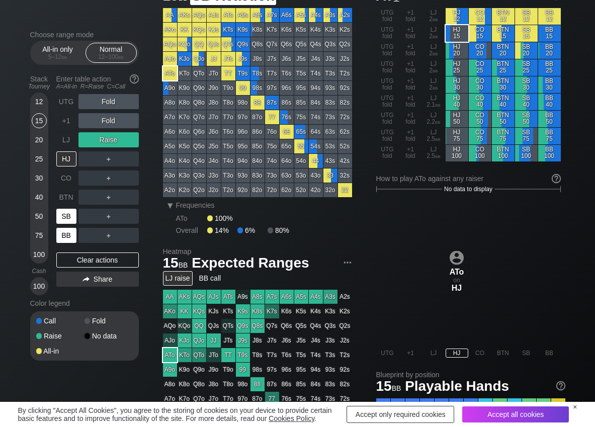
click at [72, 233] on div "BB" at bounding box center [66, 235] width 20 height 15
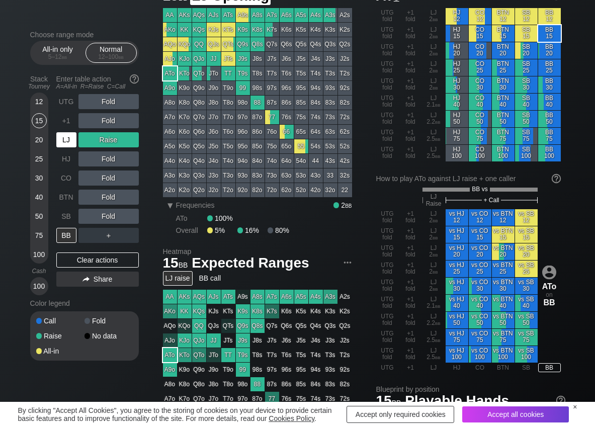
click at [68, 140] on div "LJ" at bounding box center [66, 139] width 20 height 15
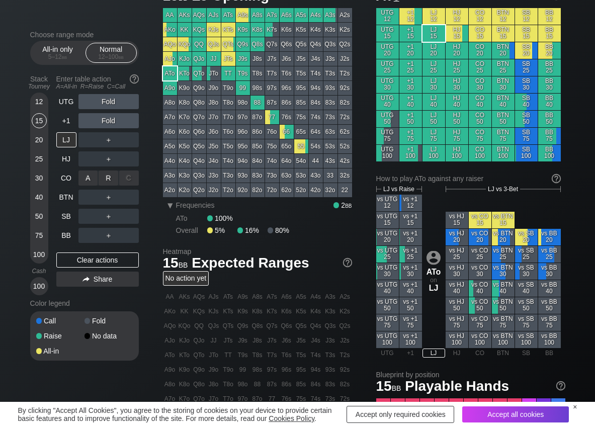
drag, startPoint x: 109, startPoint y: 176, endPoint x: 102, endPoint y: 188, distance: 13.8
click at [108, 179] on div "R ✕" at bounding box center [109, 177] width 20 height 15
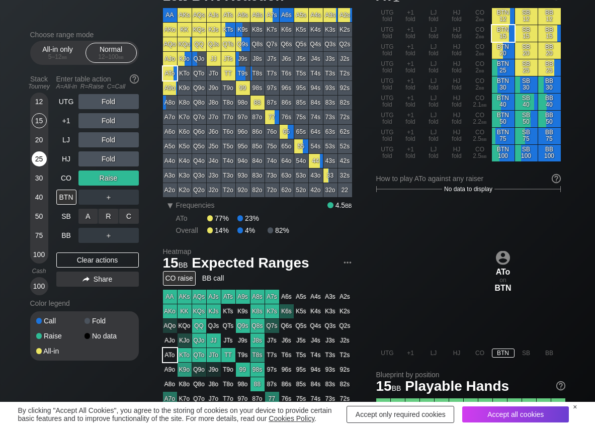
drag, startPoint x: 84, startPoint y: 215, endPoint x: 34, endPoint y: 159, distance: 75.1
click at [82, 215] on div "A ✕" at bounding box center [88, 216] width 20 height 15
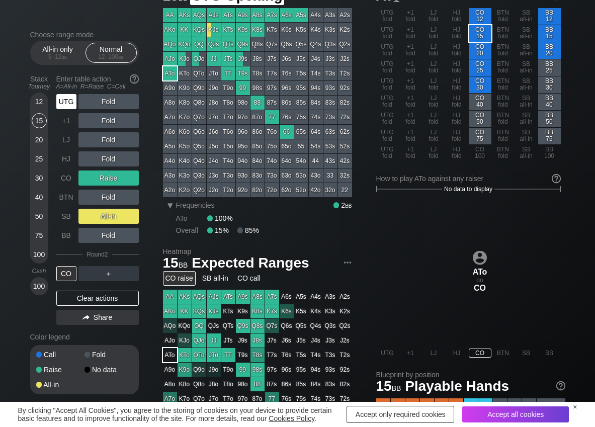
click at [65, 107] on div "UTG" at bounding box center [66, 101] width 20 height 15
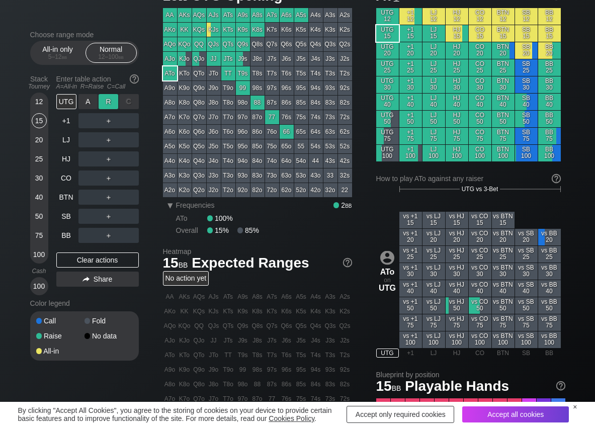
click at [108, 102] on div "R ✕" at bounding box center [109, 101] width 20 height 15
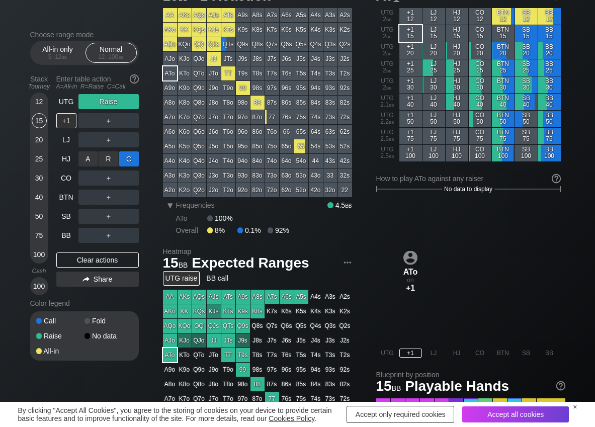
click at [129, 162] on div "C ✕" at bounding box center [129, 158] width 20 height 15
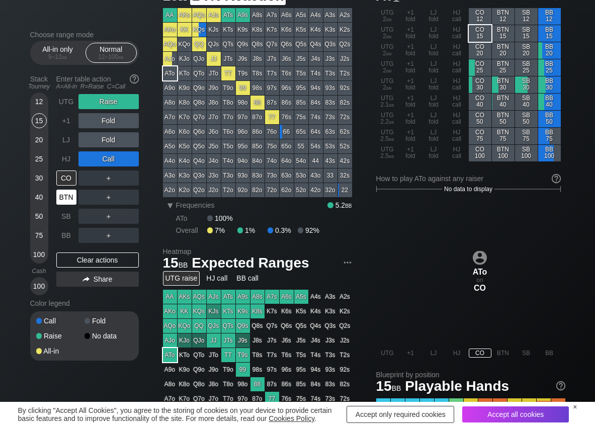
click at [69, 204] on div "BTN" at bounding box center [66, 197] width 20 height 15
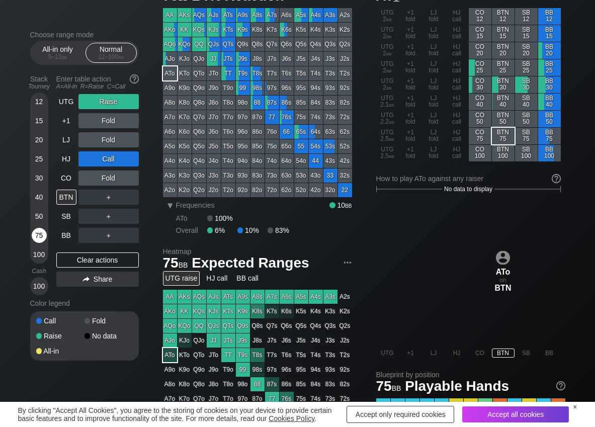
click at [34, 229] on div "75" at bounding box center [39, 235] width 15 height 15
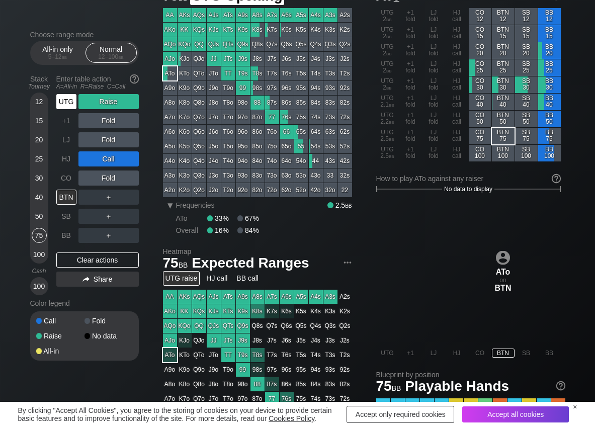
click at [67, 96] on div "UTG" at bounding box center [66, 101] width 20 height 15
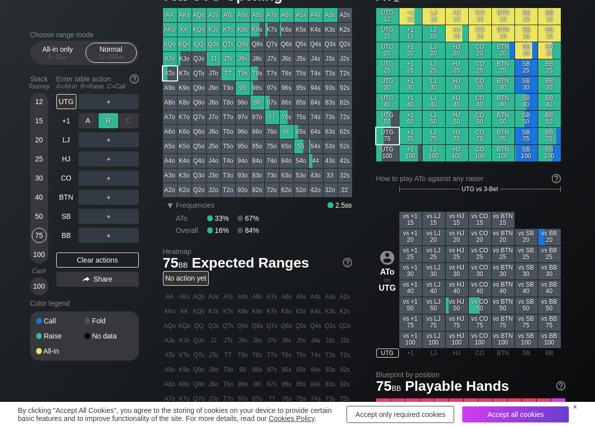
click at [105, 114] on div "R ✕" at bounding box center [109, 120] width 20 height 15
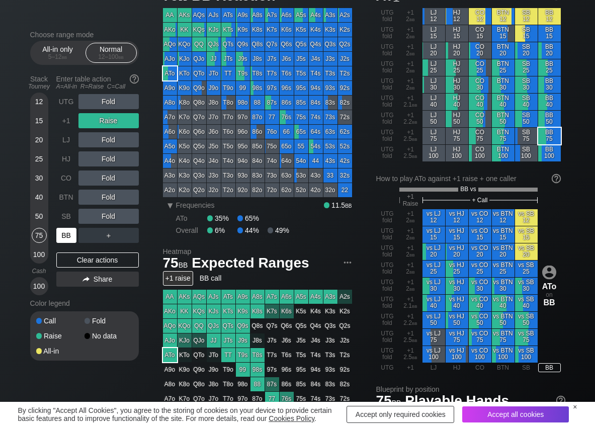
click at [66, 231] on div "BB" at bounding box center [66, 235] width 20 height 15
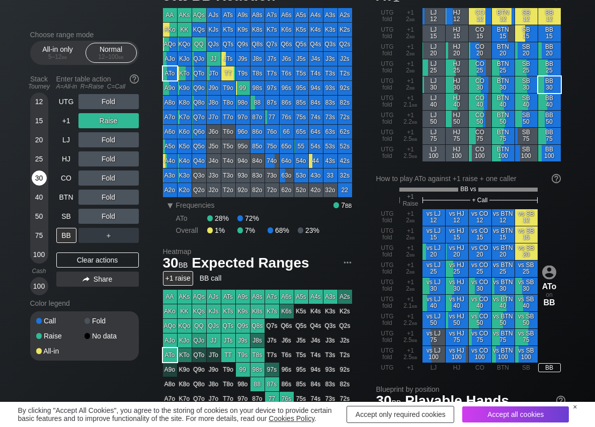
click at [37, 176] on div "30" at bounding box center [39, 177] width 15 height 15
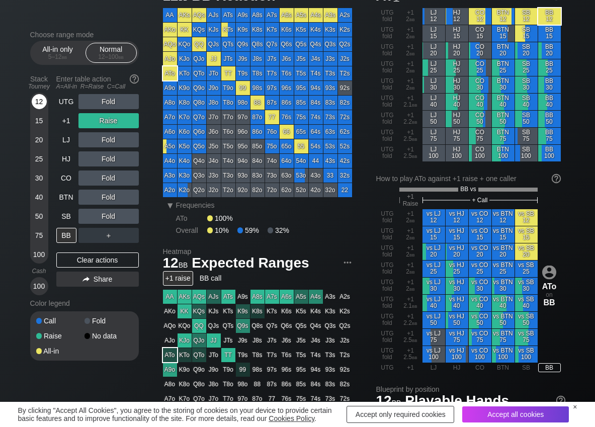
click at [38, 99] on div "12" at bounding box center [39, 101] width 15 height 15
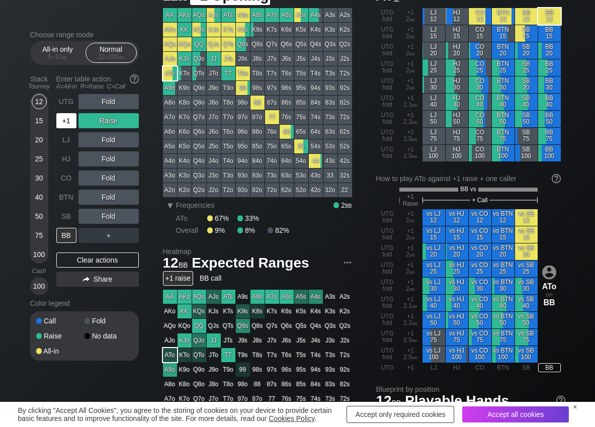
click at [65, 122] on div "+1" at bounding box center [66, 120] width 20 height 15
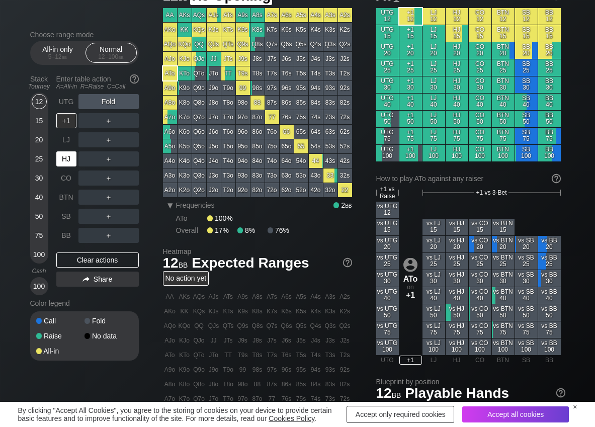
click at [59, 158] on div "HJ" at bounding box center [66, 158] width 20 height 15
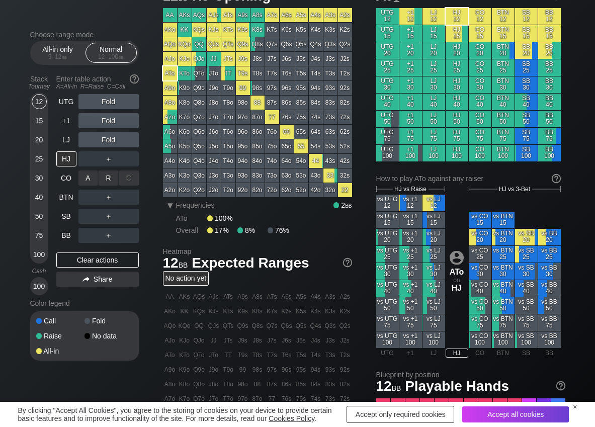
click at [106, 181] on div "R ✕" at bounding box center [109, 177] width 20 height 15
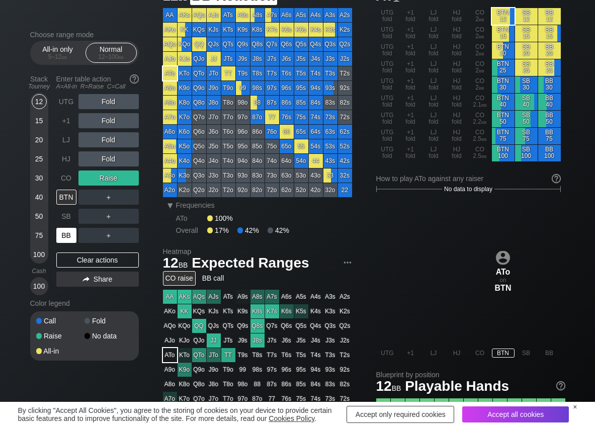
click at [66, 235] on div "BB" at bounding box center [66, 235] width 20 height 15
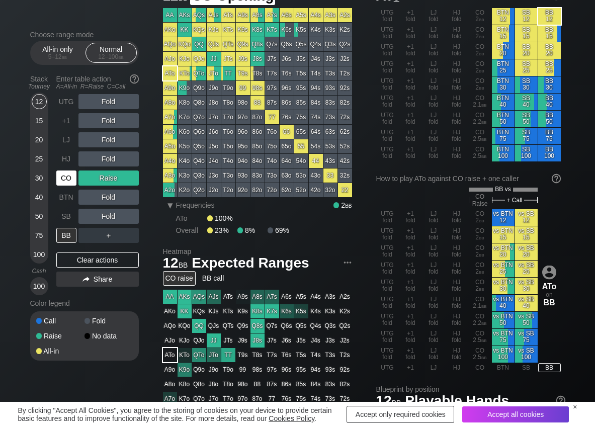
click at [73, 183] on div "CO" at bounding box center [66, 177] width 20 height 15
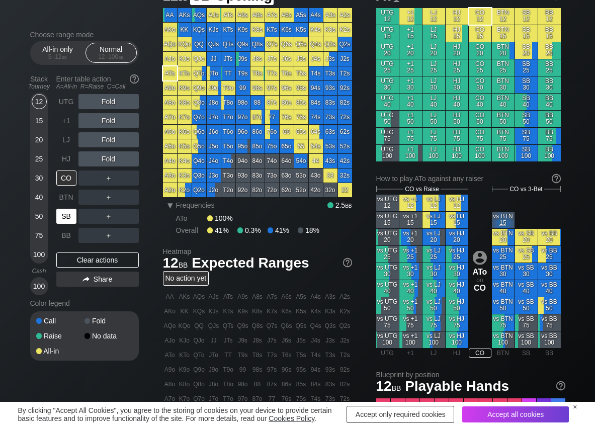
click at [64, 215] on div "SB" at bounding box center [66, 216] width 20 height 15
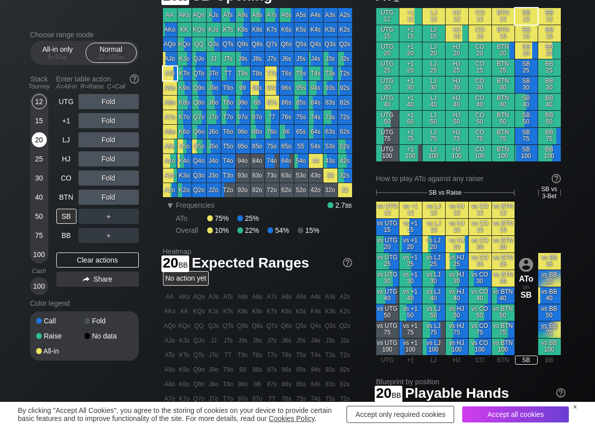
click at [37, 146] on div "20" at bounding box center [39, 139] width 15 height 15
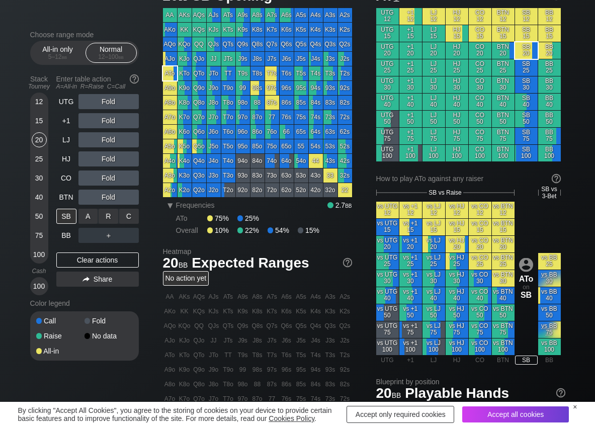
click at [108, 215] on div "R ✕" at bounding box center [109, 216] width 20 height 15
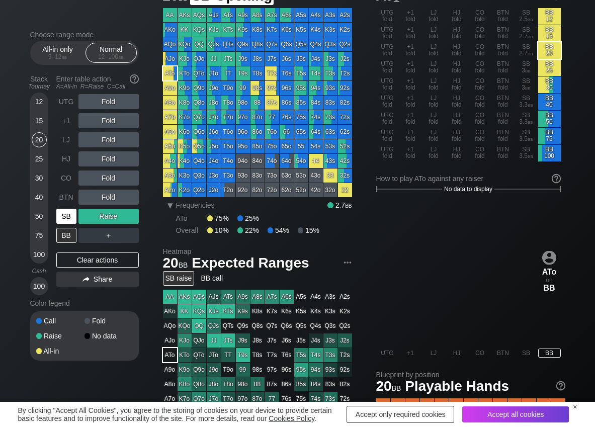
click at [63, 215] on div "SB" at bounding box center [66, 216] width 20 height 15
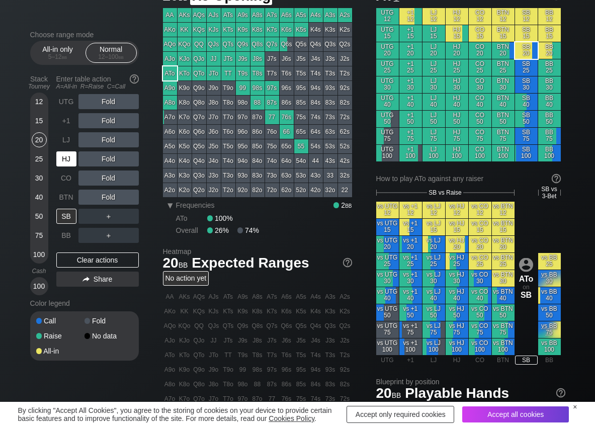
click at [70, 162] on div "HJ" at bounding box center [66, 158] width 20 height 15
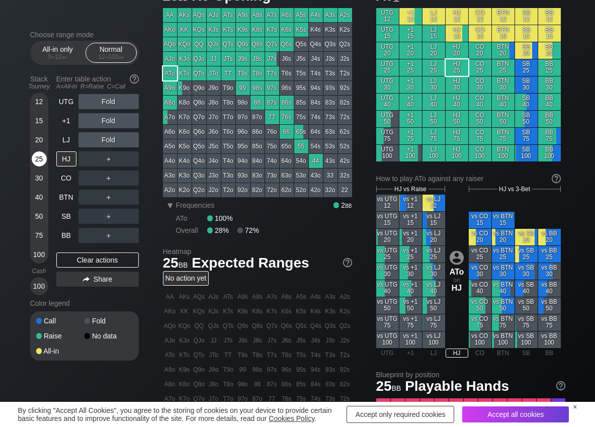
click at [35, 155] on div "25" at bounding box center [39, 158] width 15 height 15
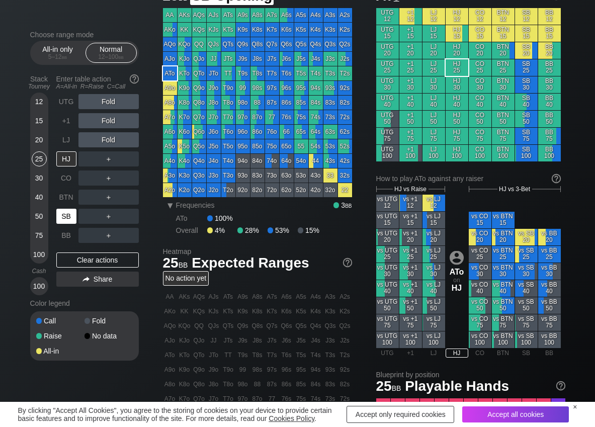
click at [66, 215] on div "SB" at bounding box center [66, 216] width 20 height 15
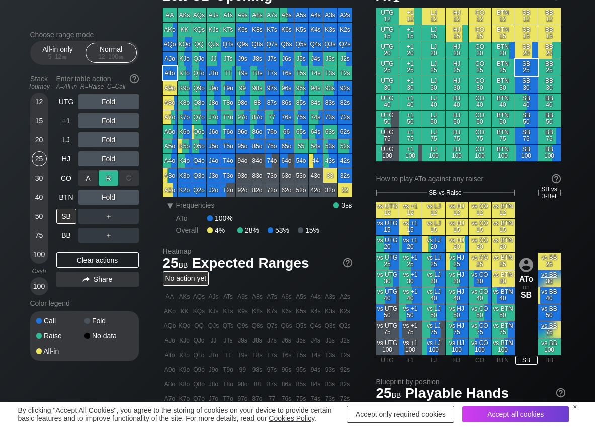
click at [101, 179] on div "R ✕" at bounding box center [109, 177] width 20 height 15
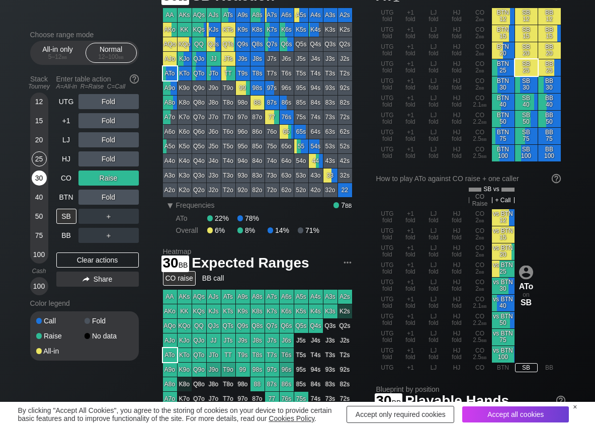
click at [33, 174] on div "30" at bounding box center [39, 177] width 15 height 15
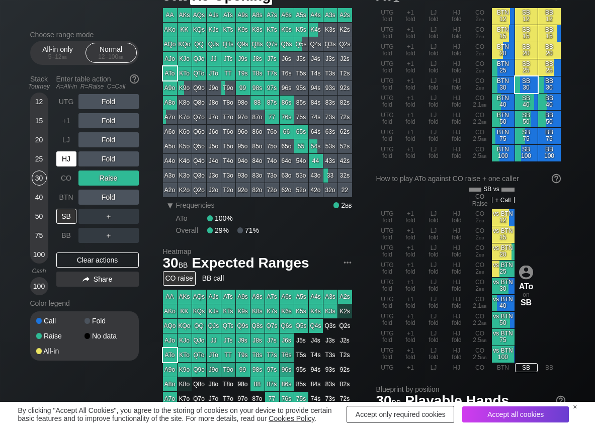
click at [68, 162] on div "HJ" at bounding box center [66, 158] width 20 height 15
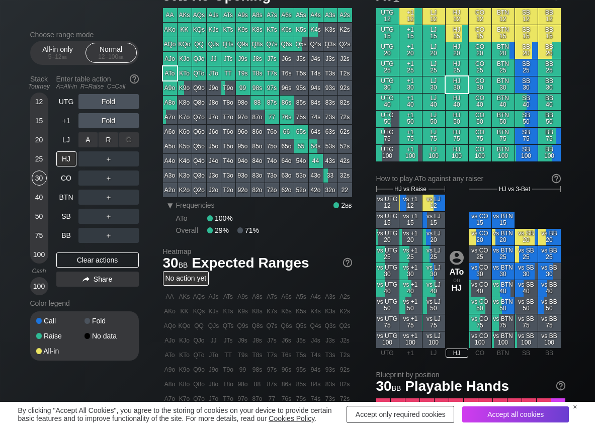
drag, startPoint x: 109, startPoint y: 138, endPoint x: 104, endPoint y: 170, distance: 33.1
click at [110, 140] on div "R ✕" at bounding box center [109, 139] width 20 height 15
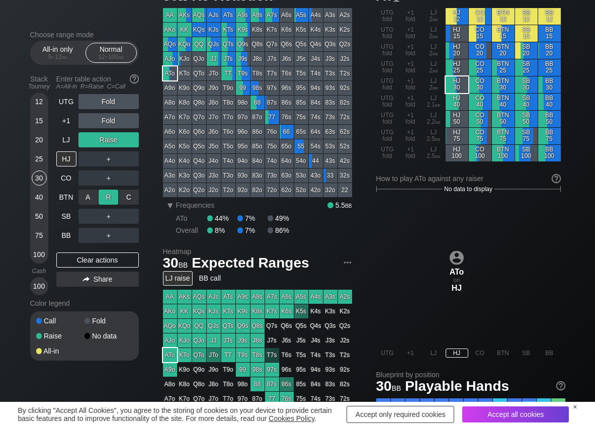
click at [102, 195] on div "R ✕" at bounding box center [109, 197] width 20 height 15
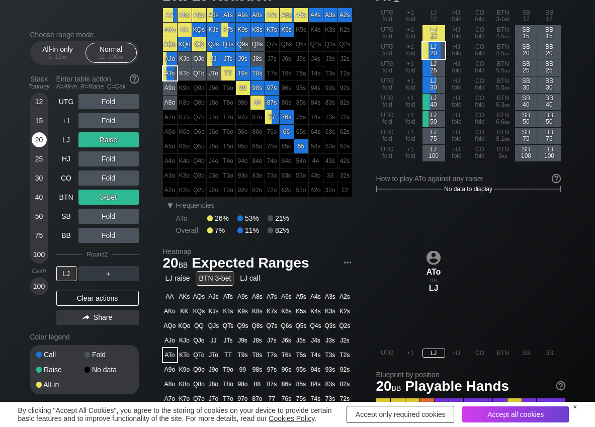
click at [38, 143] on div "20" at bounding box center [39, 139] width 15 height 15
click at [102, 301] on div "Clear actions" at bounding box center [97, 298] width 82 height 15
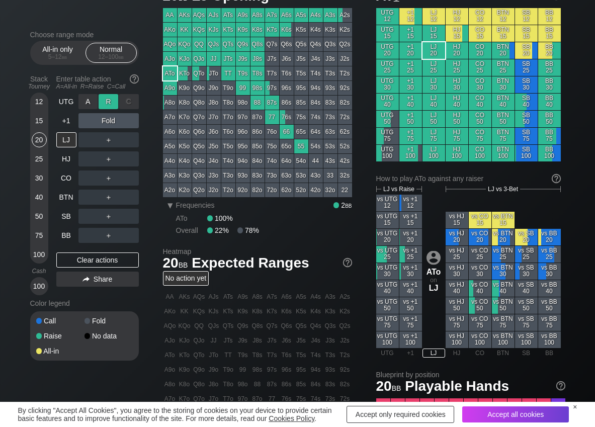
click at [107, 101] on div "R ✕" at bounding box center [109, 101] width 20 height 15
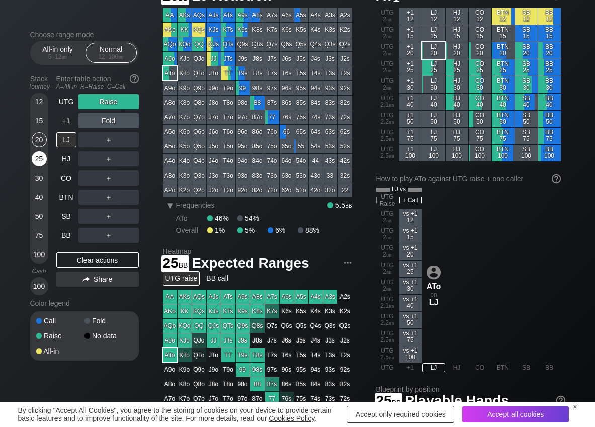
click at [38, 163] on div "25" at bounding box center [39, 158] width 15 height 15
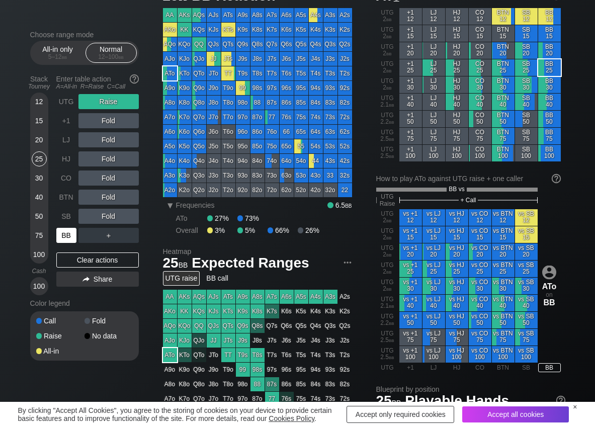
click at [67, 238] on div "BB" at bounding box center [66, 235] width 20 height 15
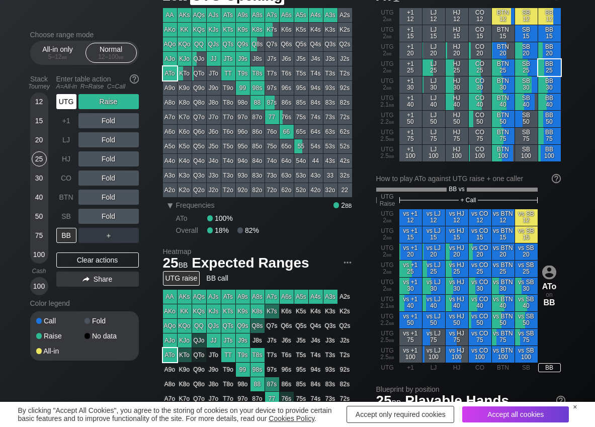
drag, startPoint x: 65, startPoint y: 99, endPoint x: 124, endPoint y: 192, distance: 110.0
click at [74, 115] on div "UTG Raise +1 Fold LJ Fold HJ Fold CO Fold BTN Fold SB Fold BB ＋" at bounding box center [97, 168] width 82 height 149
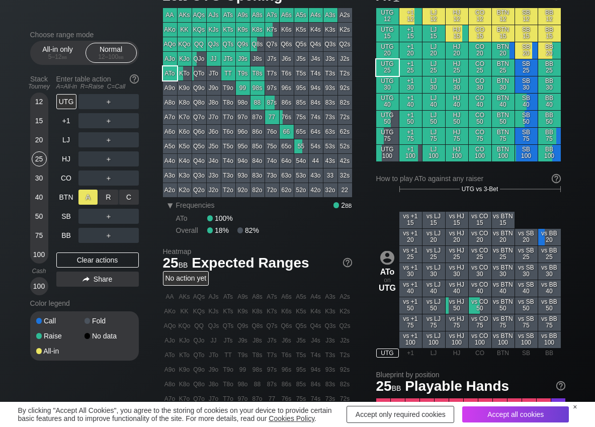
click at [90, 195] on div "A ✕" at bounding box center [88, 197] width 20 height 15
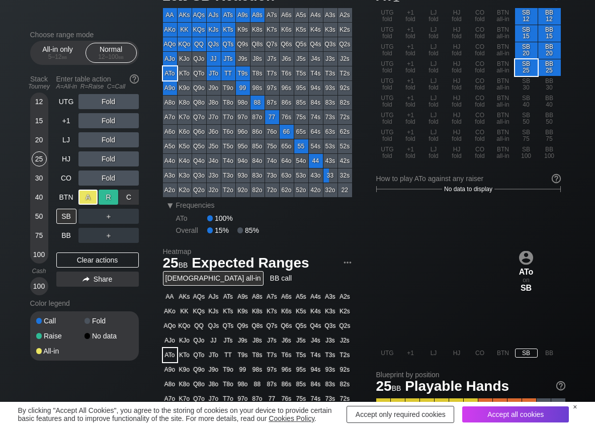
click at [107, 198] on div "R ✕" at bounding box center [109, 197] width 20 height 15
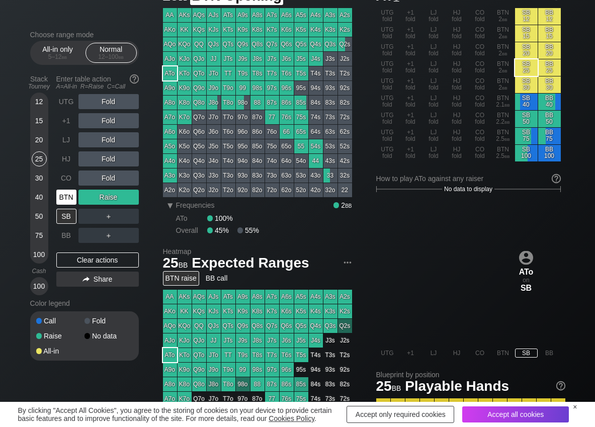
click at [69, 198] on div "BTN" at bounding box center [66, 197] width 20 height 15
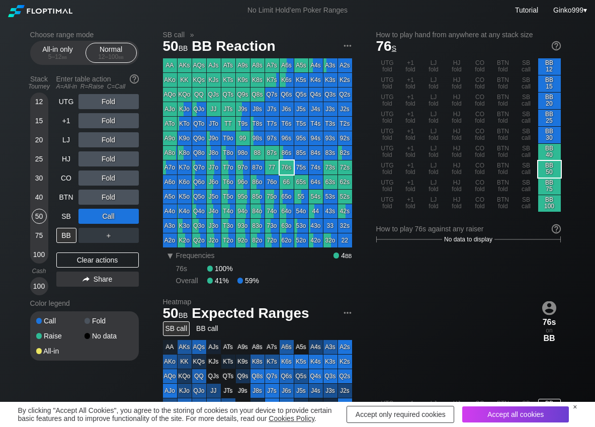
scroll to position [50, 0]
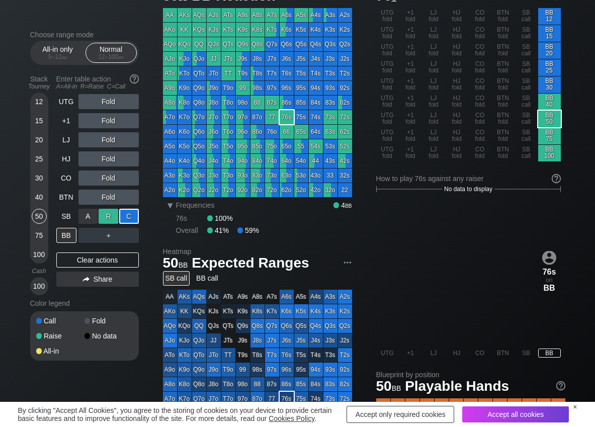
click at [106, 217] on div "R ✕" at bounding box center [109, 216] width 20 height 15
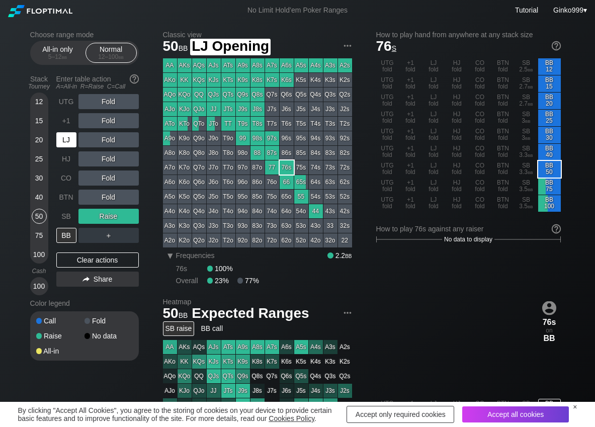
click at [64, 139] on div "LJ" at bounding box center [66, 139] width 20 height 15
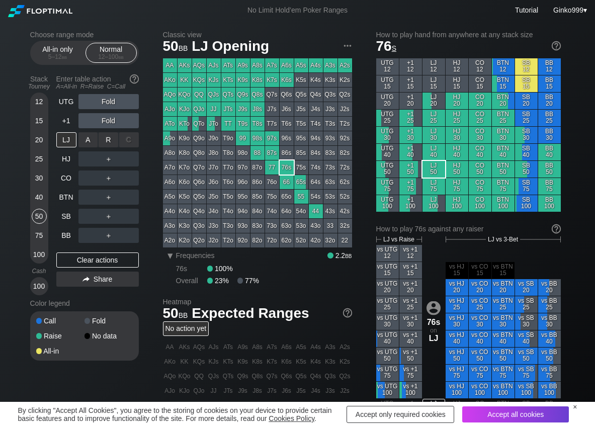
drag, startPoint x: 109, startPoint y: 136, endPoint x: 106, endPoint y: 157, distance: 21.3
click at [109, 136] on div "R ✕" at bounding box center [109, 139] width 20 height 15
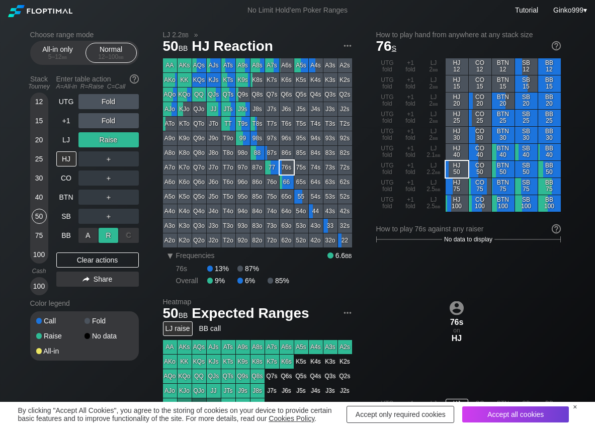
click at [101, 238] on div "R ✕" at bounding box center [109, 235] width 20 height 15
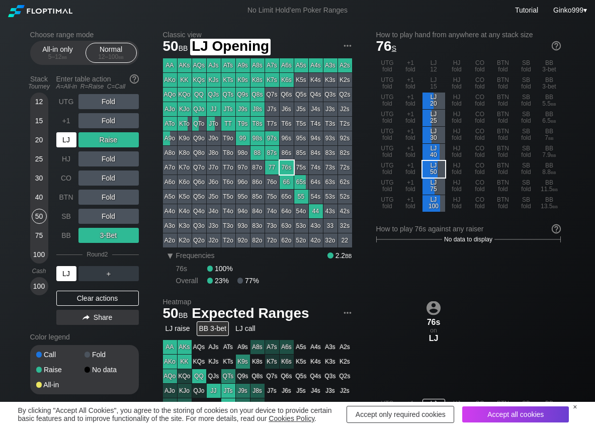
click at [65, 141] on div "LJ" at bounding box center [66, 139] width 20 height 15
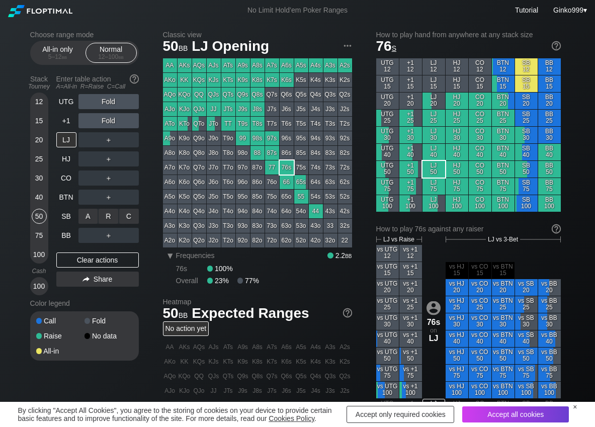
click at [136, 219] on div "C ✕" at bounding box center [129, 216] width 20 height 15
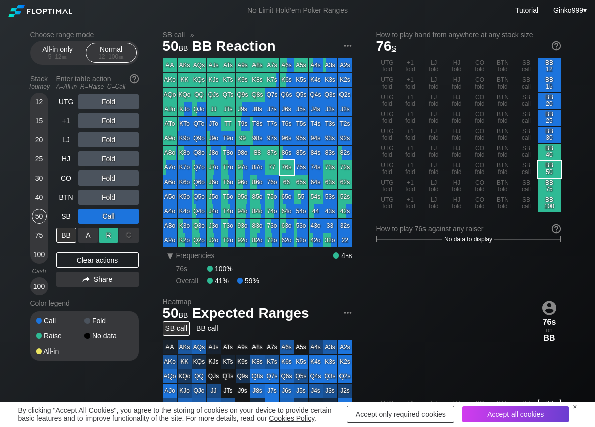
click at [108, 230] on div "R ✕" at bounding box center [109, 235] width 20 height 15
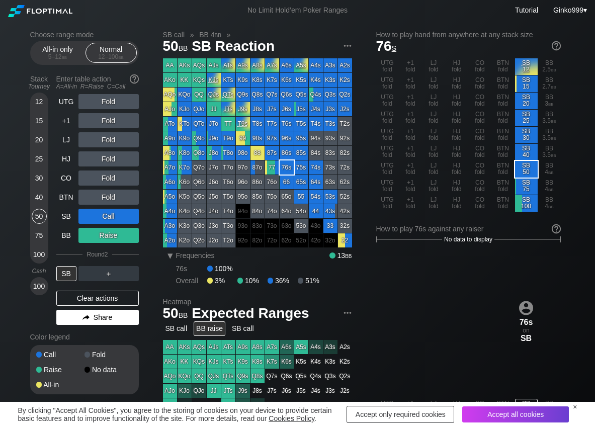
scroll to position [50, 0]
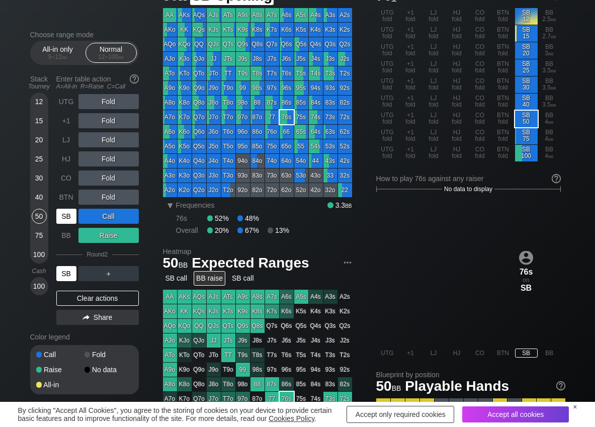
click at [73, 218] on div "SB" at bounding box center [66, 216] width 20 height 15
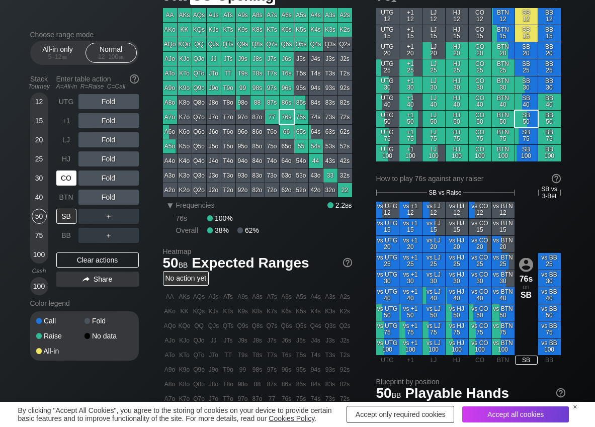
click at [73, 180] on div "CO" at bounding box center [66, 177] width 20 height 15
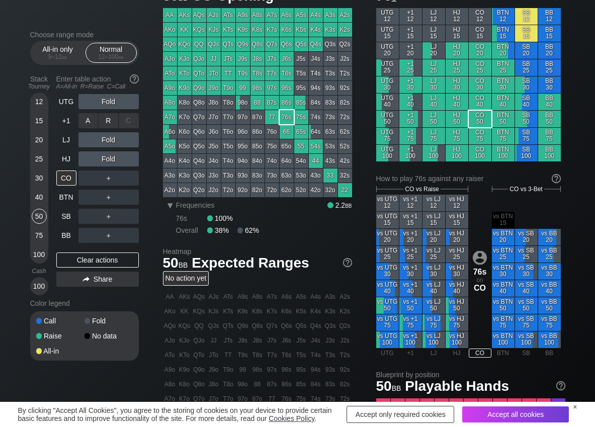
click at [107, 123] on div "R ✕" at bounding box center [109, 120] width 20 height 15
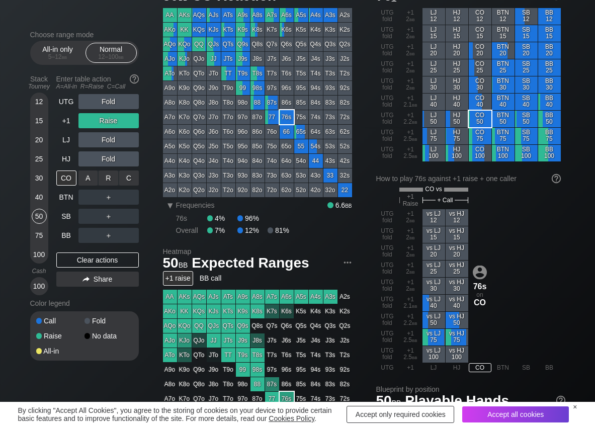
click at [128, 180] on div "C ✕" at bounding box center [129, 177] width 20 height 15
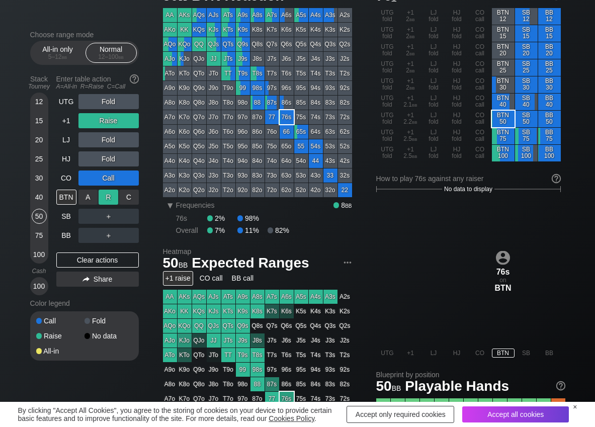
click at [110, 196] on div "R ✕" at bounding box center [109, 197] width 20 height 15
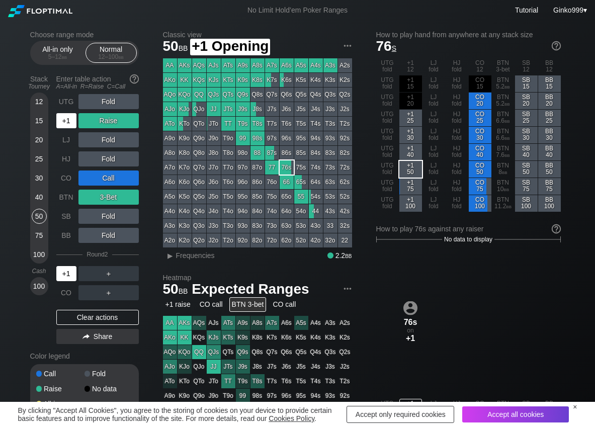
click at [64, 114] on div "+1" at bounding box center [66, 120] width 20 height 15
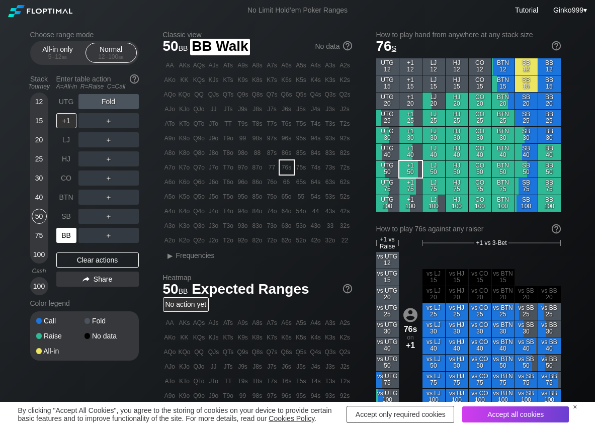
click at [68, 238] on div "BB" at bounding box center [66, 235] width 20 height 15
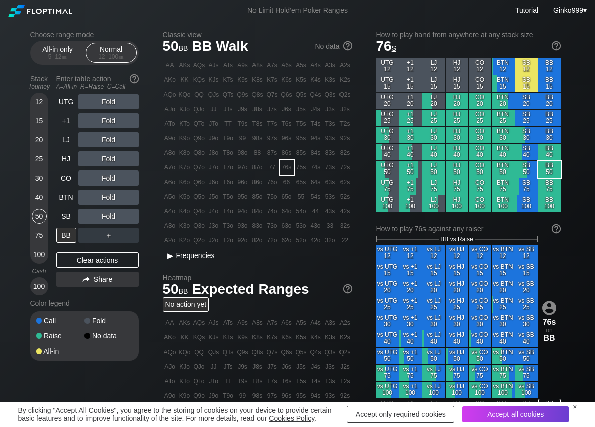
click at [210, 257] on span "Frequencies" at bounding box center [195, 255] width 39 height 8
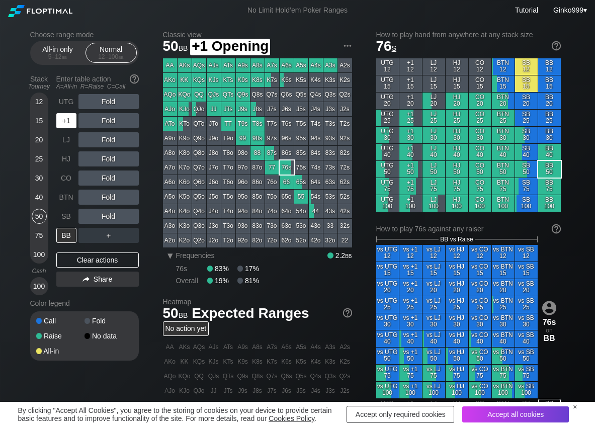
click at [65, 122] on div "+1" at bounding box center [66, 120] width 20 height 15
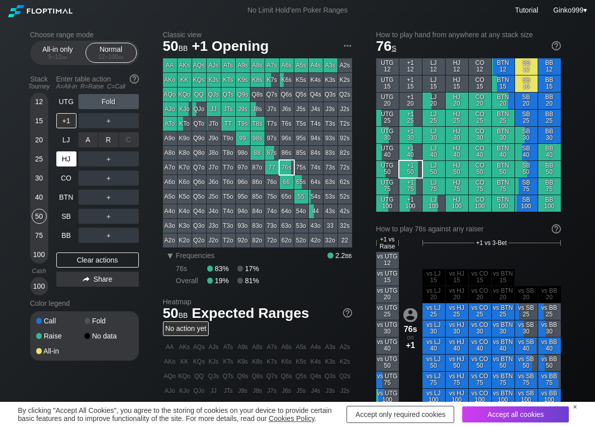
drag, startPoint x: 104, startPoint y: 147, endPoint x: 72, endPoint y: 165, distance: 36.0
click at [104, 146] on div "R ✕" at bounding box center [109, 139] width 20 height 15
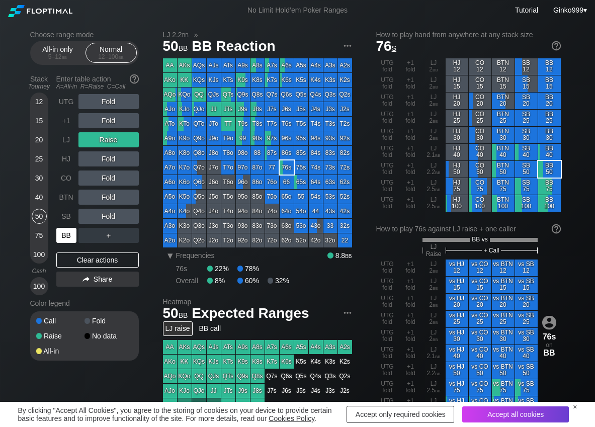
click at [64, 236] on div "BB" at bounding box center [66, 235] width 20 height 15
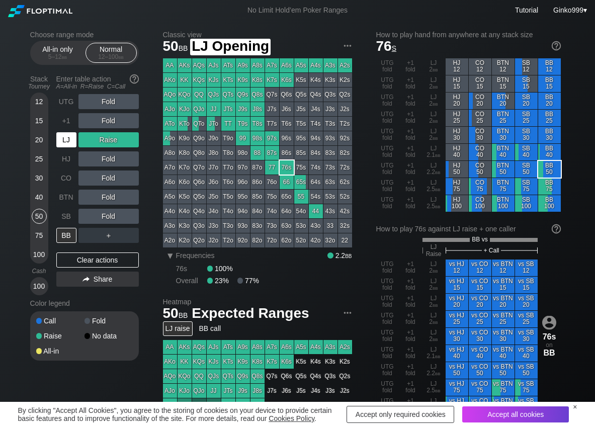
click at [63, 135] on div "LJ" at bounding box center [66, 139] width 20 height 15
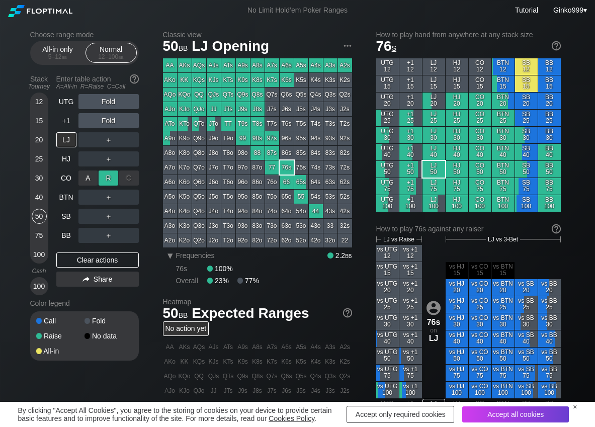
drag, startPoint x: 115, startPoint y: 180, endPoint x: 133, endPoint y: 193, distance: 22.4
click at [116, 182] on div "R ✕" at bounding box center [109, 177] width 20 height 15
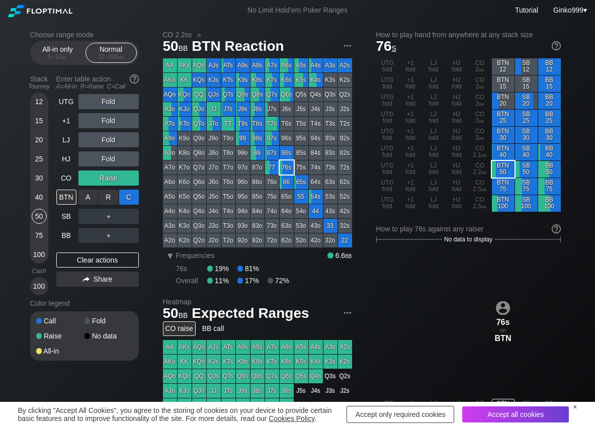
click at [135, 194] on div "C ✕" at bounding box center [129, 197] width 20 height 15
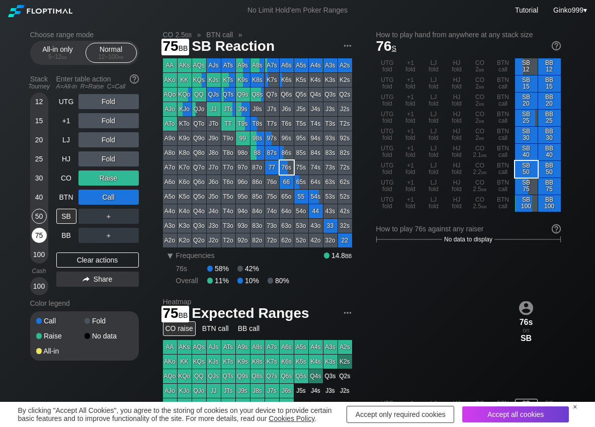
click at [42, 231] on div "75" at bounding box center [39, 235] width 15 height 15
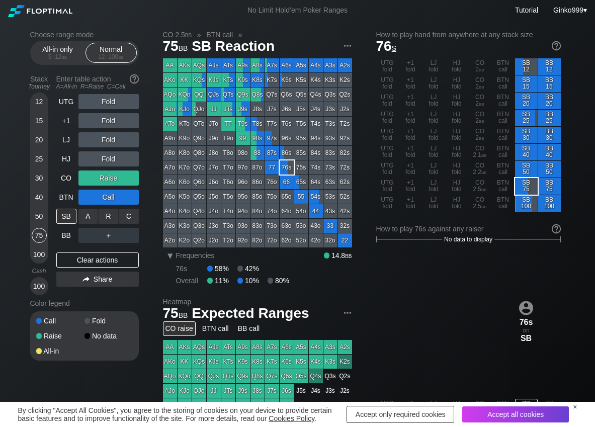
click at [107, 214] on div "R ✕" at bounding box center [109, 216] width 20 height 15
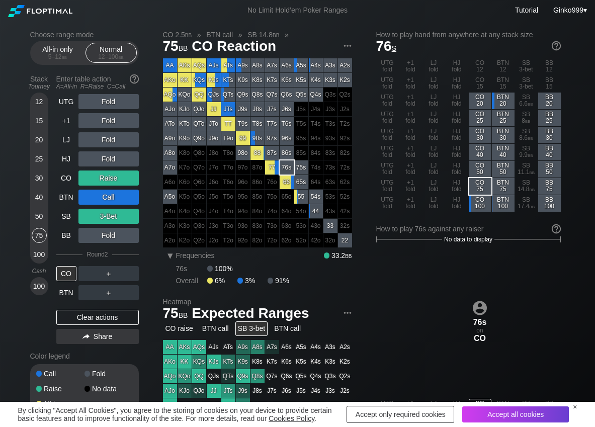
scroll to position [50, 0]
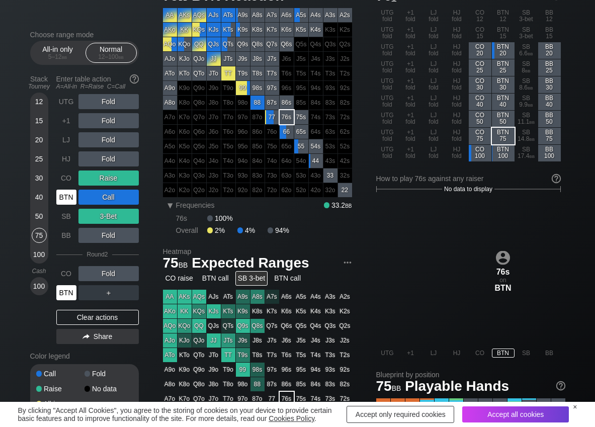
click at [64, 294] on div "BTN" at bounding box center [66, 292] width 20 height 15
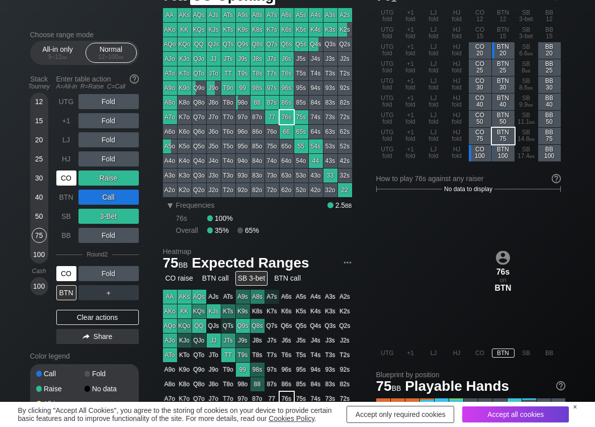
click at [74, 176] on div "CO" at bounding box center [66, 177] width 20 height 15
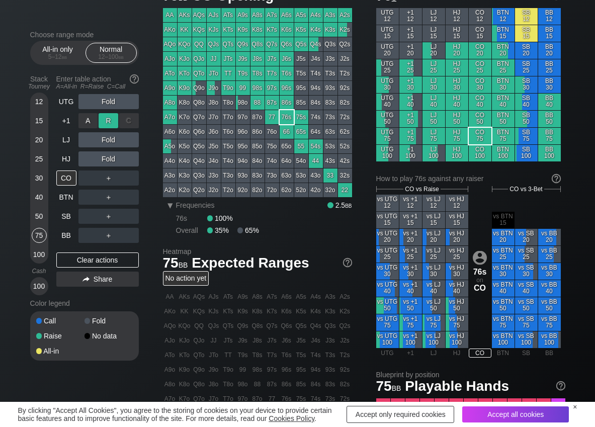
click at [106, 123] on div "R ✕" at bounding box center [109, 120] width 20 height 15
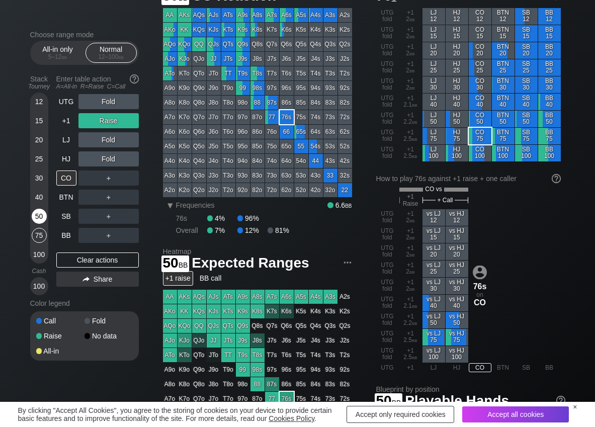
click at [40, 220] on div "50" at bounding box center [39, 216] width 15 height 15
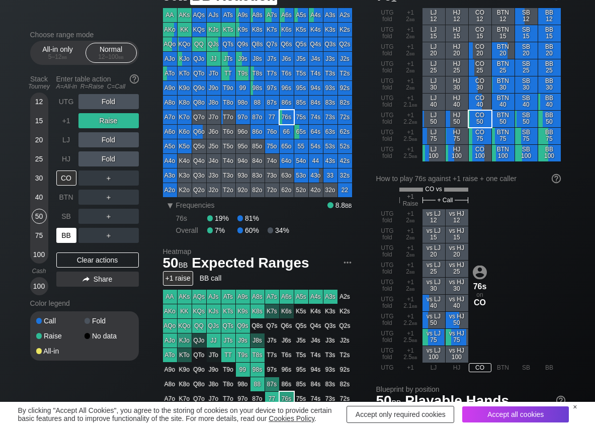
click at [70, 233] on div "BB" at bounding box center [66, 235] width 20 height 15
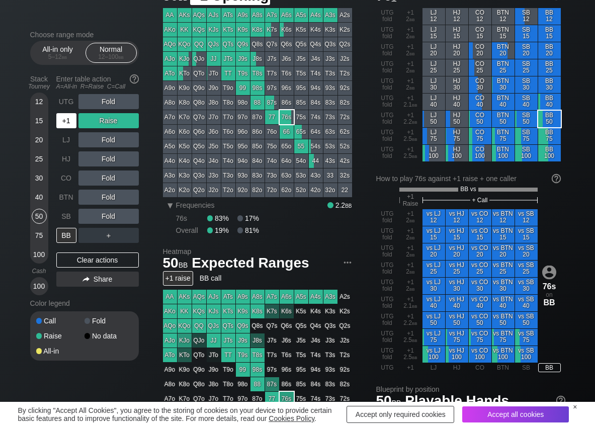
click at [72, 125] on div "+1" at bounding box center [66, 120] width 20 height 15
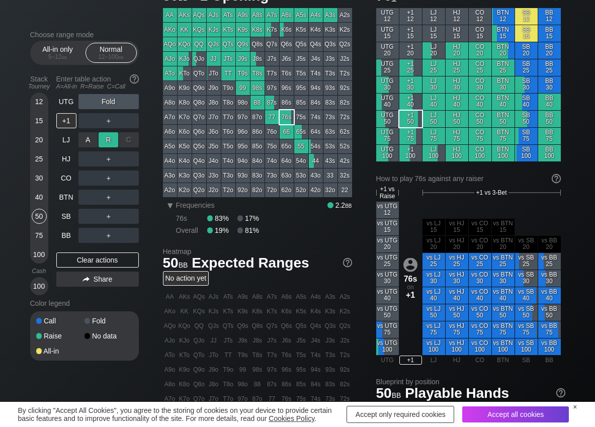
drag, startPoint x: 109, startPoint y: 134, endPoint x: 88, endPoint y: 176, distance: 47.0
click at [110, 134] on div "R ✕" at bounding box center [109, 139] width 20 height 15
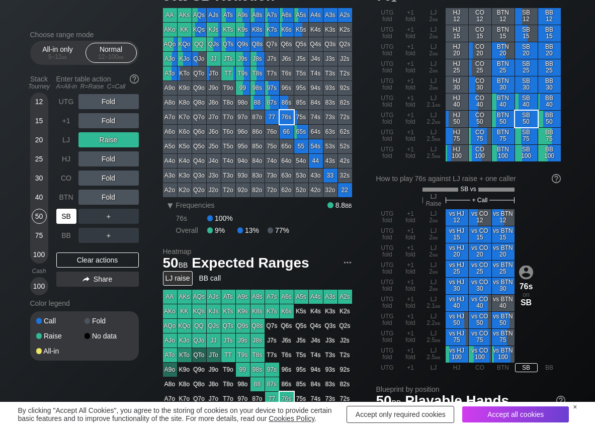
click at [65, 224] on div "SB" at bounding box center [67, 216] width 22 height 19
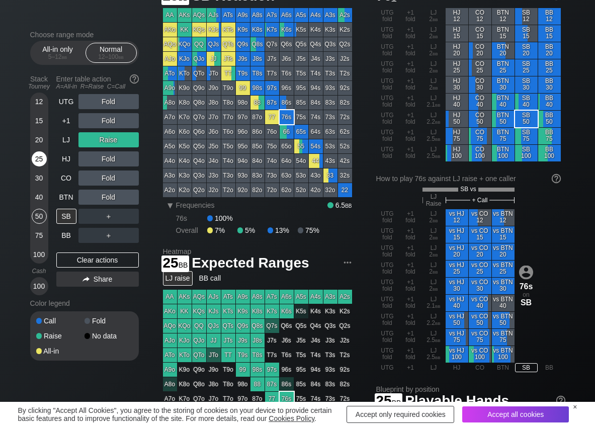
click at [40, 157] on div "25" at bounding box center [39, 158] width 15 height 15
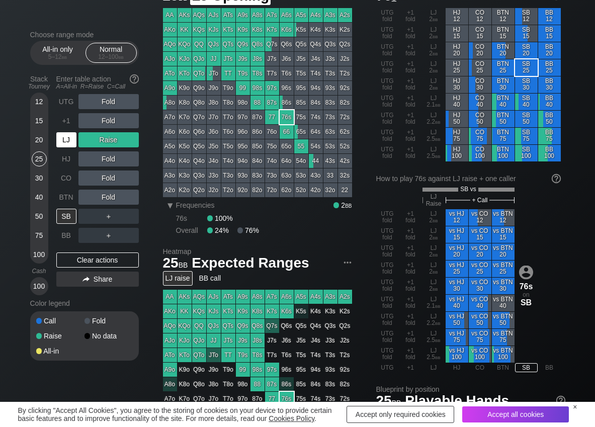
click at [59, 143] on div "LJ" at bounding box center [66, 139] width 20 height 15
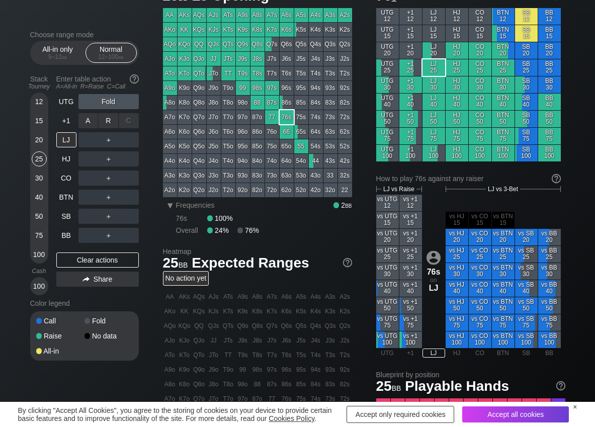
click at [109, 123] on div "R ✕" at bounding box center [109, 120] width 20 height 15
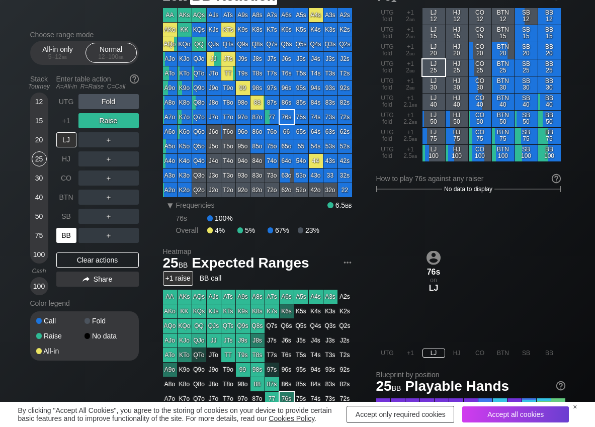
drag, startPoint x: 72, startPoint y: 232, endPoint x: 59, endPoint y: 231, distance: 12.6
click at [69, 234] on div "BB" at bounding box center [66, 235] width 20 height 15
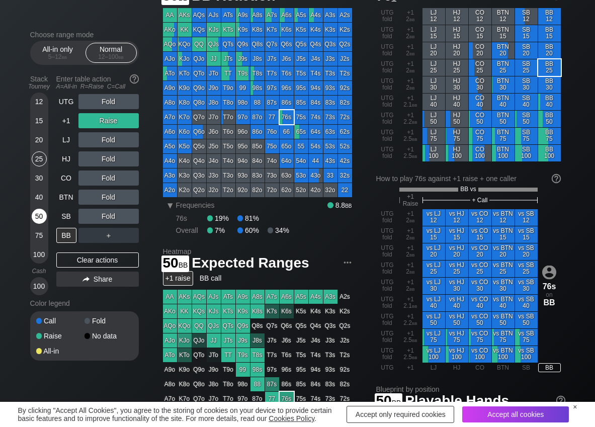
click at [43, 216] on div "50" at bounding box center [39, 216] width 15 height 15
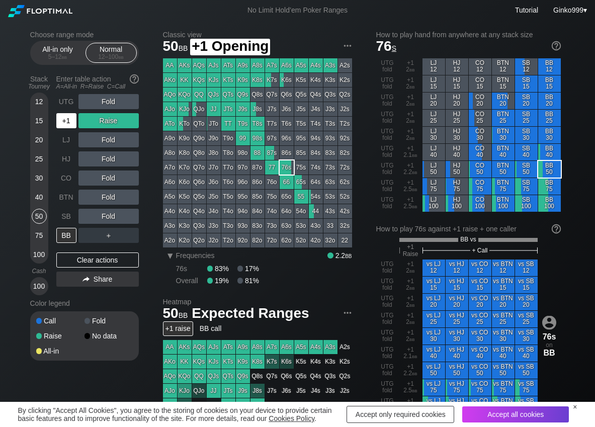
click at [73, 124] on div "+1" at bounding box center [66, 120] width 20 height 15
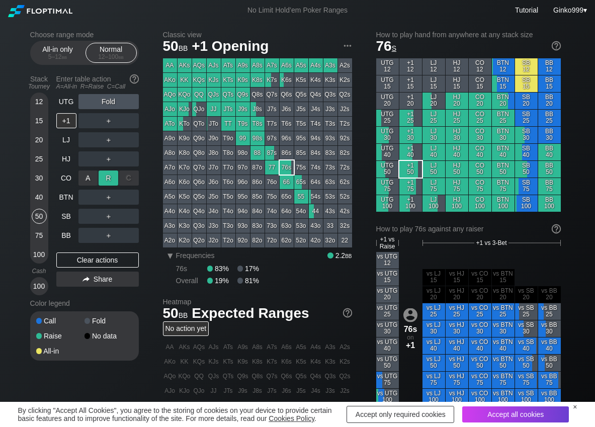
click at [109, 179] on div "R ✕" at bounding box center [109, 177] width 20 height 15
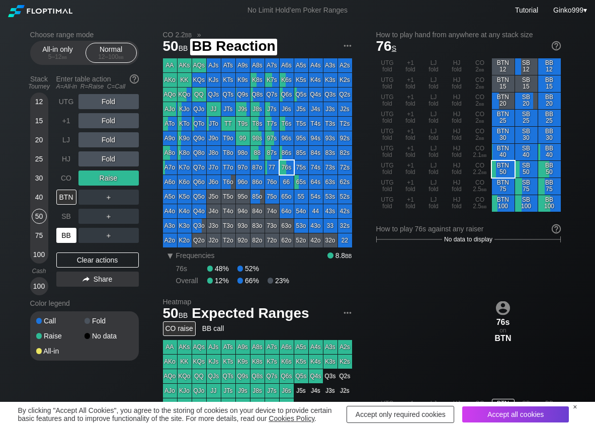
click at [66, 236] on div "BB" at bounding box center [66, 235] width 20 height 15
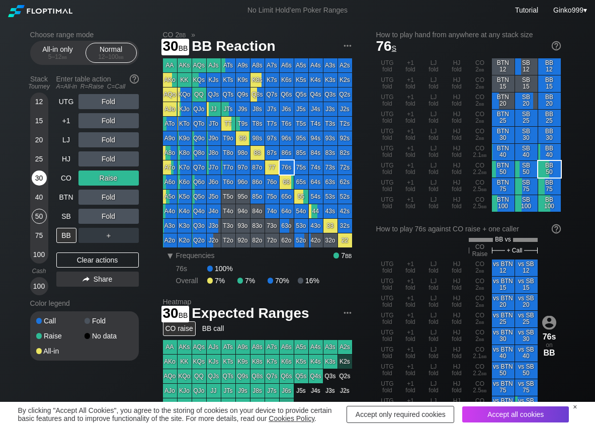
click at [33, 180] on div "30" at bounding box center [39, 177] width 15 height 15
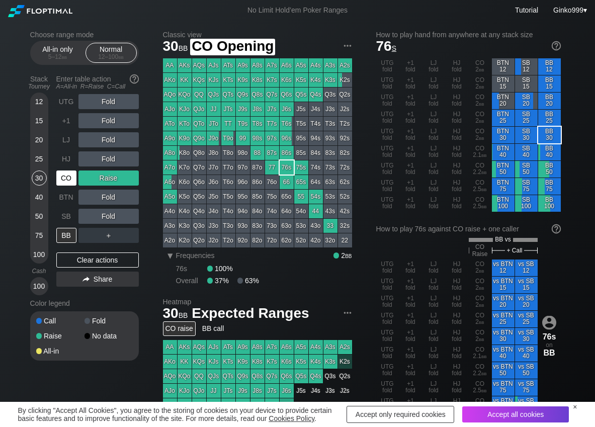
click at [72, 173] on div "CO" at bounding box center [66, 177] width 20 height 15
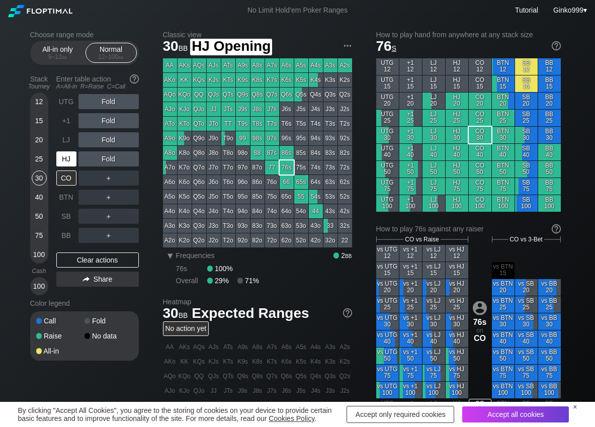
click at [68, 162] on div "HJ" at bounding box center [66, 158] width 20 height 15
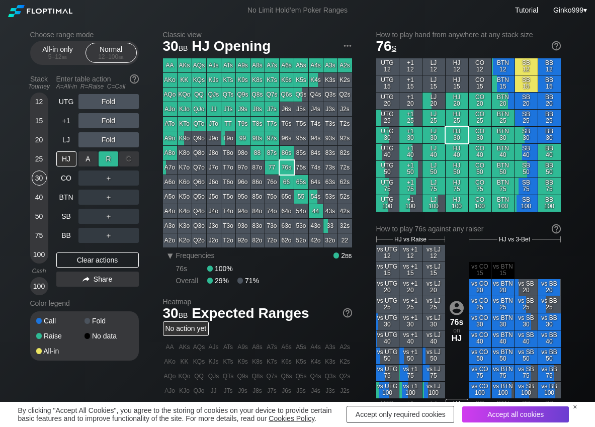
click at [114, 159] on div "R ✕" at bounding box center [109, 158] width 20 height 15
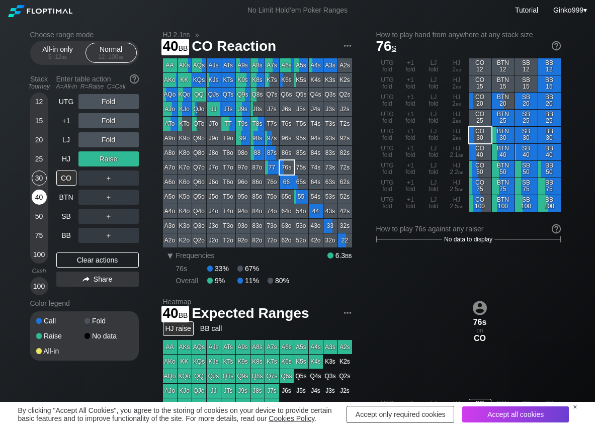
click at [45, 198] on div "40" at bounding box center [39, 197] width 15 height 15
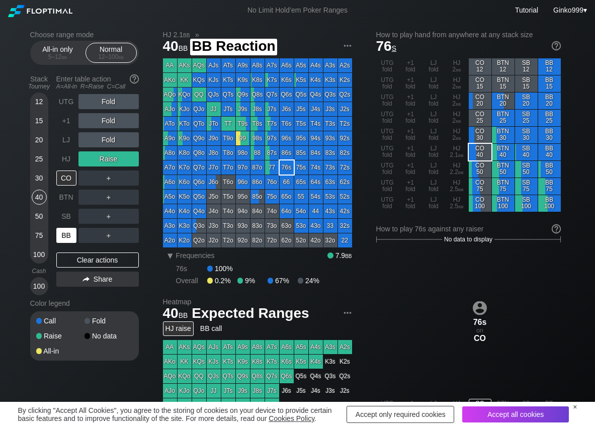
click at [68, 230] on div "BB" at bounding box center [66, 235] width 20 height 15
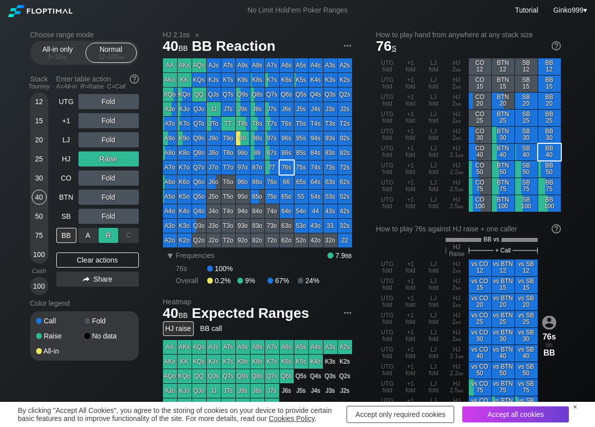
click at [113, 239] on div "R ✕" at bounding box center [109, 235] width 20 height 15
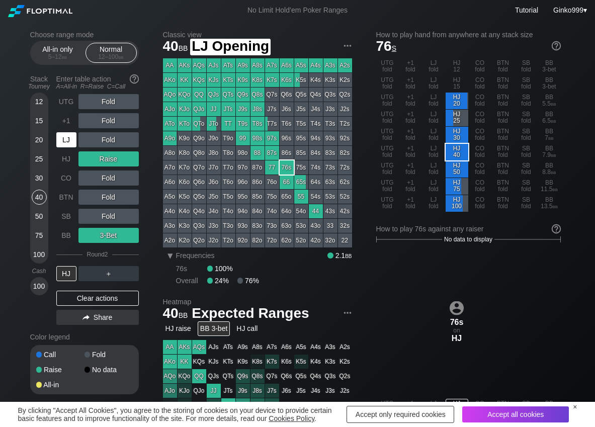
click at [67, 147] on div "LJ" at bounding box center [66, 139] width 20 height 15
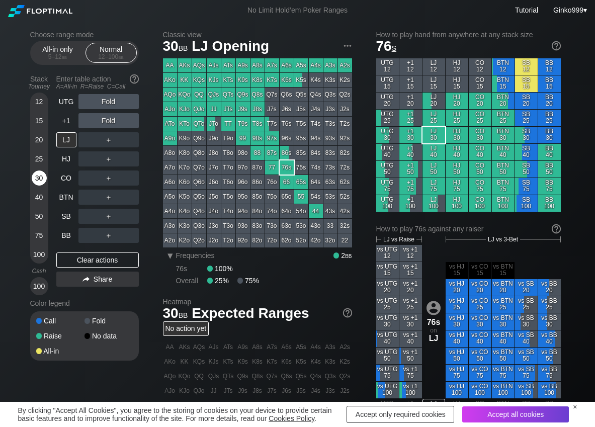
click at [36, 178] on div "30" at bounding box center [39, 177] width 15 height 15
click at [108, 118] on div "R ✕" at bounding box center [109, 120] width 20 height 15
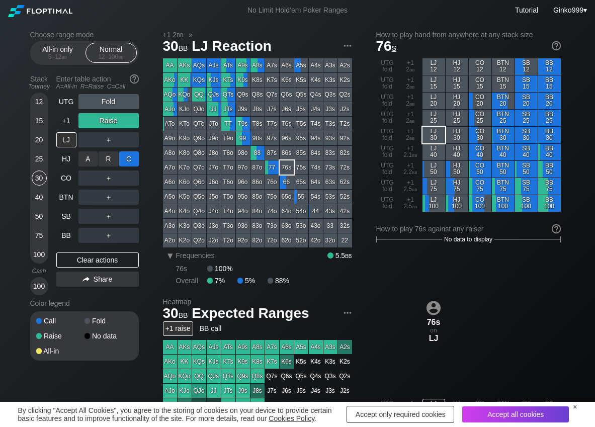
click at [127, 152] on div "C ✕" at bounding box center [129, 158] width 20 height 15
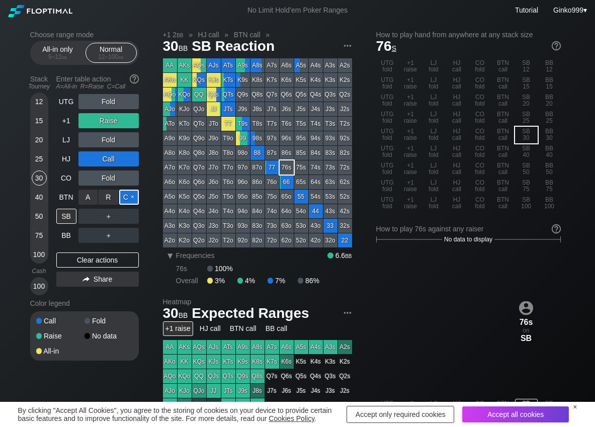
click at [136, 198] on div "C ✕" at bounding box center [129, 197] width 20 height 15
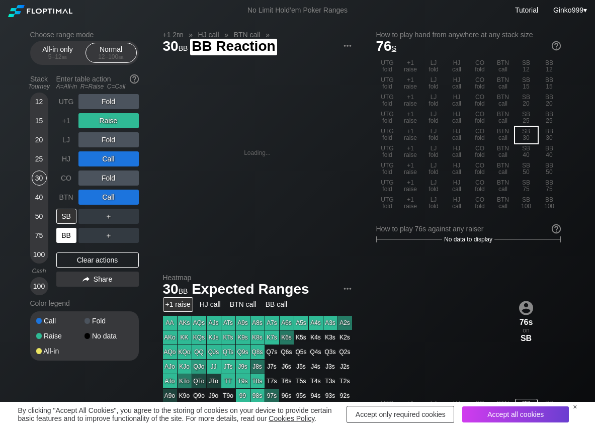
click at [64, 236] on div "BB" at bounding box center [66, 235] width 20 height 15
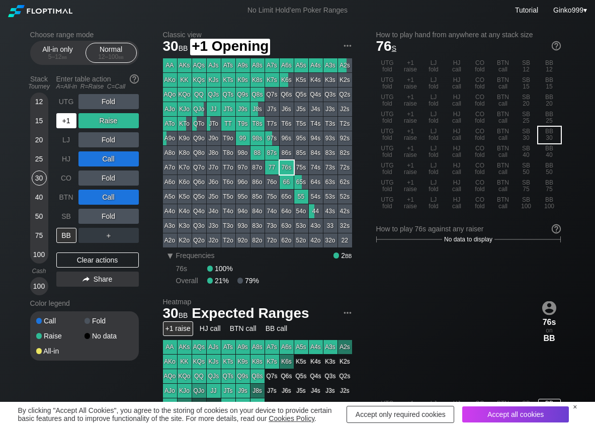
click at [71, 120] on div "+1" at bounding box center [66, 120] width 20 height 15
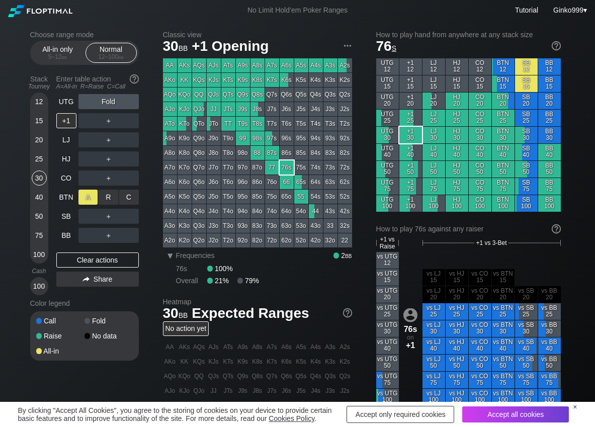
click at [112, 195] on div "R ✕" at bounding box center [109, 197] width 20 height 15
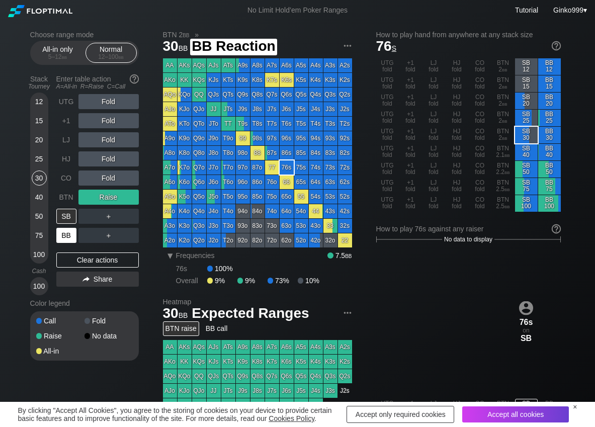
click at [58, 232] on div "BB" at bounding box center [66, 235] width 20 height 15
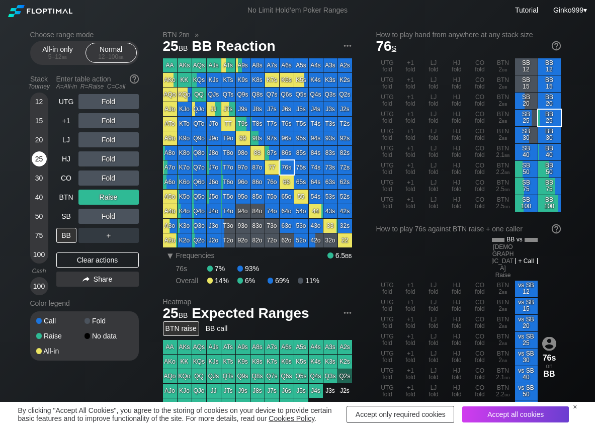
click at [40, 156] on div "25" at bounding box center [39, 158] width 15 height 15
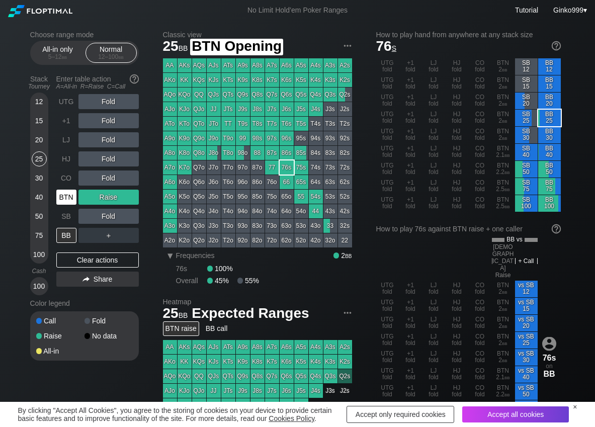
click at [60, 200] on div "BTN" at bounding box center [66, 197] width 20 height 15
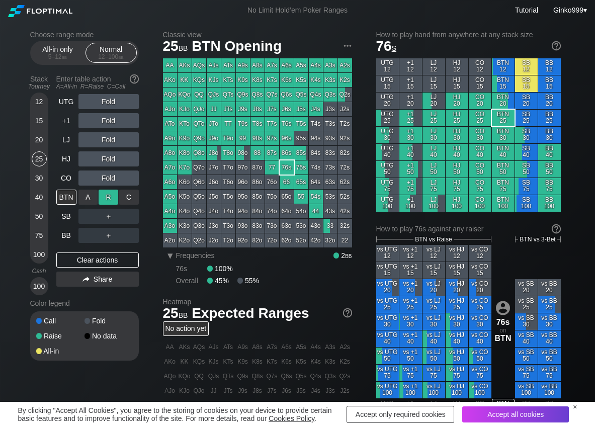
click at [107, 194] on div "R ✕" at bounding box center [109, 197] width 20 height 15
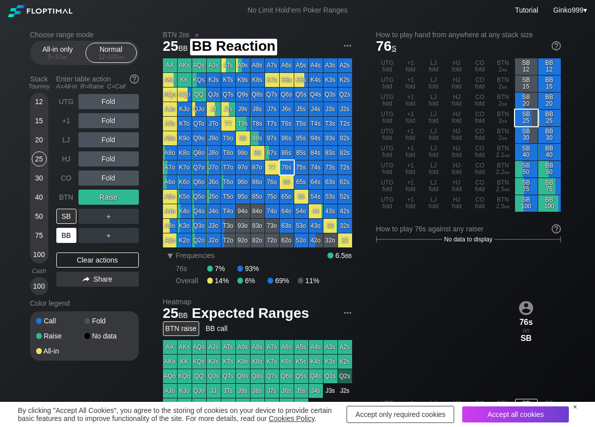
click at [71, 235] on div "BB" at bounding box center [66, 235] width 20 height 15
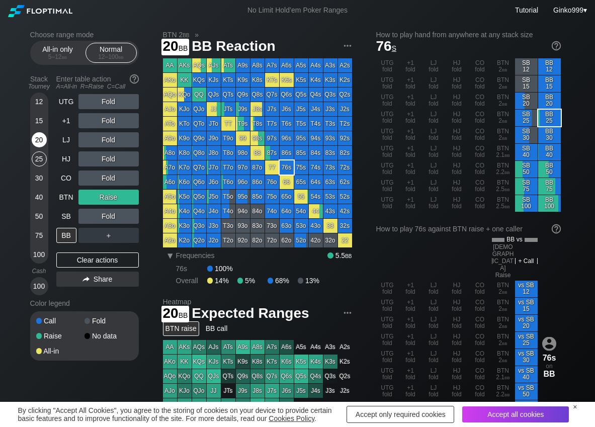
click at [38, 140] on div "20" at bounding box center [39, 139] width 15 height 15
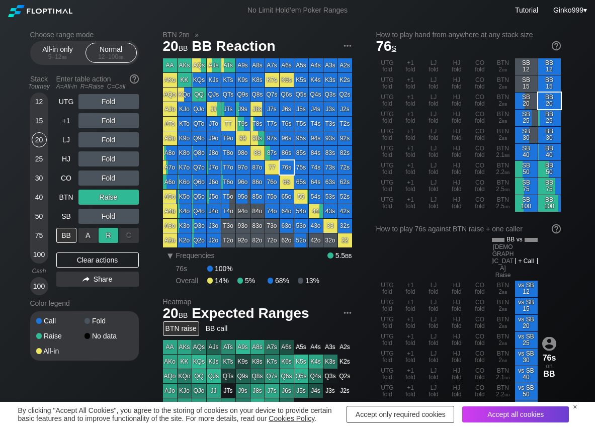
click at [107, 231] on div "R ✕" at bounding box center [109, 235] width 20 height 15
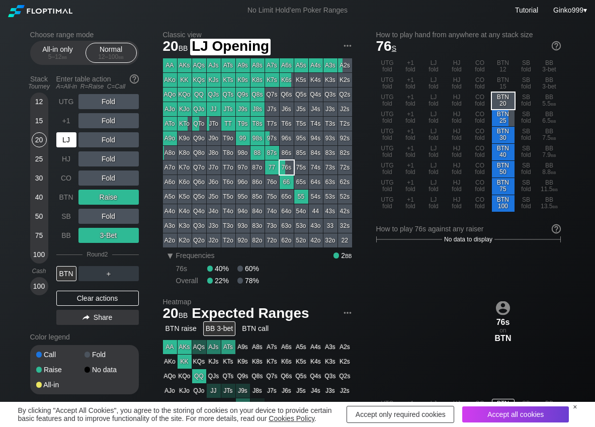
click at [63, 141] on div "LJ" at bounding box center [66, 139] width 20 height 15
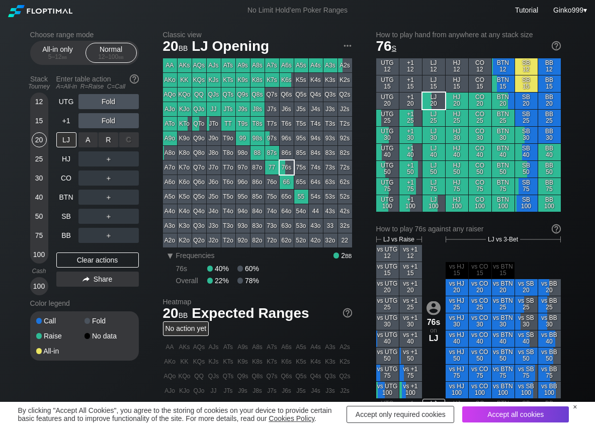
click at [113, 137] on div "R ✕" at bounding box center [109, 139] width 20 height 15
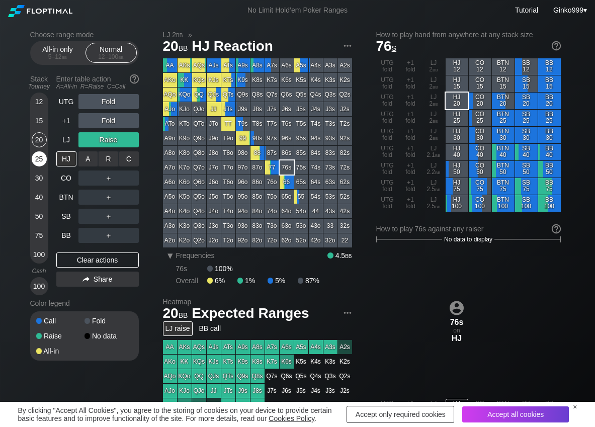
drag, startPoint x: 109, startPoint y: 161, endPoint x: 32, endPoint y: 164, distance: 77.0
click at [107, 161] on div "R ✕" at bounding box center [109, 158] width 20 height 15
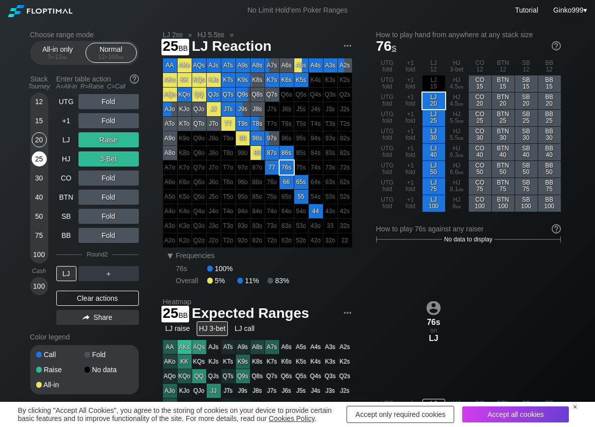
click at [39, 159] on div "25" at bounding box center [39, 158] width 15 height 15
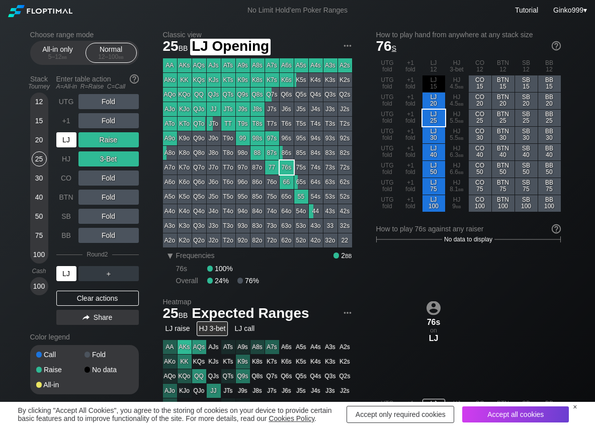
click at [60, 144] on div "LJ" at bounding box center [66, 139] width 20 height 15
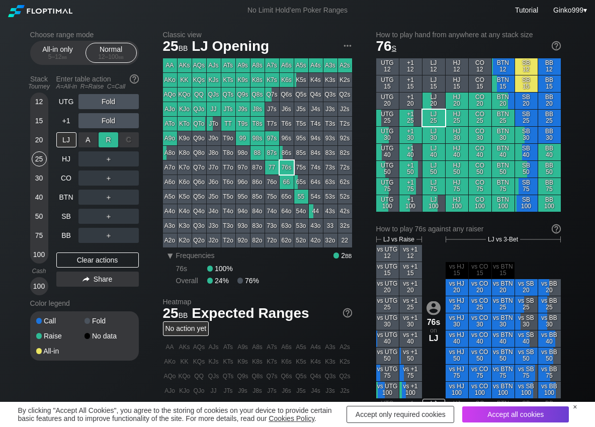
drag, startPoint x: 119, startPoint y: 139, endPoint x: 111, endPoint y: 140, distance: 7.6
click at [114, 139] on div "A ✕ R ✕ C ✕" at bounding box center [108, 139] width 60 height 15
click at [111, 140] on div "R ✕" at bounding box center [109, 139] width 20 height 15
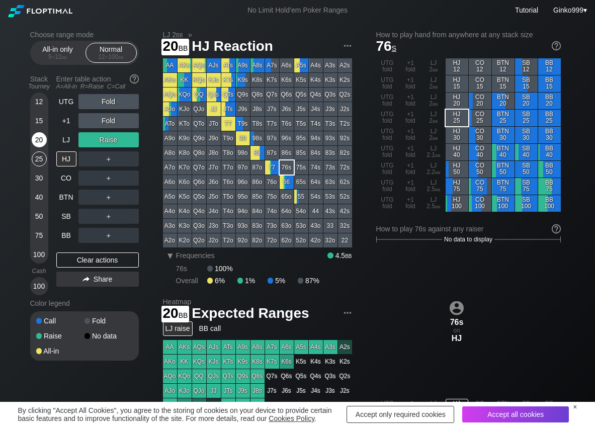
click at [44, 138] on div "20" at bounding box center [39, 139] width 15 height 15
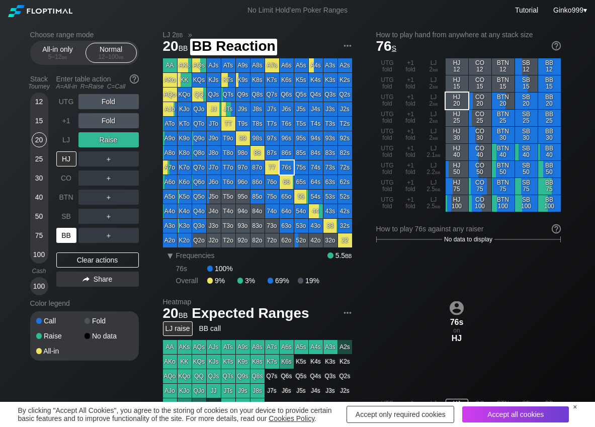
click at [72, 237] on div "BB" at bounding box center [66, 235] width 20 height 15
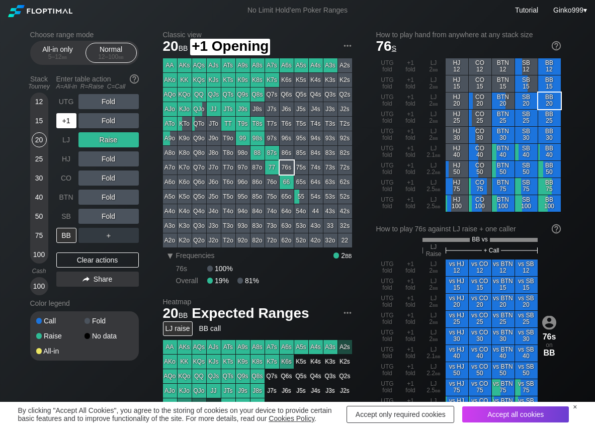
click at [66, 121] on div "+1" at bounding box center [66, 120] width 20 height 15
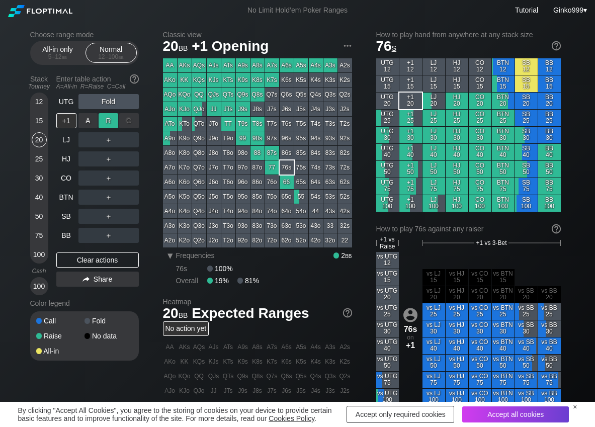
click at [108, 122] on div "R ✕" at bounding box center [109, 120] width 20 height 15
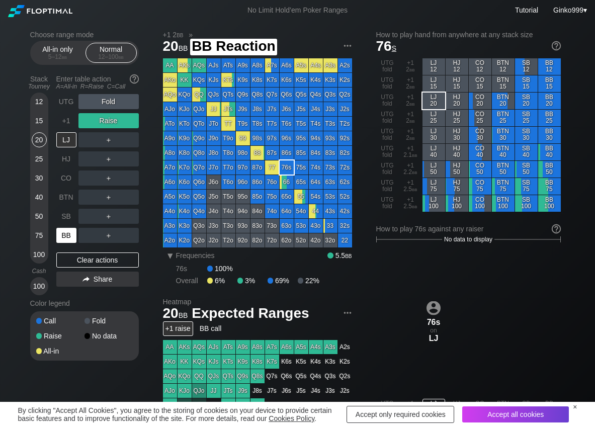
click at [66, 232] on div "BB" at bounding box center [66, 235] width 20 height 15
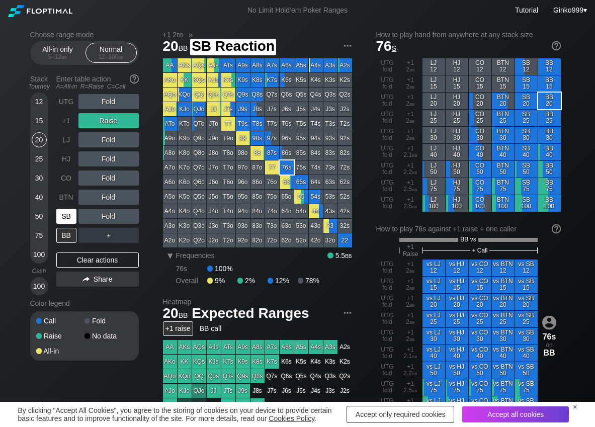
click at [64, 221] on div "SB" at bounding box center [66, 216] width 20 height 15
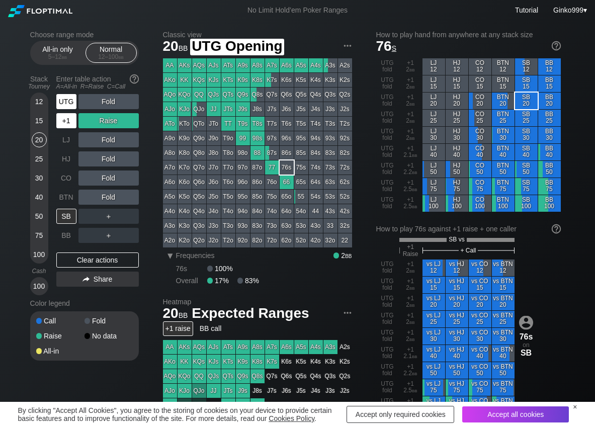
click at [70, 121] on div "+1" at bounding box center [66, 120] width 20 height 15
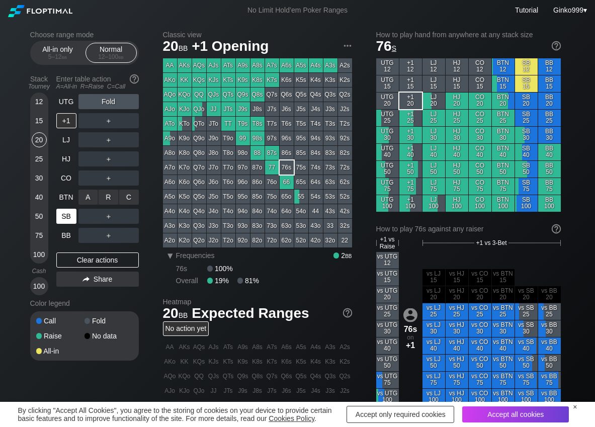
drag, startPoint x: 116, startPoint y: 189, endPoint x: 69, endPoint y: 215, distance: 53.6
click at [103, 198] on div "R ✕" at bounding box center [109, 197] width 20 height 15
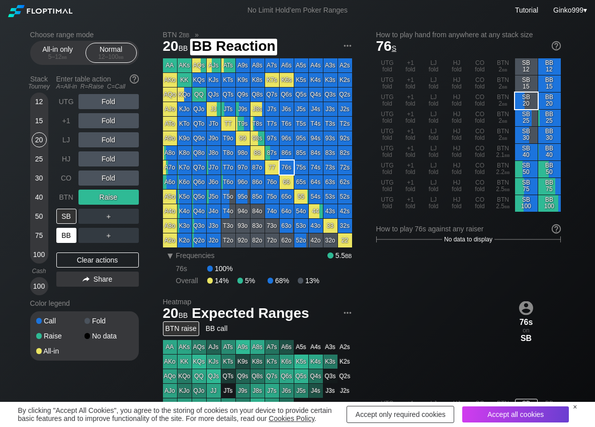
click at [64, 232] on div "BB" at bounding box center [66, 235] width 20 height 15
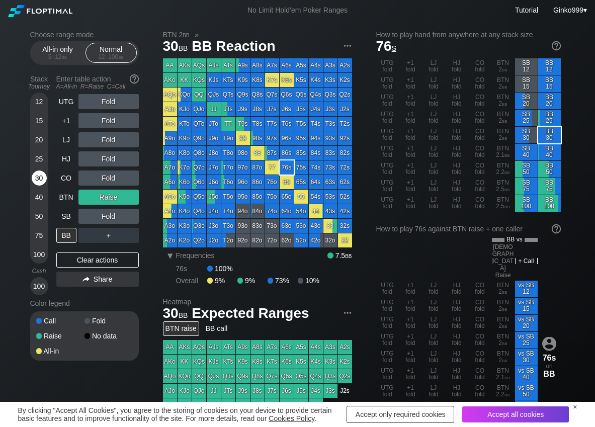
click at [41, 178] on div "30" at bounding box center [39, 177] width 15 height 15
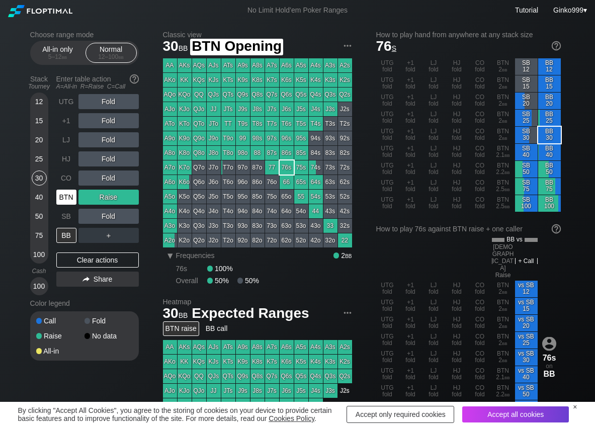
click at [62, 203] on div "BTN" at bounding box center [66, 197] width 20 height 15
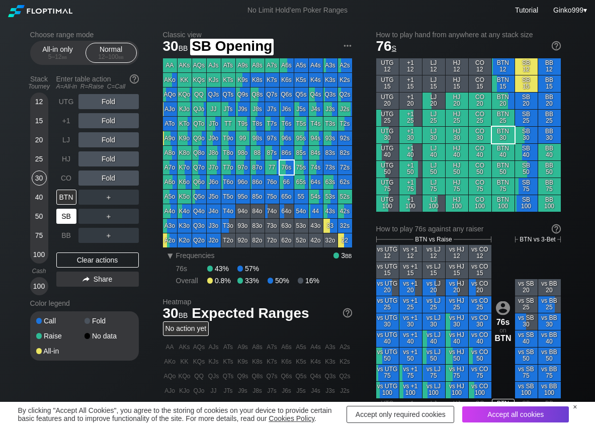
click at [64, 216] on div "SB" at bounding box center [66, 216] width 20 height 15
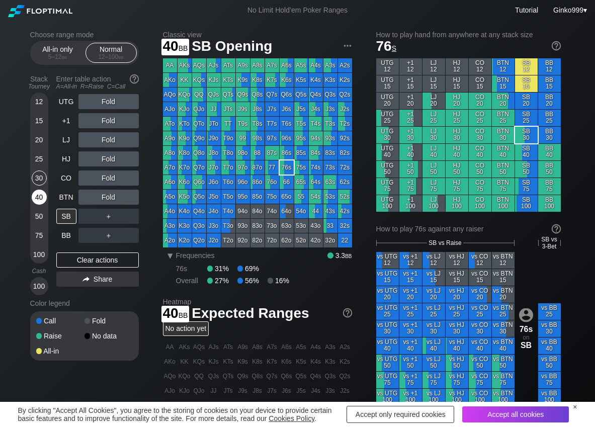
click at [39, 194] on div "40" at bounding box center [39, 197] width 15 height 15
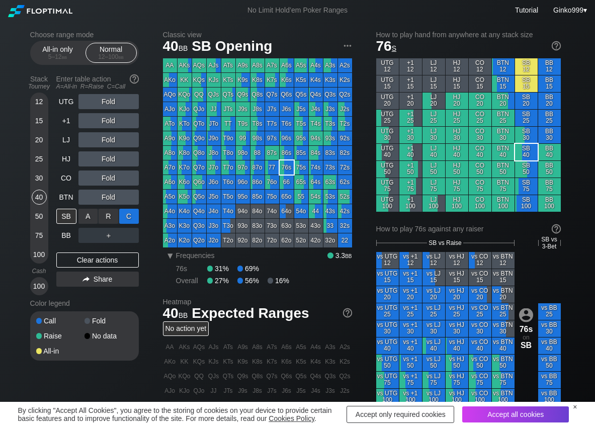
click at [136, 218] on div "C ✕" at bounding box center [129, 216] width 20 height 15
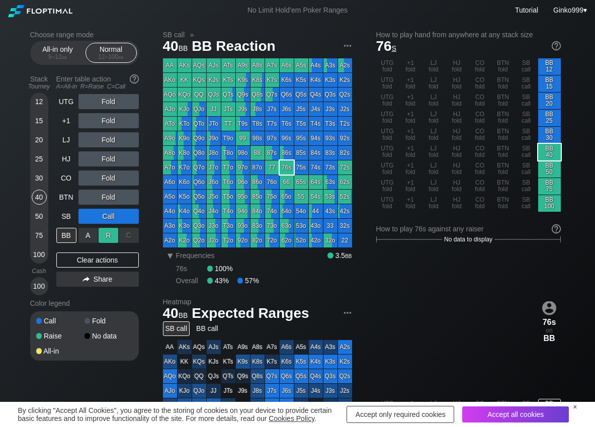
click at [108, 237] on div "R ✕" at bounding box center [109, 235] width 20 height 15
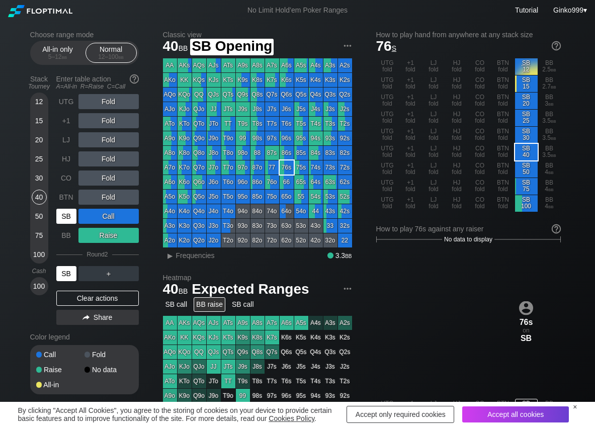
click at [62, 214] on div "SB" at bounding box center [66, 216] width 20 height 15
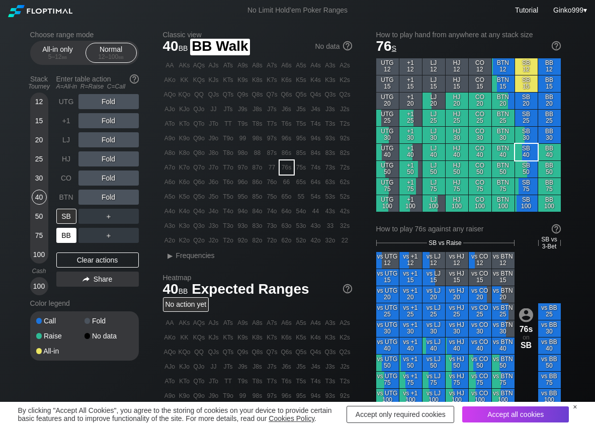
click at [74, 238] on div "BB" at bounding box center [66, 235] width 20 height 15
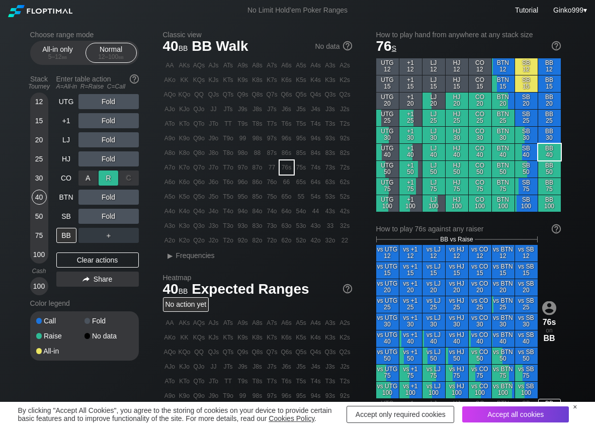
click at [107, 179] on div "R ✕" at bounding box center [109, 177] width 20 height 15
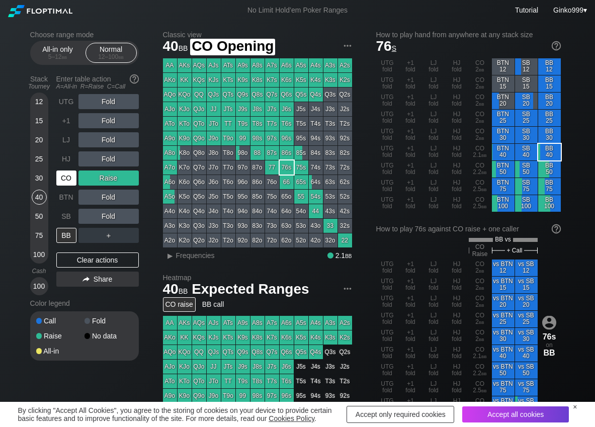
click at [66, 171] on div "CO" at bounding box center [66, 177] width 20 height 15
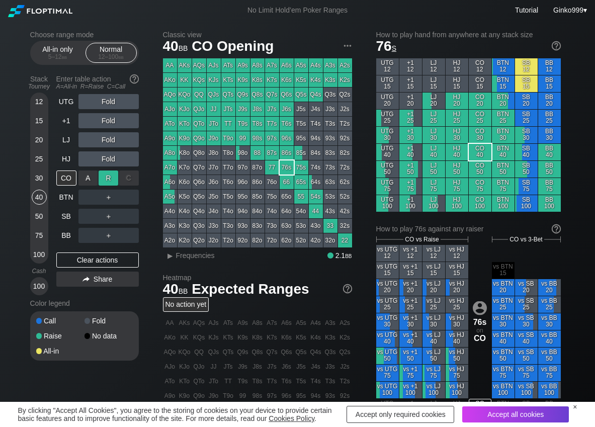
click at [109, 175] on div "R ✕" at bounding box center [109, 177] width 20 height 15
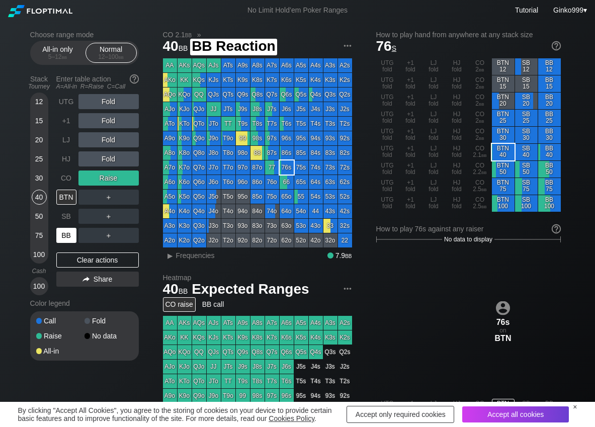
click at [71, 233] on div "BB" at bounding box center [66, 235] width 20 height 15
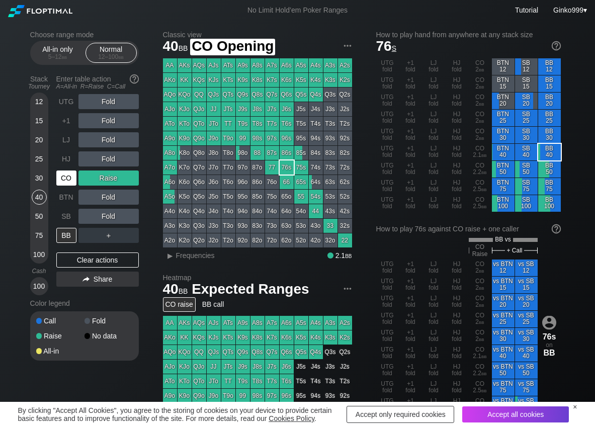
click at [64, 177] on div "CO" at bounding box center [66, 177] width 20 height 15
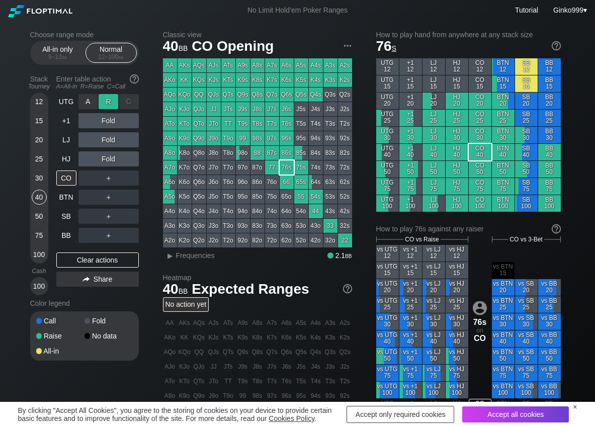
click at [99, 101] on div "R ✕" at bounding box center [109, 101] width 20 height 15
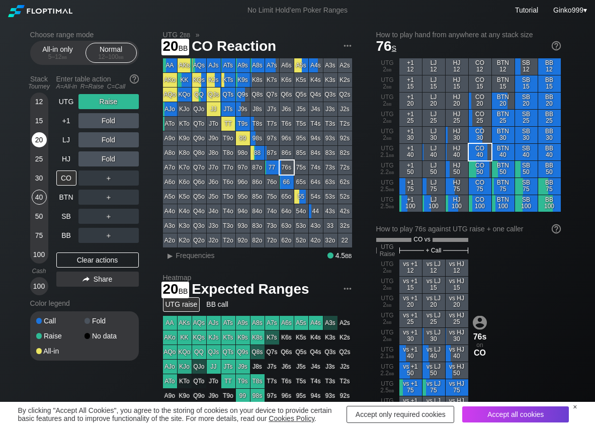
click at [38, 139] on div "20" at bounding box center [39, 139] width 15 height 15
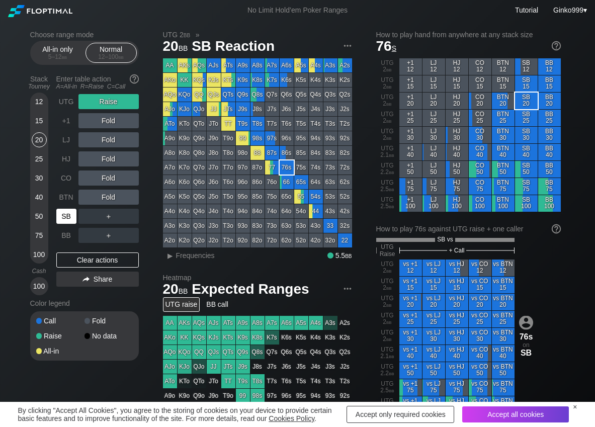
click at [65, 214] on div "SB" at bounding box center [66, 216] width 20 height 15
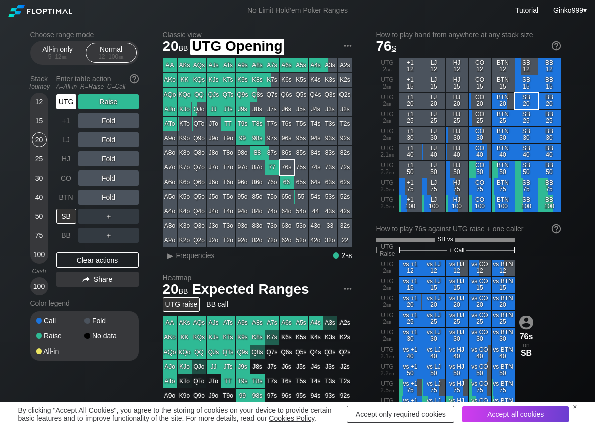
click at [71, 103] on div "UTG" at bounding box center [66, 101] width 20 height 15
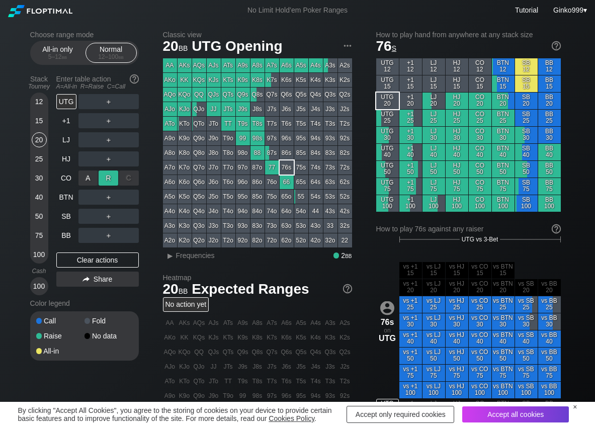
click at [105, 175] on div "R ✕" at bounding box center [109, 177] width 20 height 15
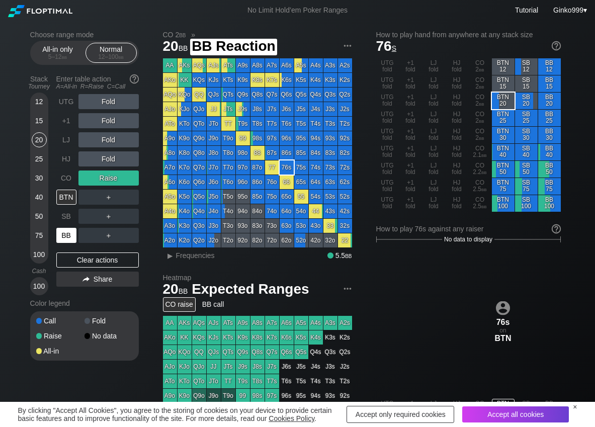
click at [70, 232] on div "BB" at bounding box center [66, 235] width 20 height 15
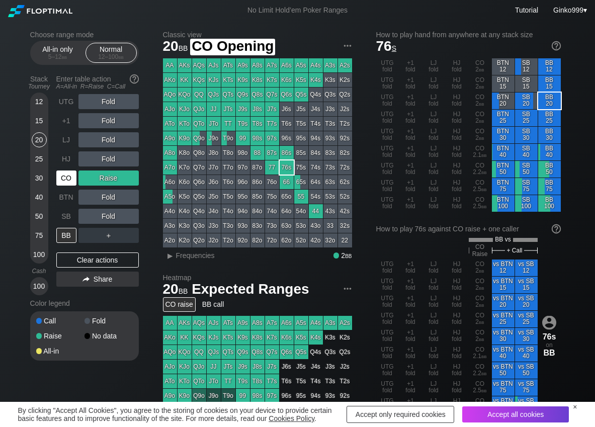
click at [64, 175] on div "CO" at bounding box center [66, 177] width 20 height 15
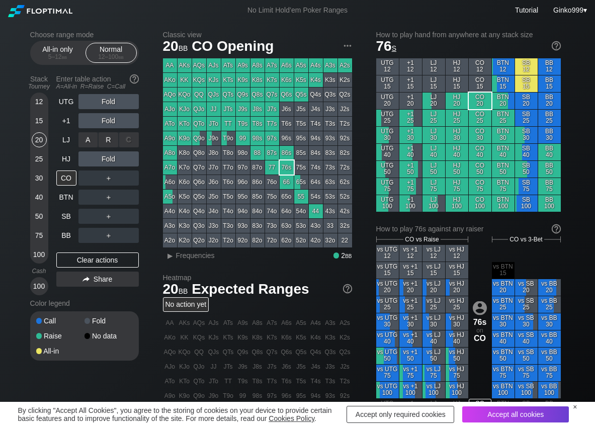
click at [108, 135] on div "R ✕" at bounding box center [109, 139] width 20 height 15
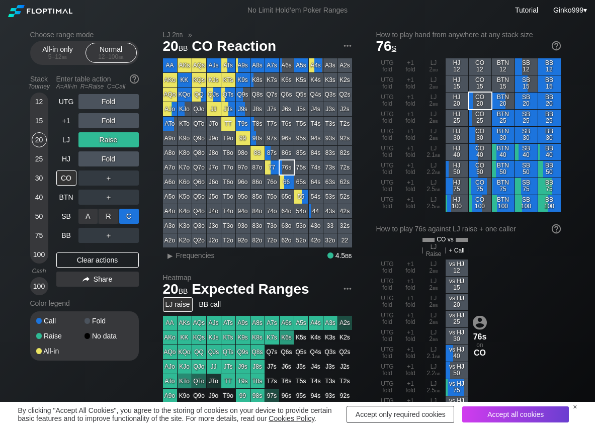
click at [125, 217] on div "C ✕" at bounding box center [129, 216] width 20 height 15
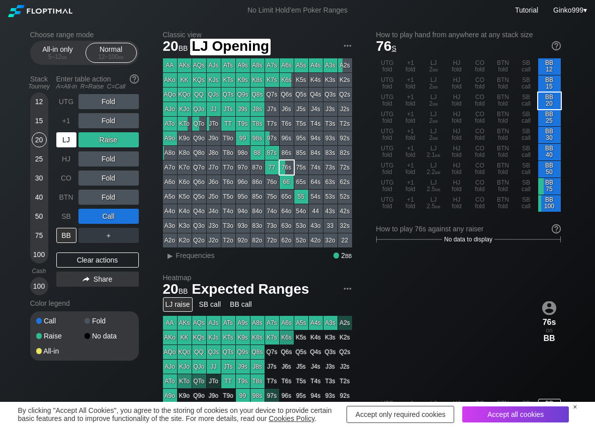
click at [72, 139] on div "LJ" at bounding box center [66, 139] width 20 height 15
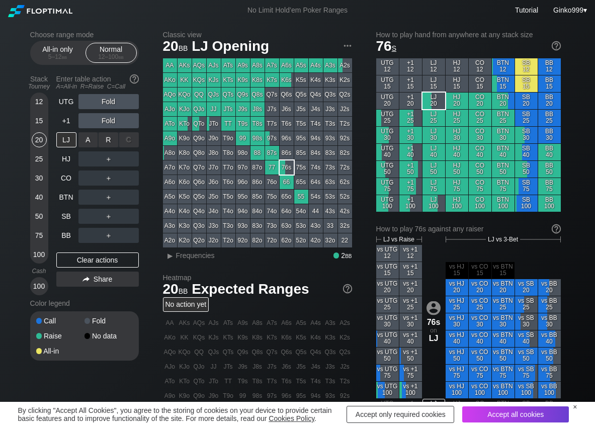
click at [101, 139] on div "R ✕" at bounding box center [109, 139] width 20 height 15
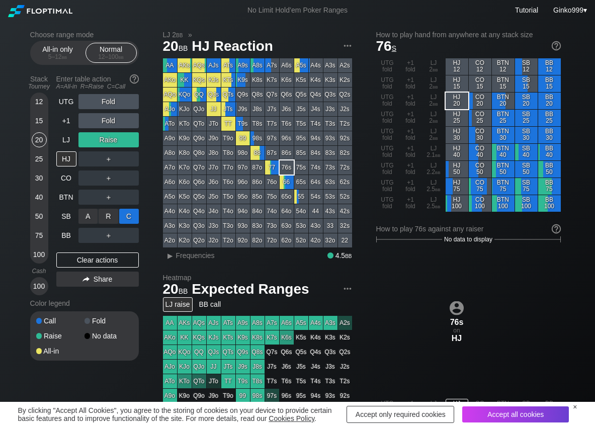
click at [130, 216] on div "C ✕" at bounding box center [129, 216] width 20 height 15
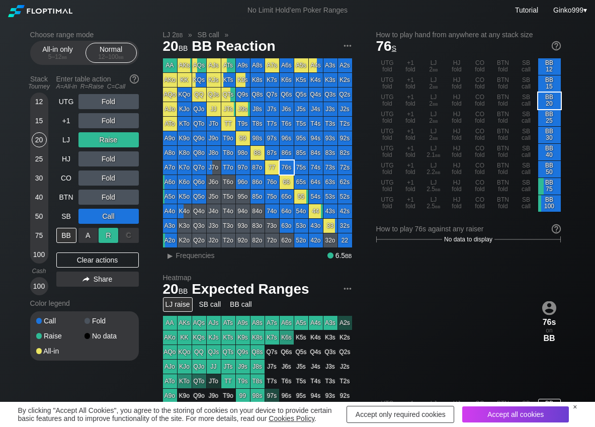
click at [107, 234] on div "R ✕" at bounding box center [109, 235] width 20 height 15
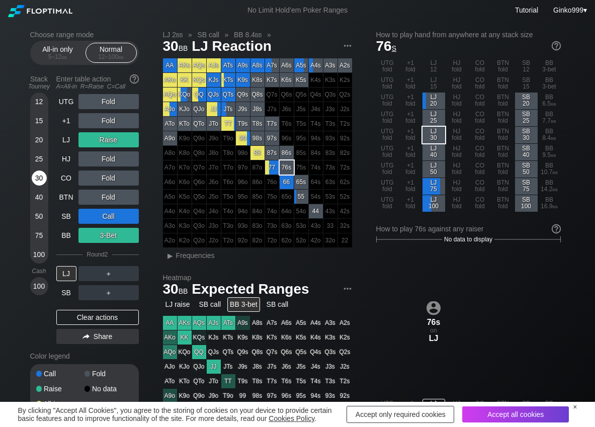
click at [40, 184] on div "30" at bounding box center [39, 177] width 15 height 15
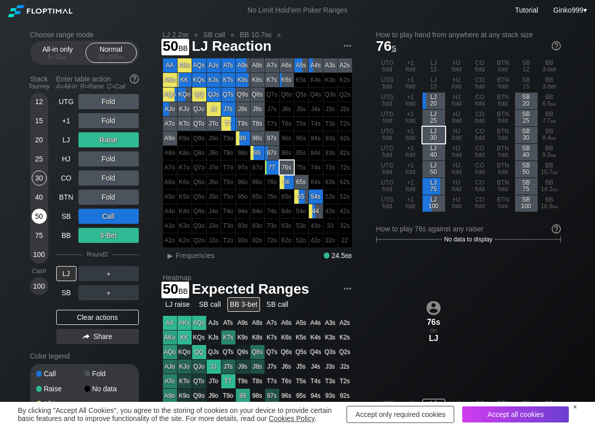
click at [36, 213] on div "50" at bounding box center [39, 216] width 15 height 15
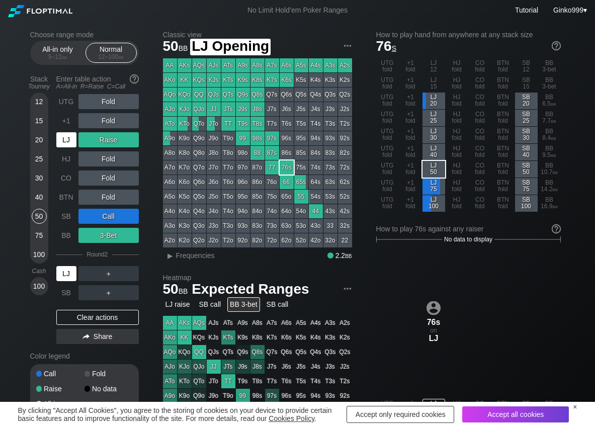
click at [71, 145] on div "LJ" at bounding box center [66, 139] width 20 height 15
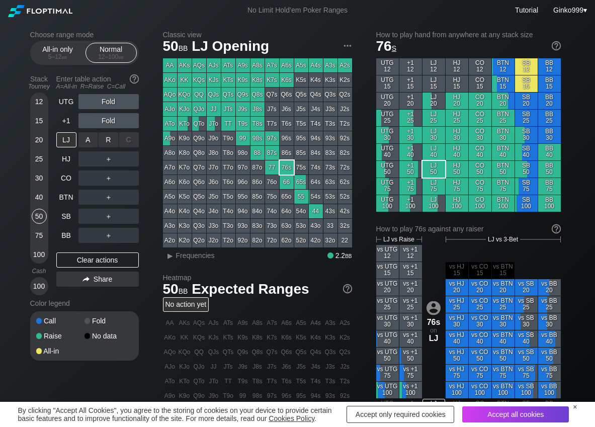
click at [114, 142] on div "R ✕" at bounding box center [109, 139] width 20 height 15
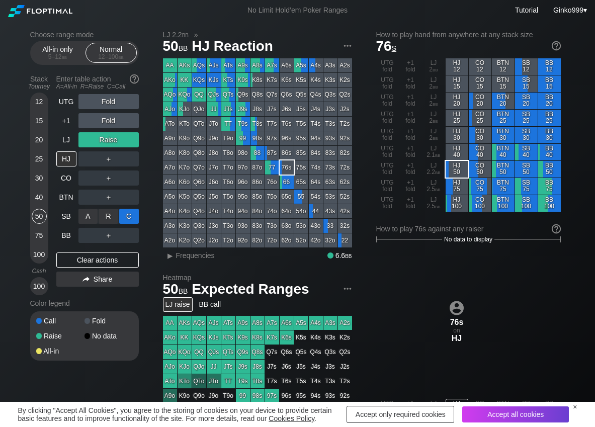
click at [128, 215] on div "C ✕" at bounding box center [129, 216] width 20 height 15
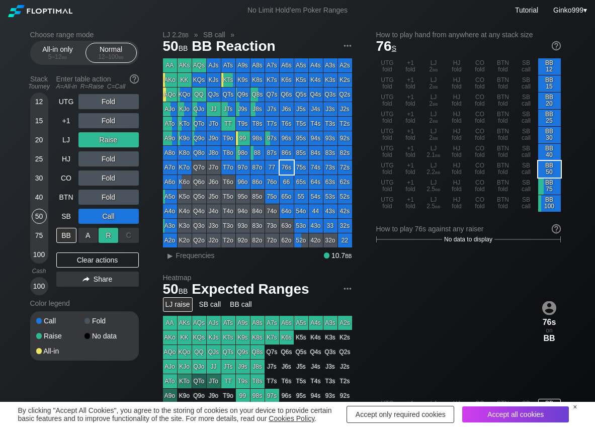
click at [109, 233] on div "R ✕" at bounding box center [109, 235] width 20 height 15
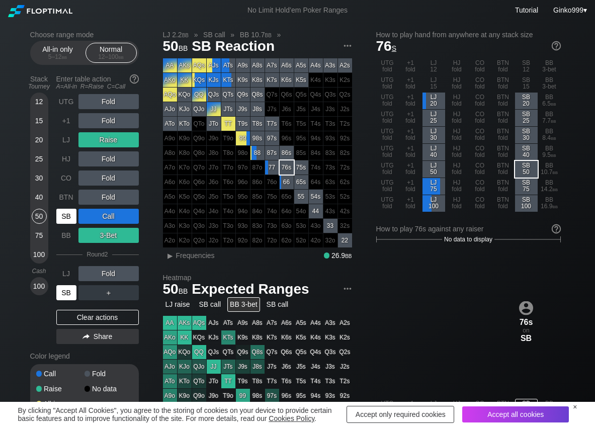
click at [66, 292] on div "SB" at bounding box center [66, 292] width 20 height 15
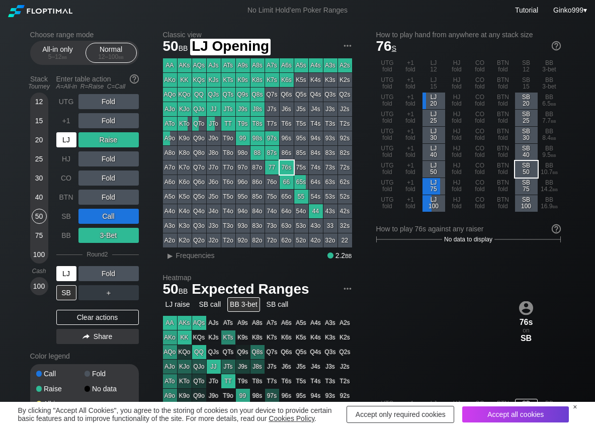
click at [71, 140] on div "LJ" at bounding box center [66, 139] width 20 height 15
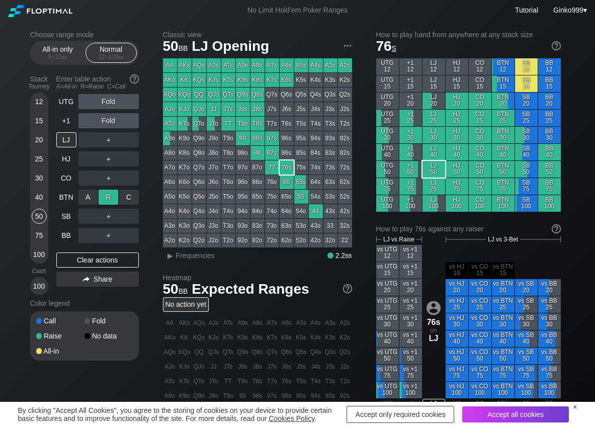
drag, startPoint x: 111, startPoint y: 198, endPoint x: 100, endPoint y: 200, distance: 11.2
click at [110, 198] on div "R ✕" at bounding box center [109, 197] width 20 height 15
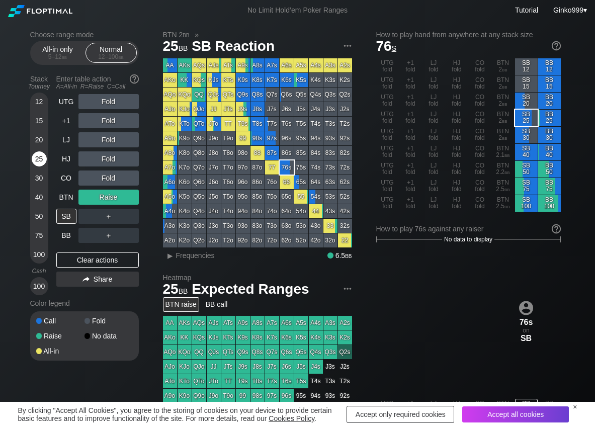
click at [35, 158] on div "25" at bounding box center [39, 158] width 15 height 15
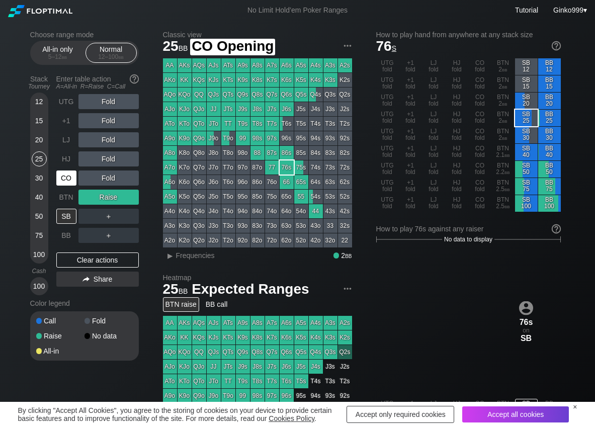
drag, startPoint x: 70, startPoint y: 179, endPoint x: 96, endPoint y: 142, distance: 44.9
click at [71, 176] on div "CO" at bounding box center [66, 177] width 20 height 15
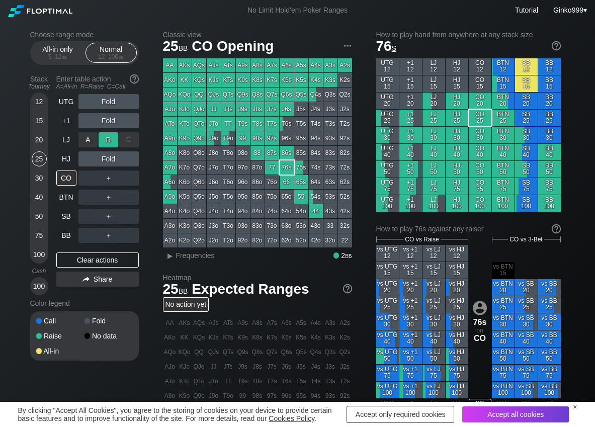
click at [107, 137] on div "R ✕" at bounding box center [109, 139] width 20 height 15
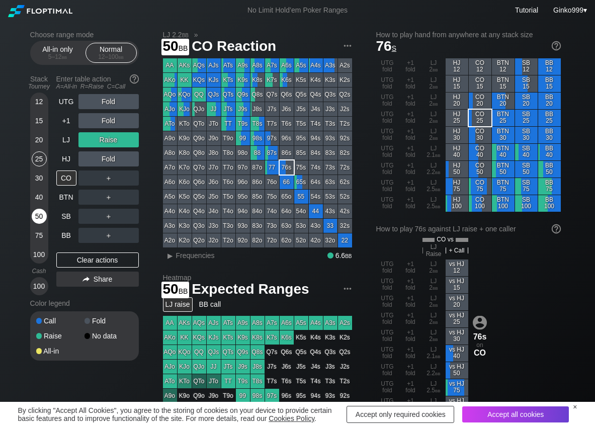
click at [37, 215] on div "50" at bounding box center [39, 216] width 15 height 15
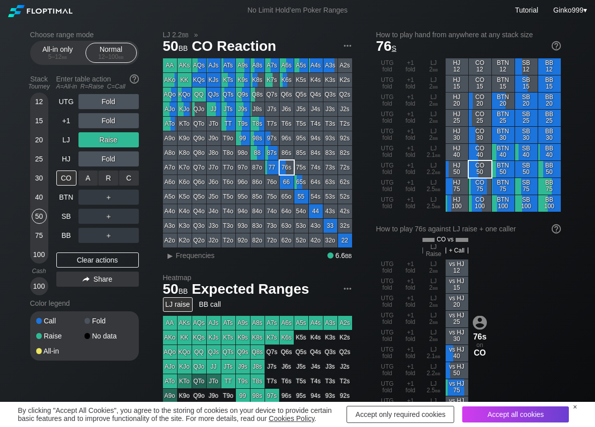
click at [131, 176] on div "C ✕" at bounding box center [129, 177] width 20 height 15
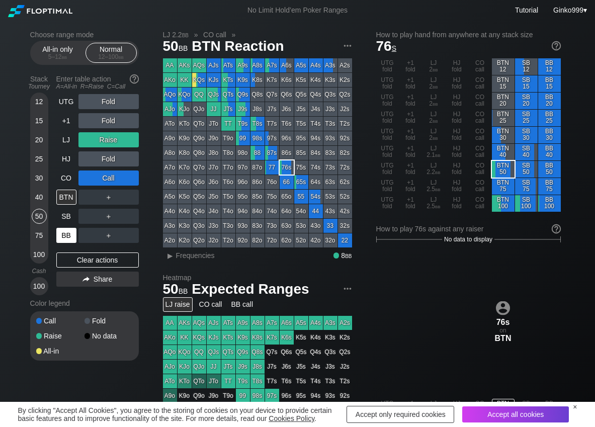
click at [66, 240] on div "BB" at bounding box center [66, 235] width 20 height 15
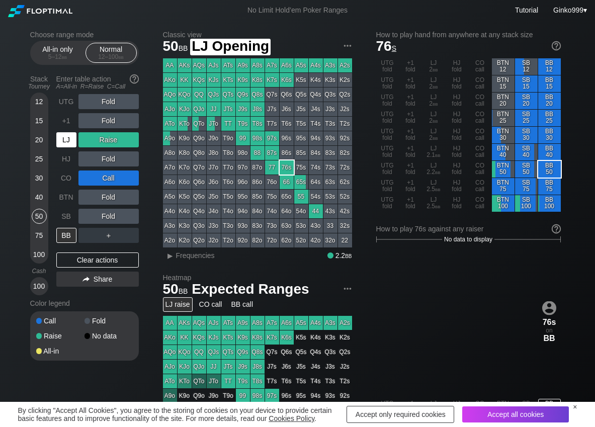
click at [64, 139] on div "LJ" at bounding box center [66, 139] width 20 height 15
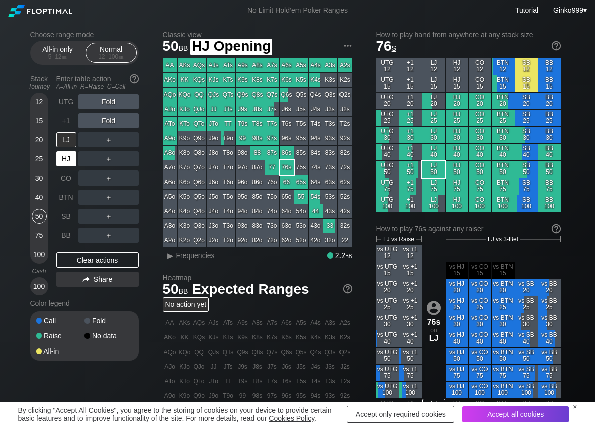
drag, startPoint x: 66, startPoint y: 153, endPoint x: 79, endPoint y: 147, distance: 14.2
click at [66, 154] on div "HJ" at bounding box center [66, 158] width 20 height 15
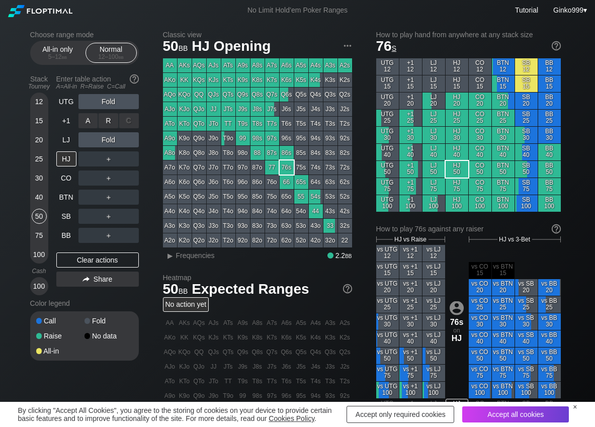
click at [117, 123] on div "R ✕" at bounding box center [109, 120] width 20 height 15
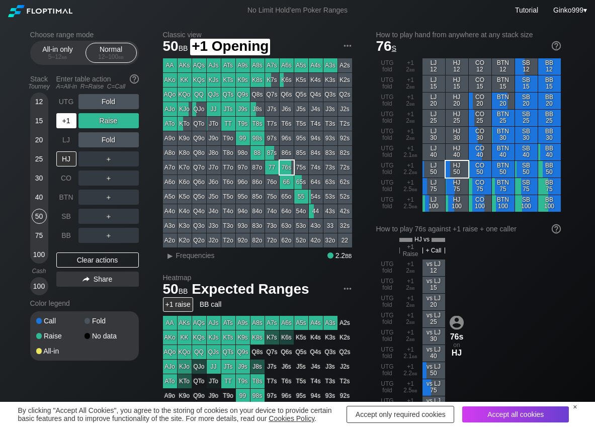
click at [67, 118] on div "+1" at bounding box center [66, 120] width 20 height 15
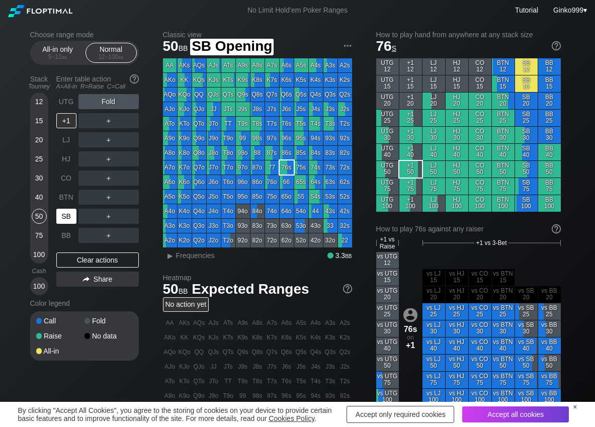
click at [60, 212] on div "SB" at bounding box center [66, 216] width 20 height 15
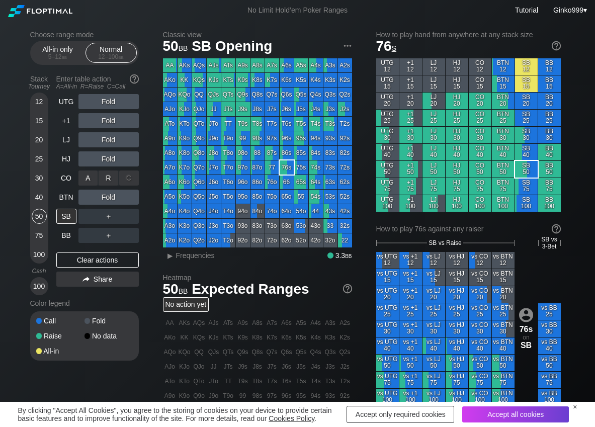
click at [113, 178] on div "R ✕" at bounding box center [109, 177] width 20 height 15
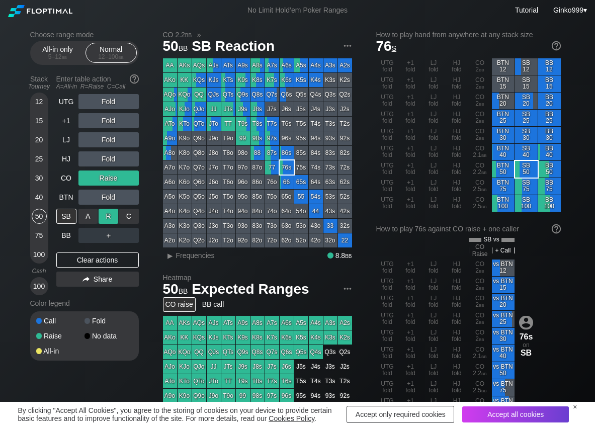
click at [116, 218] on div "R ✕" at bounding box center [109, 216] width 20 height 15
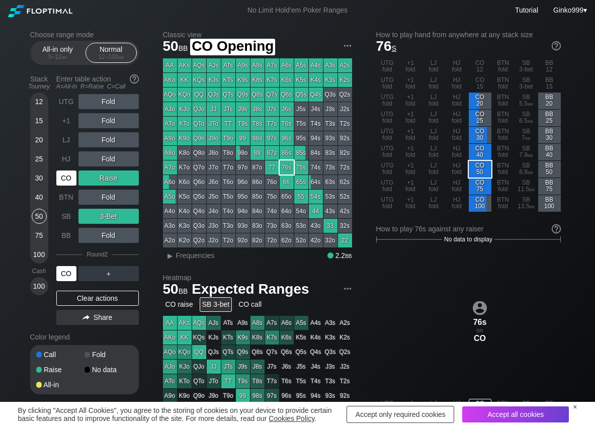
click at [73, 181] on div "CO" at bounding box center [66, 177] width 20 height 15
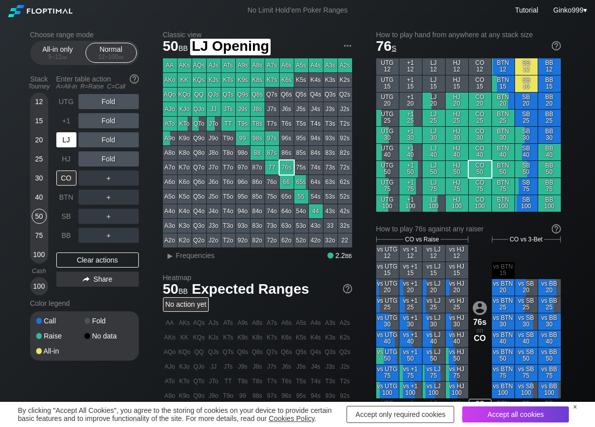
click at [69, 144] on div "LJ" at bounding box center [66, 139] width 20 height 15
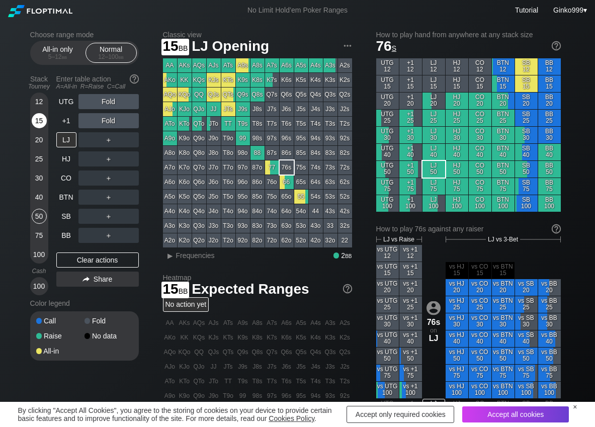
click at [43, 117] on div "15" at bounding box center [39, 120] width 15 height 15
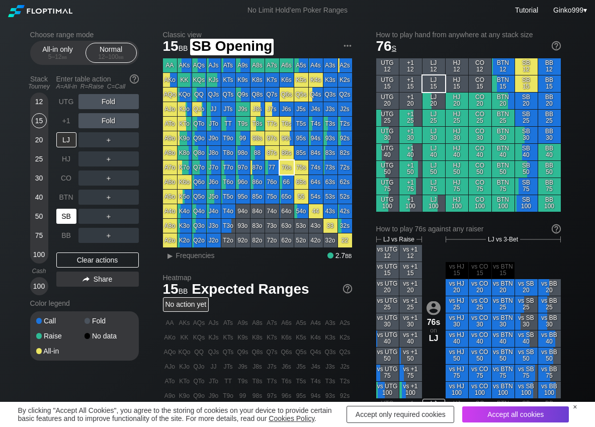
click at [68, 214] on div "SB" at bounding box center [66, 216] width 20 height 15
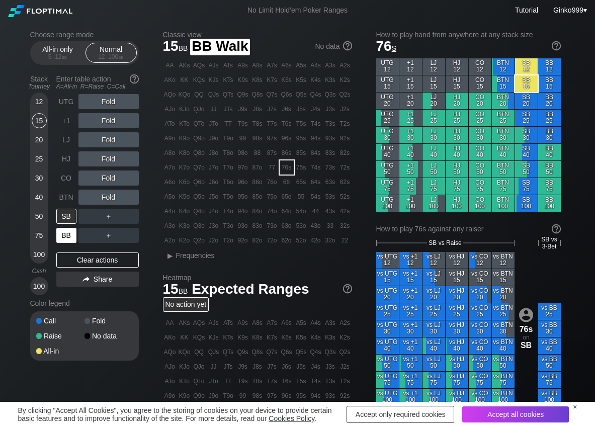
click at [62, 231] on div "BB" at bounding box center [66, 235] width 20 height 15
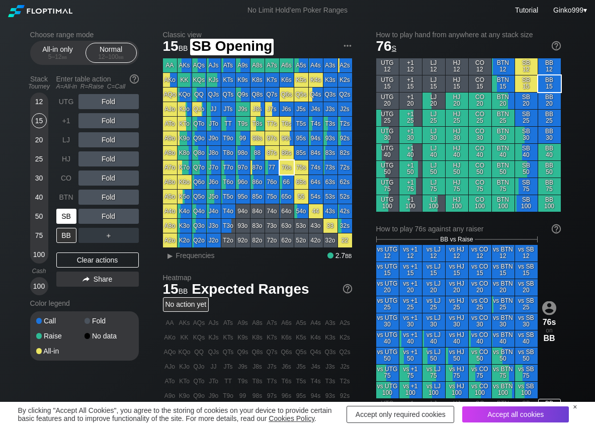
click at [67, 212] on div "SB" at bounding box center [66, 216] width 20 height 15
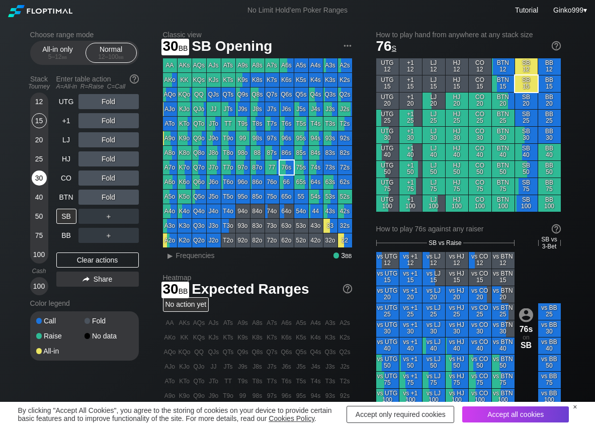
click at [45, 181] on div "30" at bounding box center [39, 177] width 15 height 15
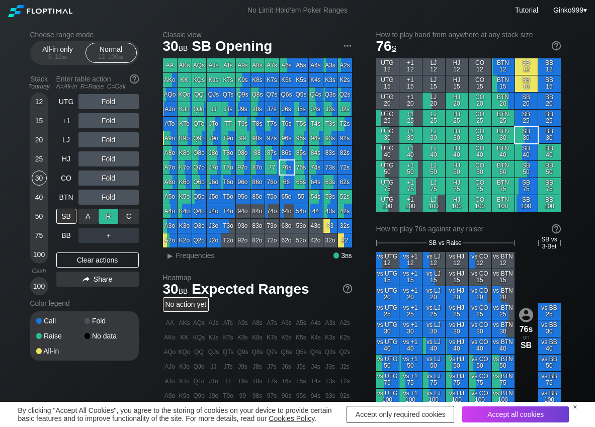
click at [107, 215] on div "R ✕" at bounding box center [109, 216] width 20 height 15
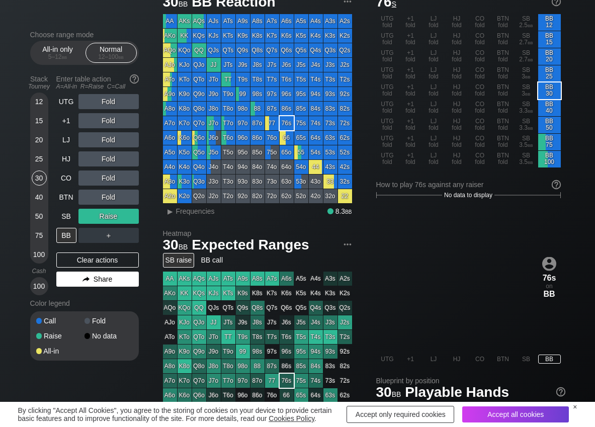
scroll to position [50, 0]
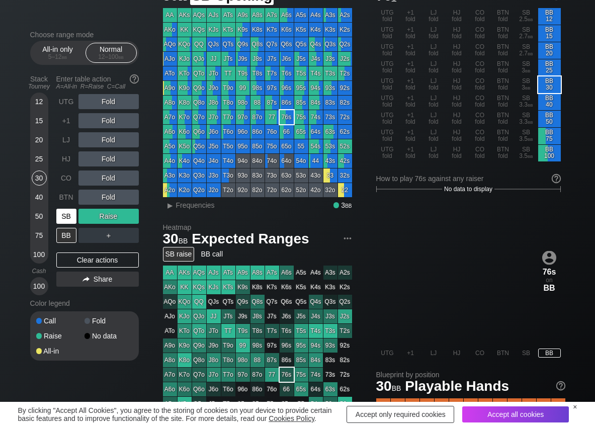
click at [67, 216] on div "SB" at bounding box center [66, 216] width 20 height 15
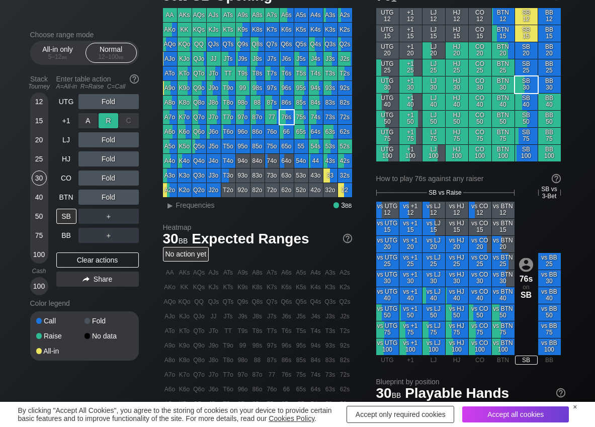
click at [109, 117] on div "R ✕" at bounding box center [109, 120] width 20 height 15
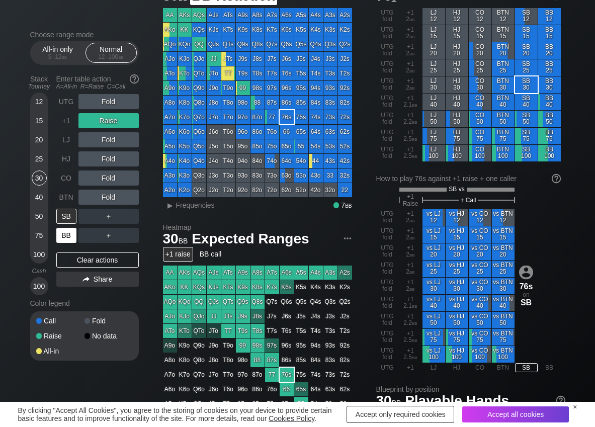
click at [68, 239] on div "BB" at bounding box center [66, 235] width 20 height 15
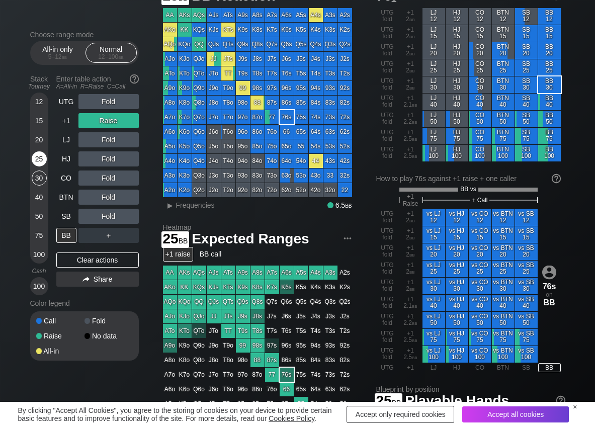
click at [36, 156] on div "25" at bounding box center [39, 158] width 15 height 15
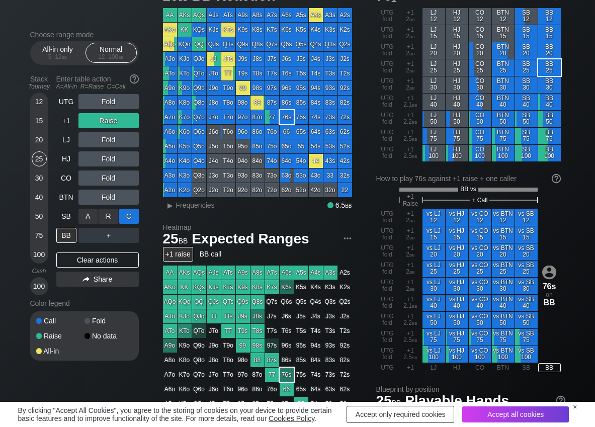
click at [134, 209] on div "C ✕" at bounding box center [129, 216] width 20 height 15
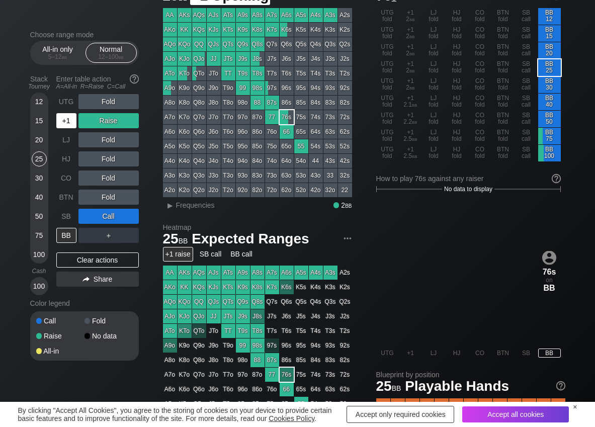
click at [70, 125] on div "+1" at bounding box center [66, 120] width 20 height 15
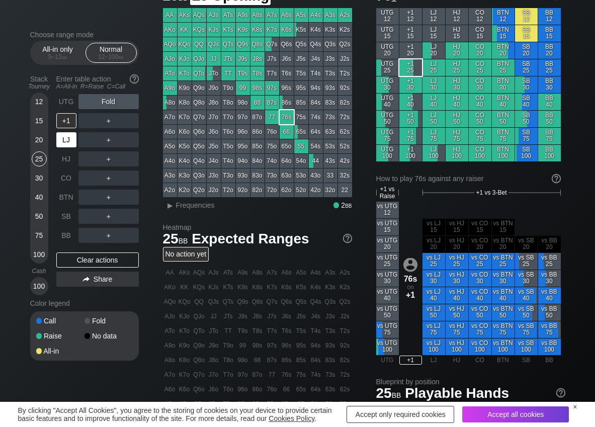
click at [67, 140] on div "LJ" at bounding box center [66, 139] width 20 height 15
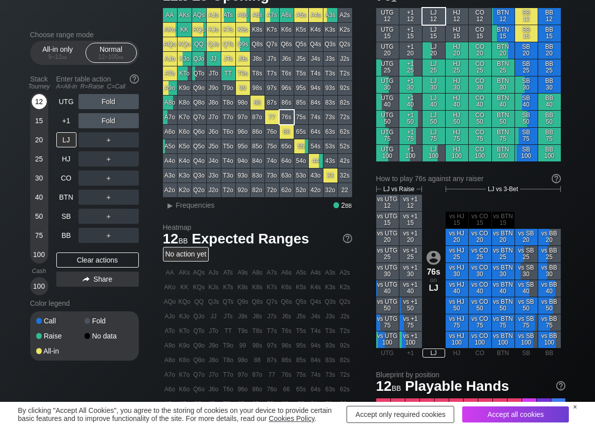
click at [36, 101] on div "12" at bounding box center [39, 101] width 15 height 15
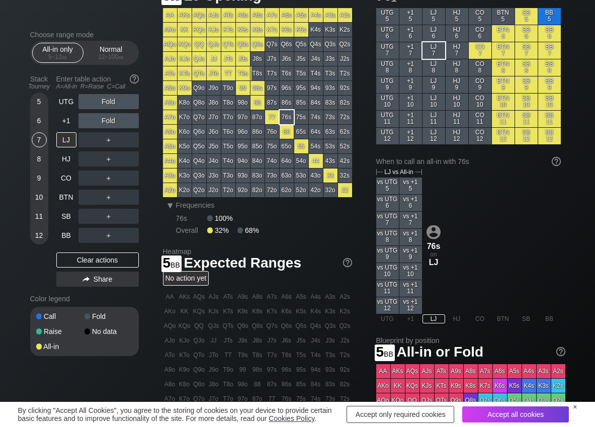
click at [45, 100] on div "5" at bounding box center [39, 101] width 15 height 15
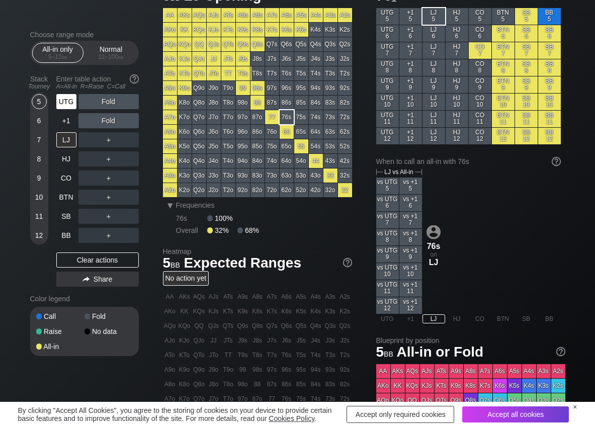
scroll to position [50, 0]
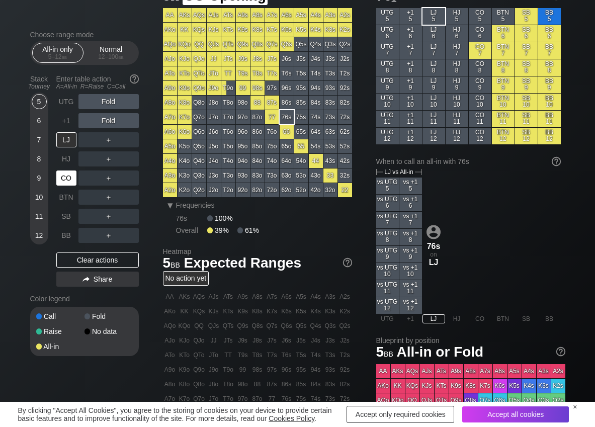
click at [59, 177] on div "CO" at bounding box center [66, 177] width 20 height 15
